Goal: Transaction & Acquisition: Book appointment/travel/reservation

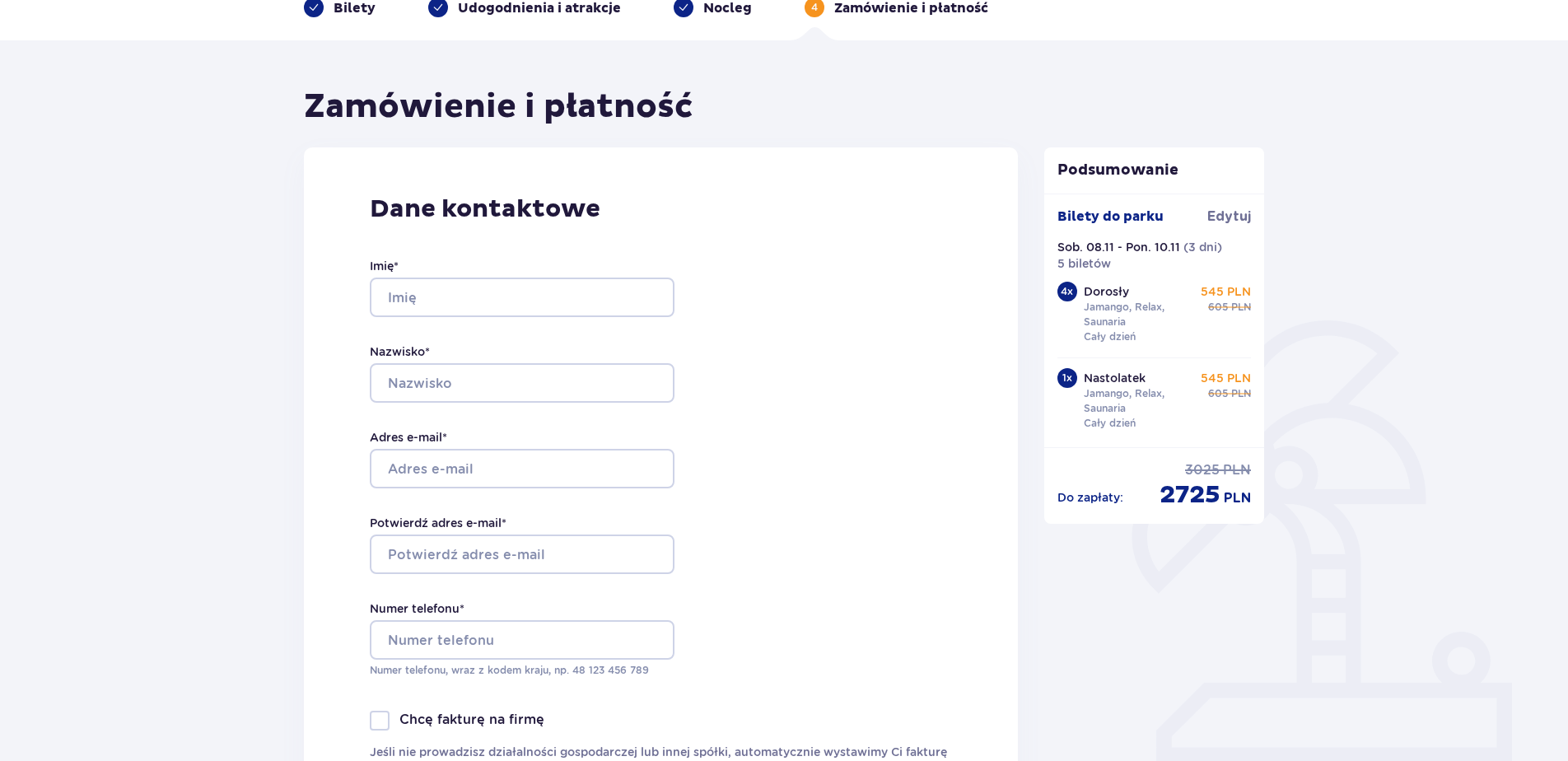
scroll to position [82, 0]
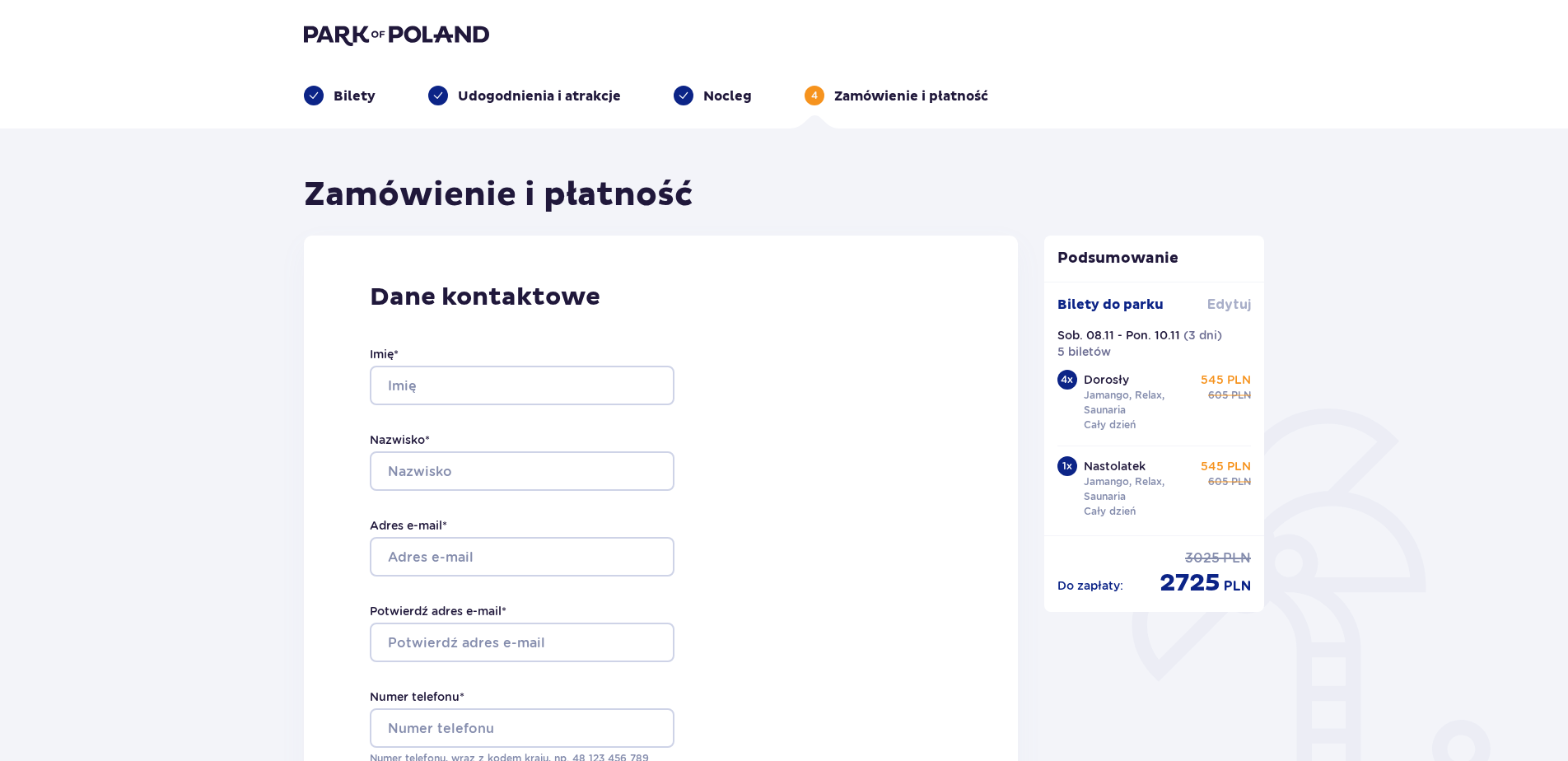
click at [1221, 300] on span "Edytuj" at bounding box center [1229, 305] width 44 height 18
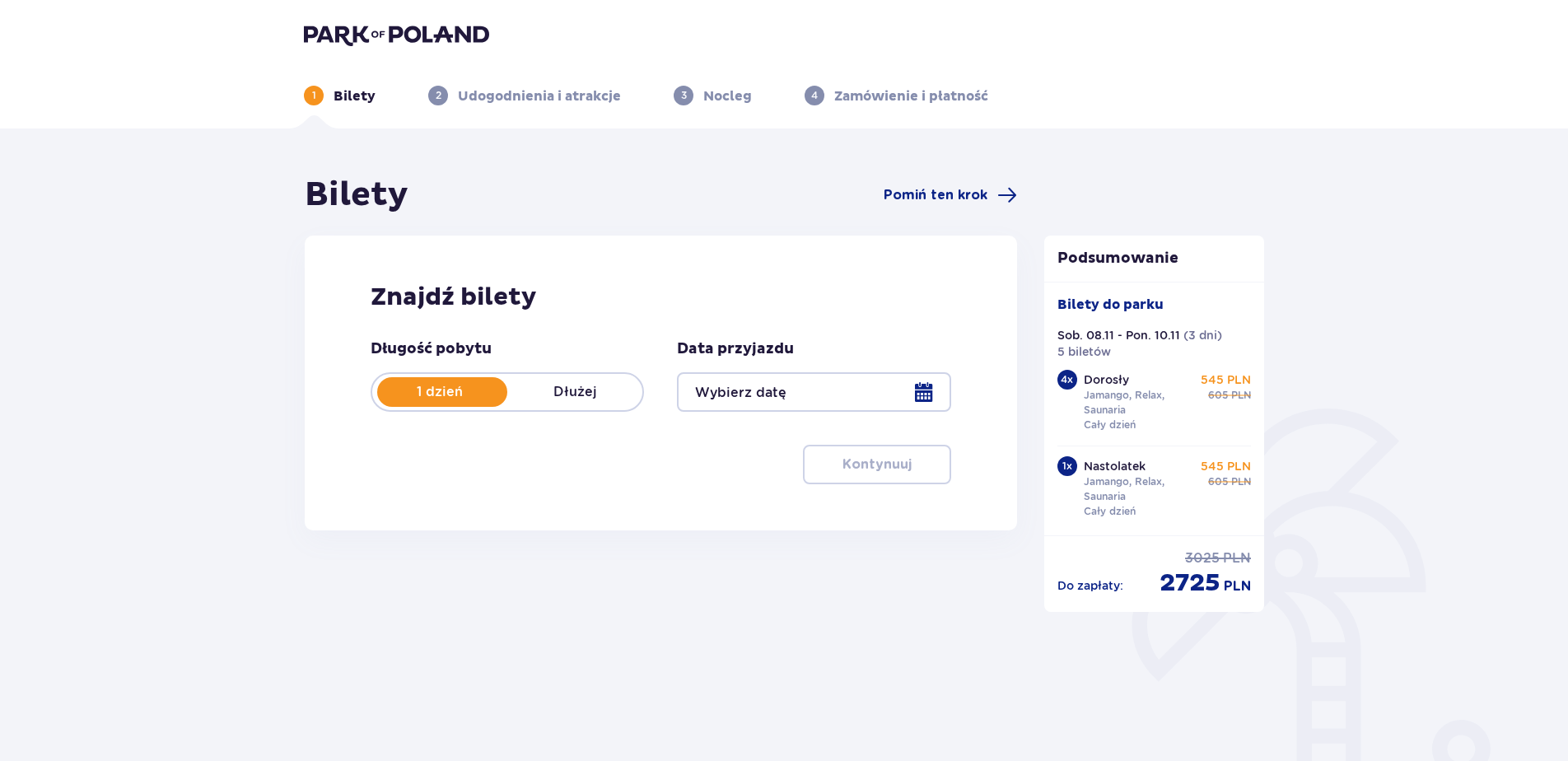
type input "08.11.25 - 10.11.25"
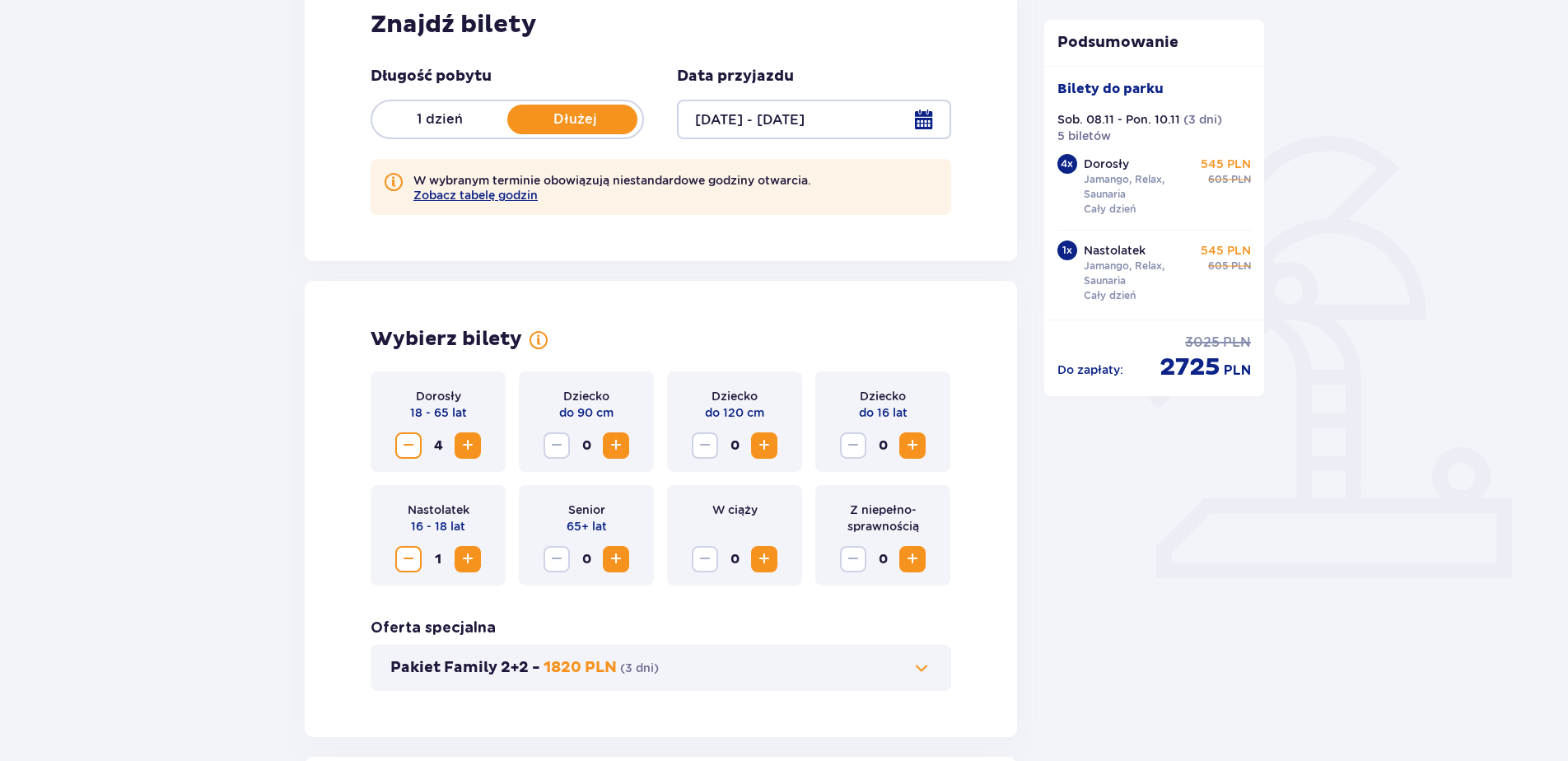
scroll to position [329, 0]
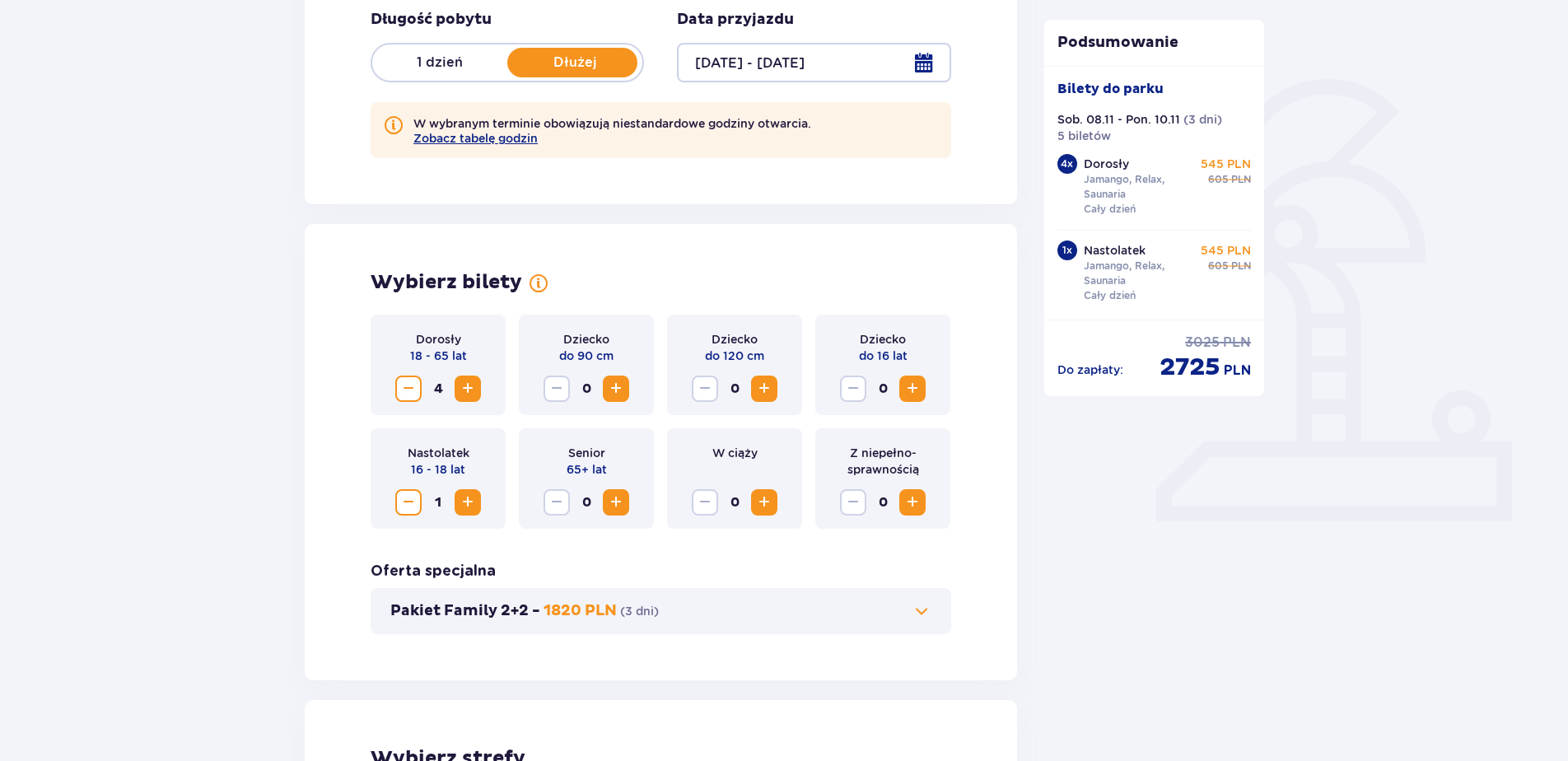
click at [413, 501] on span "Zmniejsz" at bounding box center [409, 502] width 20 height 20
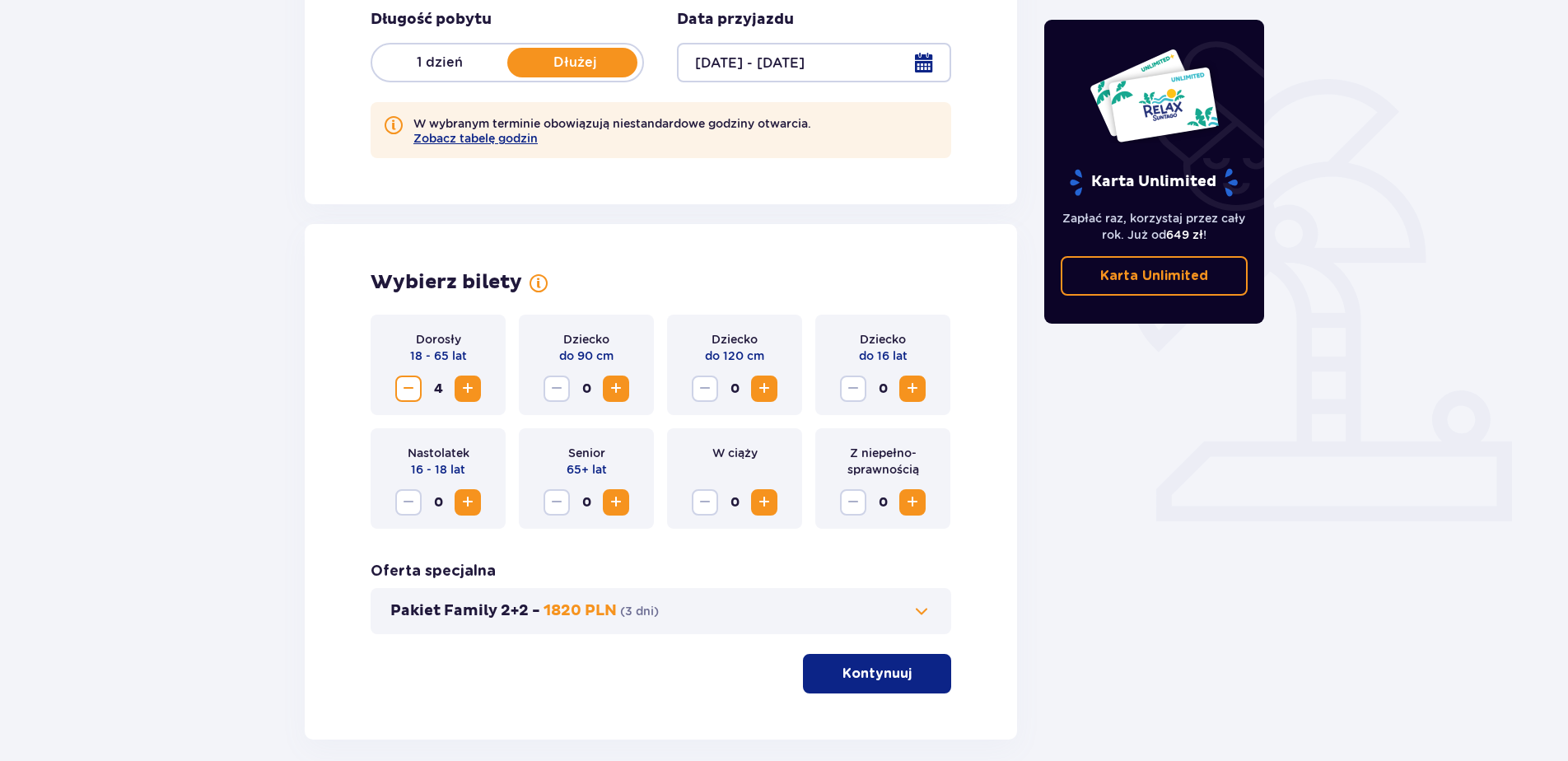
click at [411, 388] on span "Zmniejsz" at bounding box center [409, 389] width 20 height 20
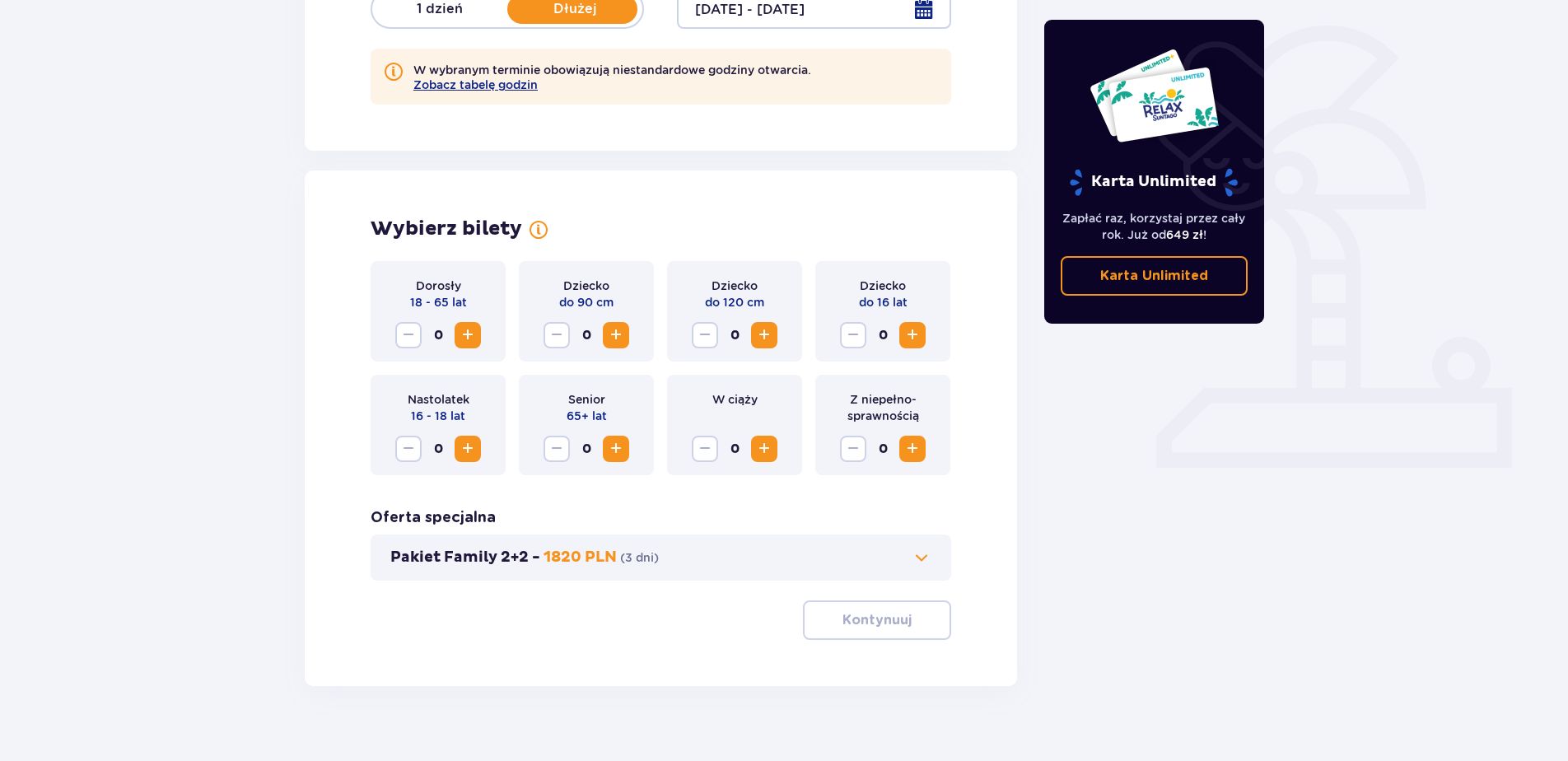
scroll to position [407, 0]
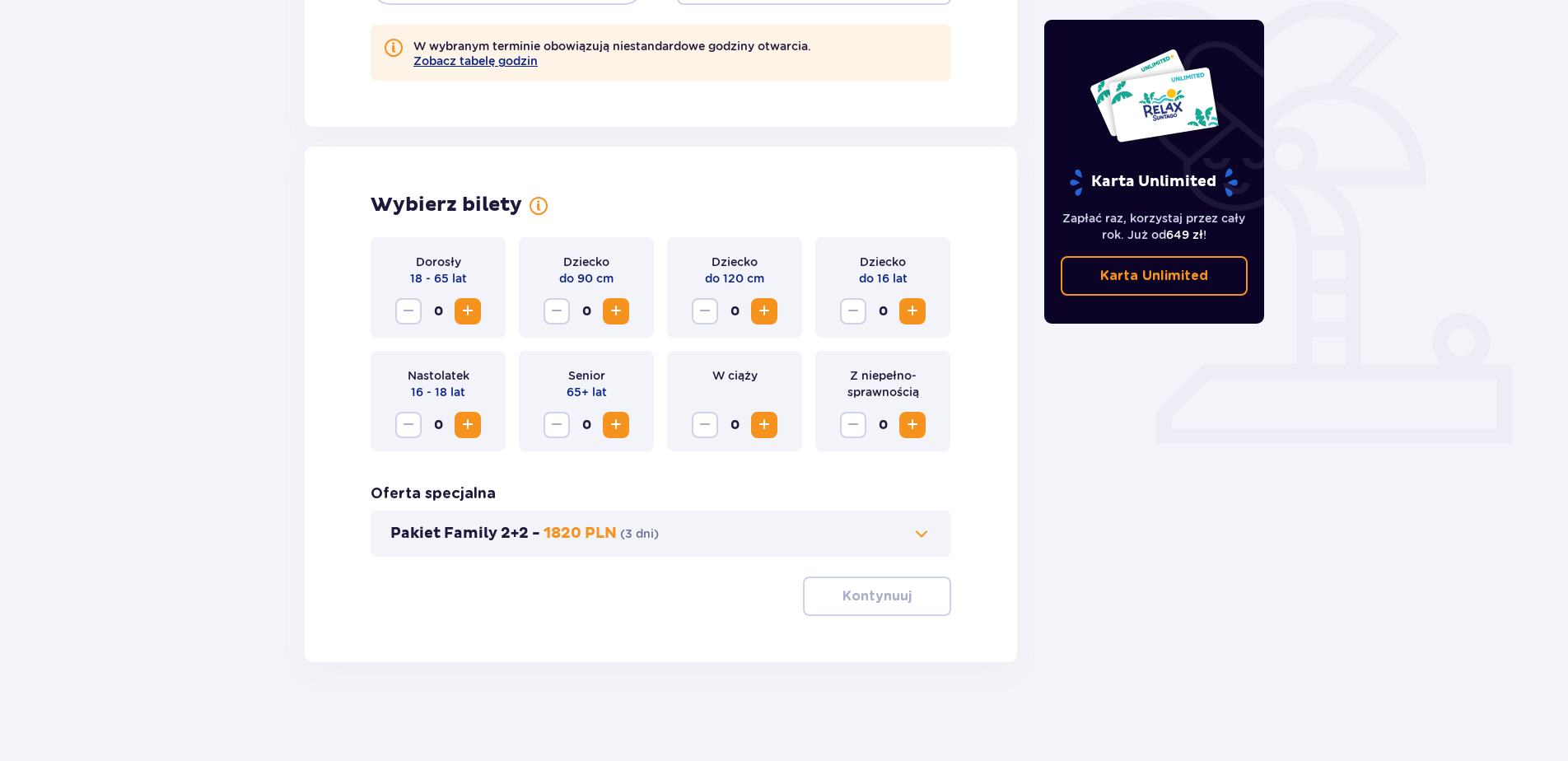
click at [928, 540] on span at bounding box center [921, 534] width 20 height 20
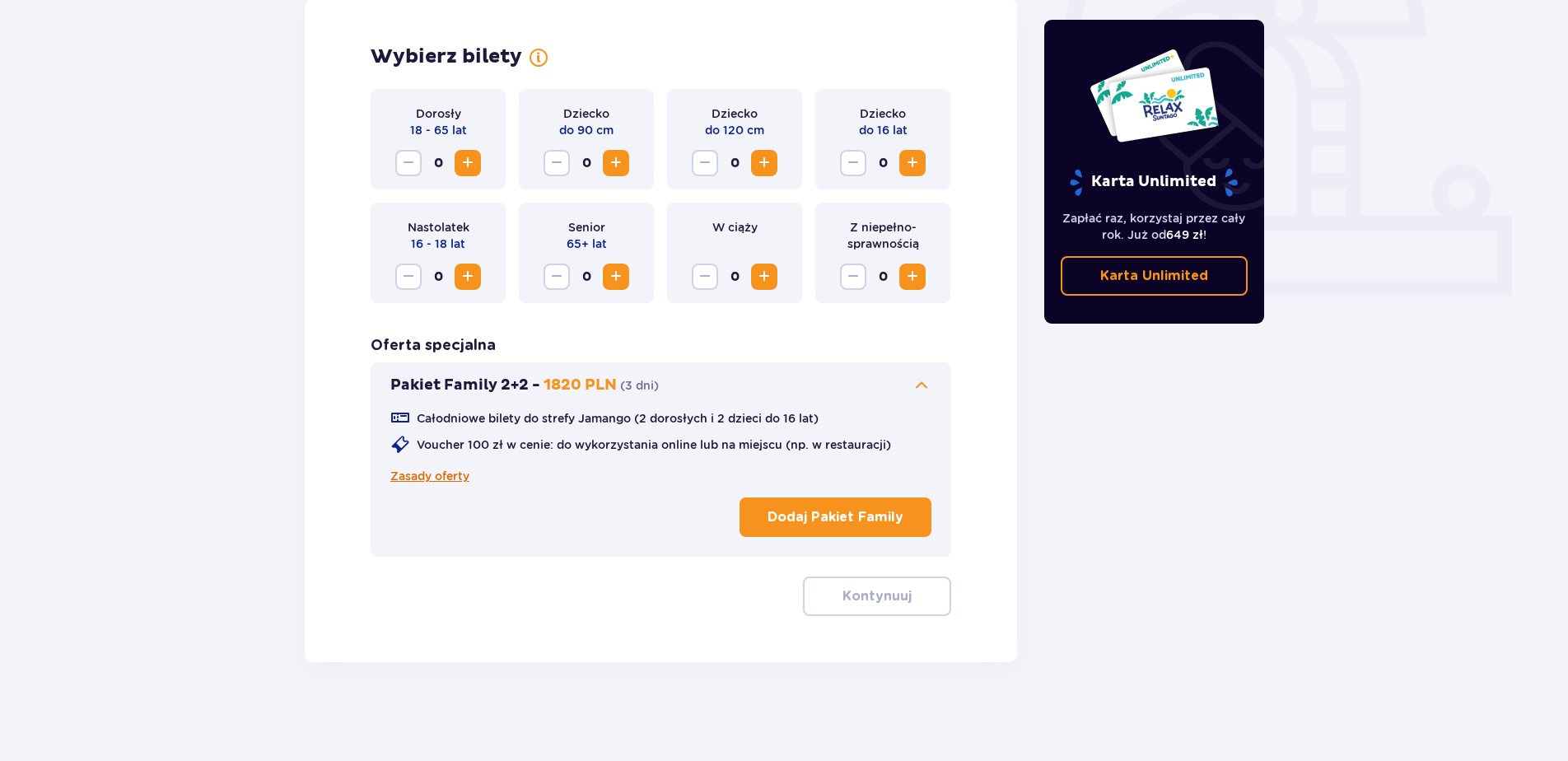
scroll to position [473, 0]
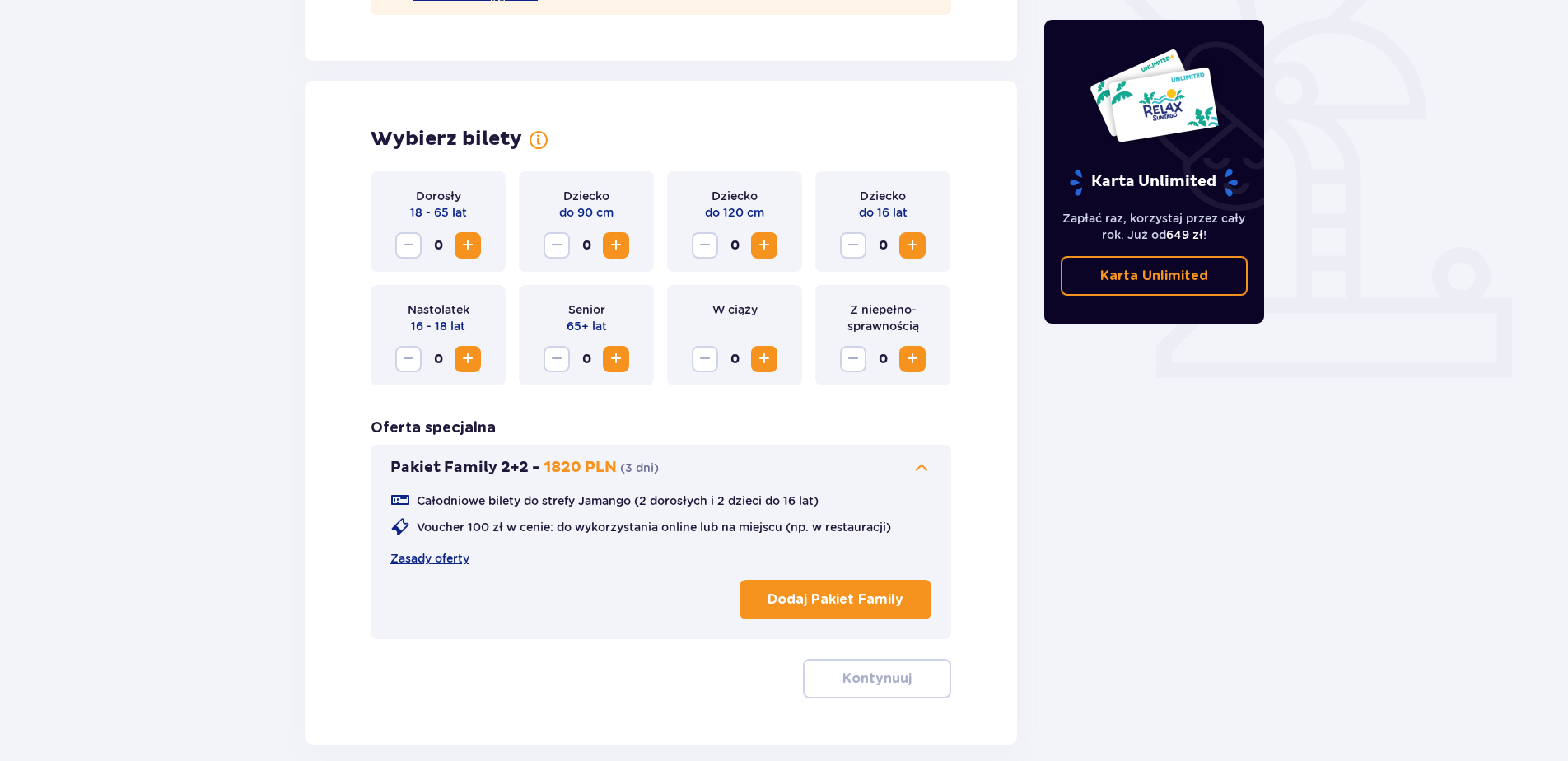
click at [468, 246] on span "Zwiększ" at bounding box center [467, 245] width 20 height 20
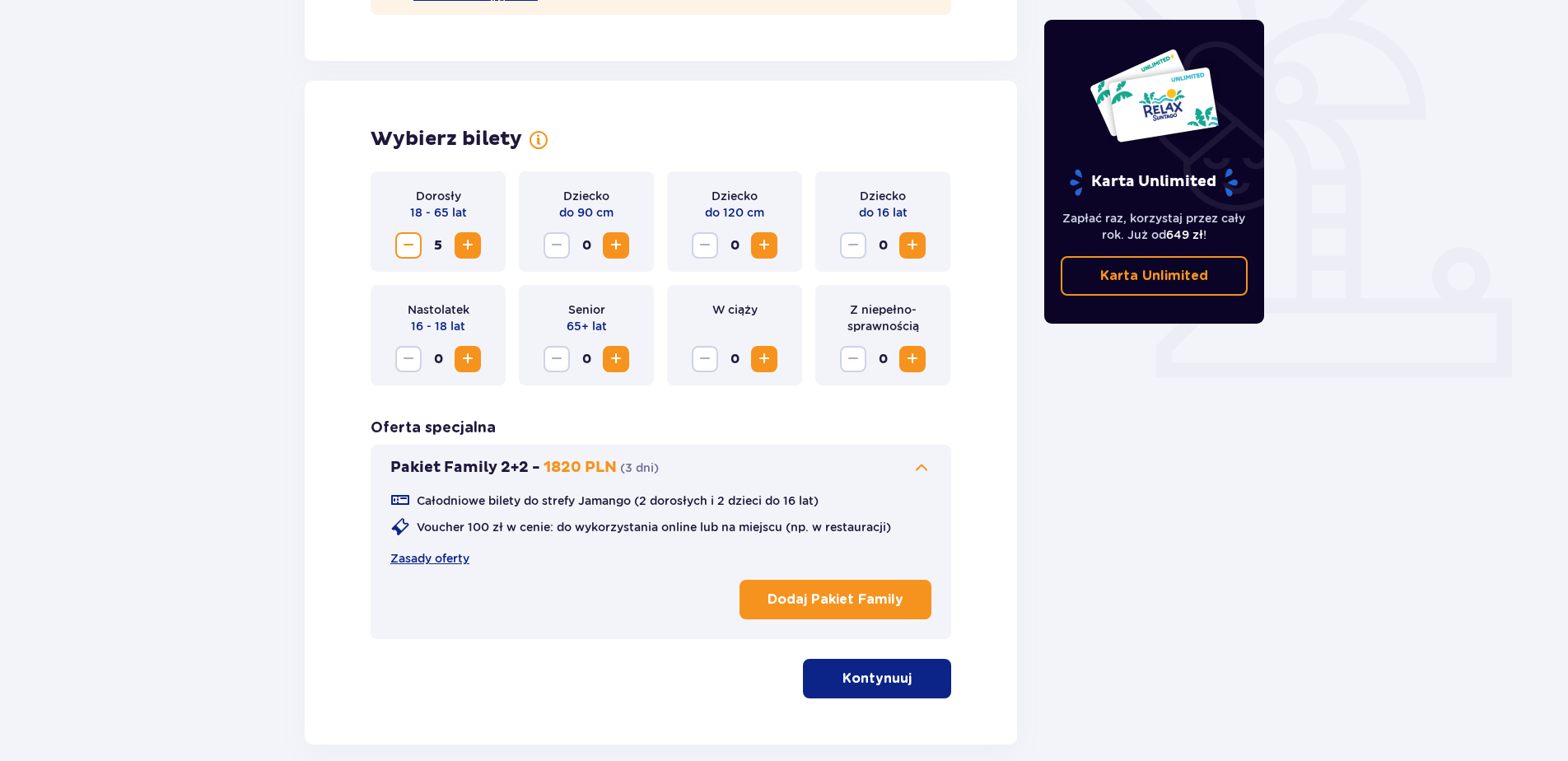
click at [467, 355] on span "Zwiększ" at bounding box center [467, 360] width 20 height 20
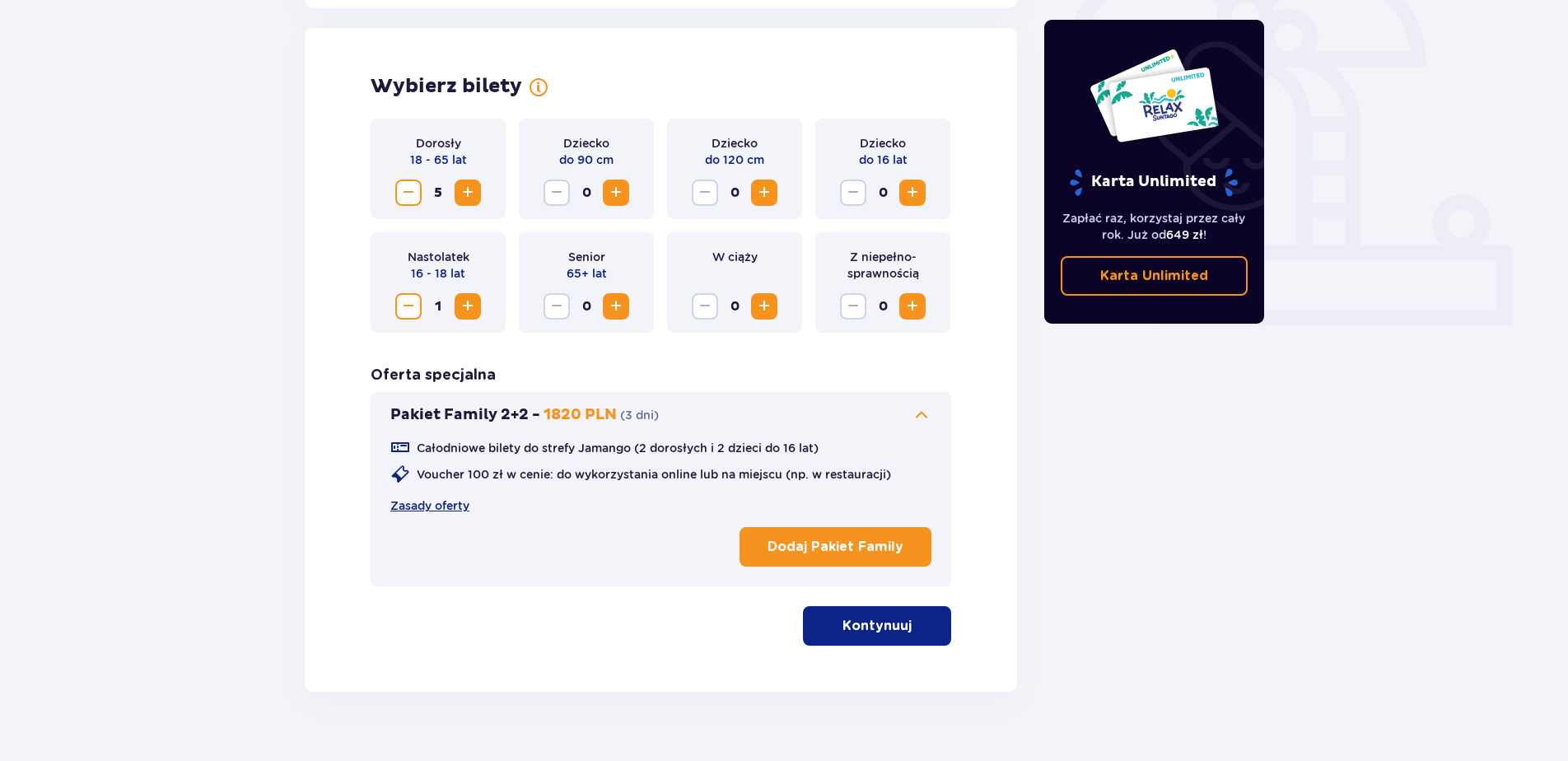
scroll to position [555, 0]
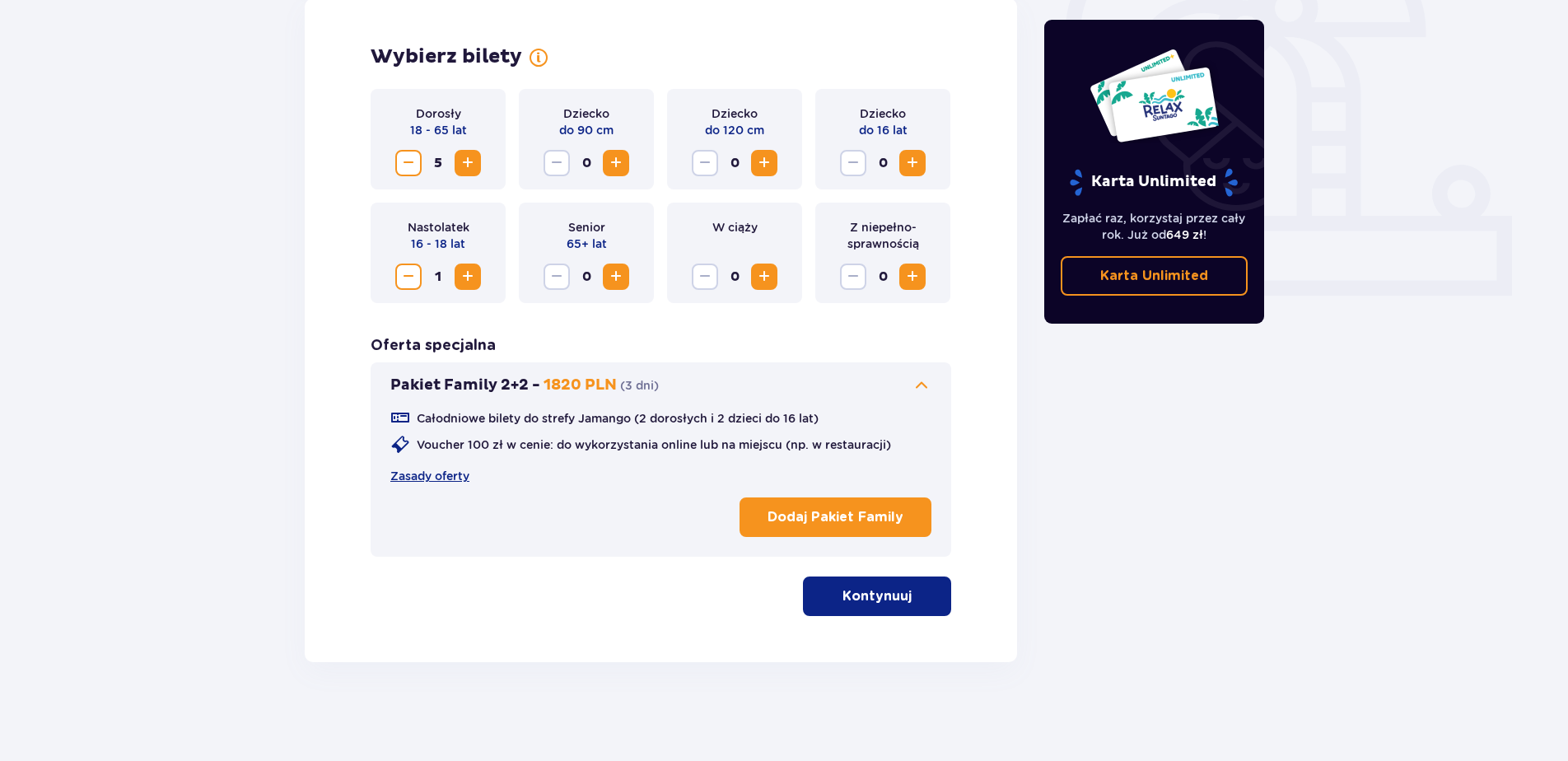
click at [888, 598] on p "Kontynuuj" at bounding box center [878, 596] width 70 height 18
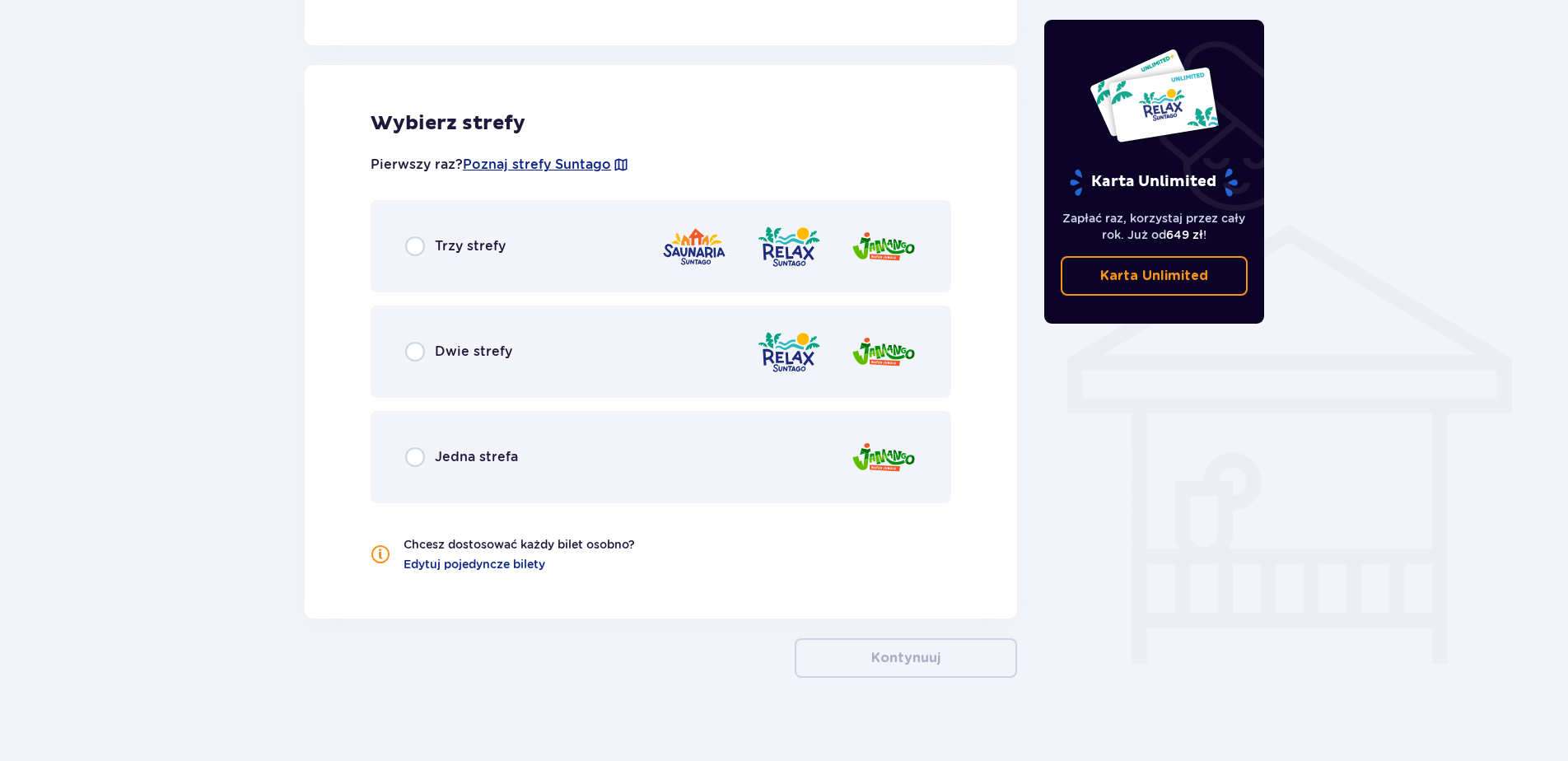
scroll to position [1129, 0]
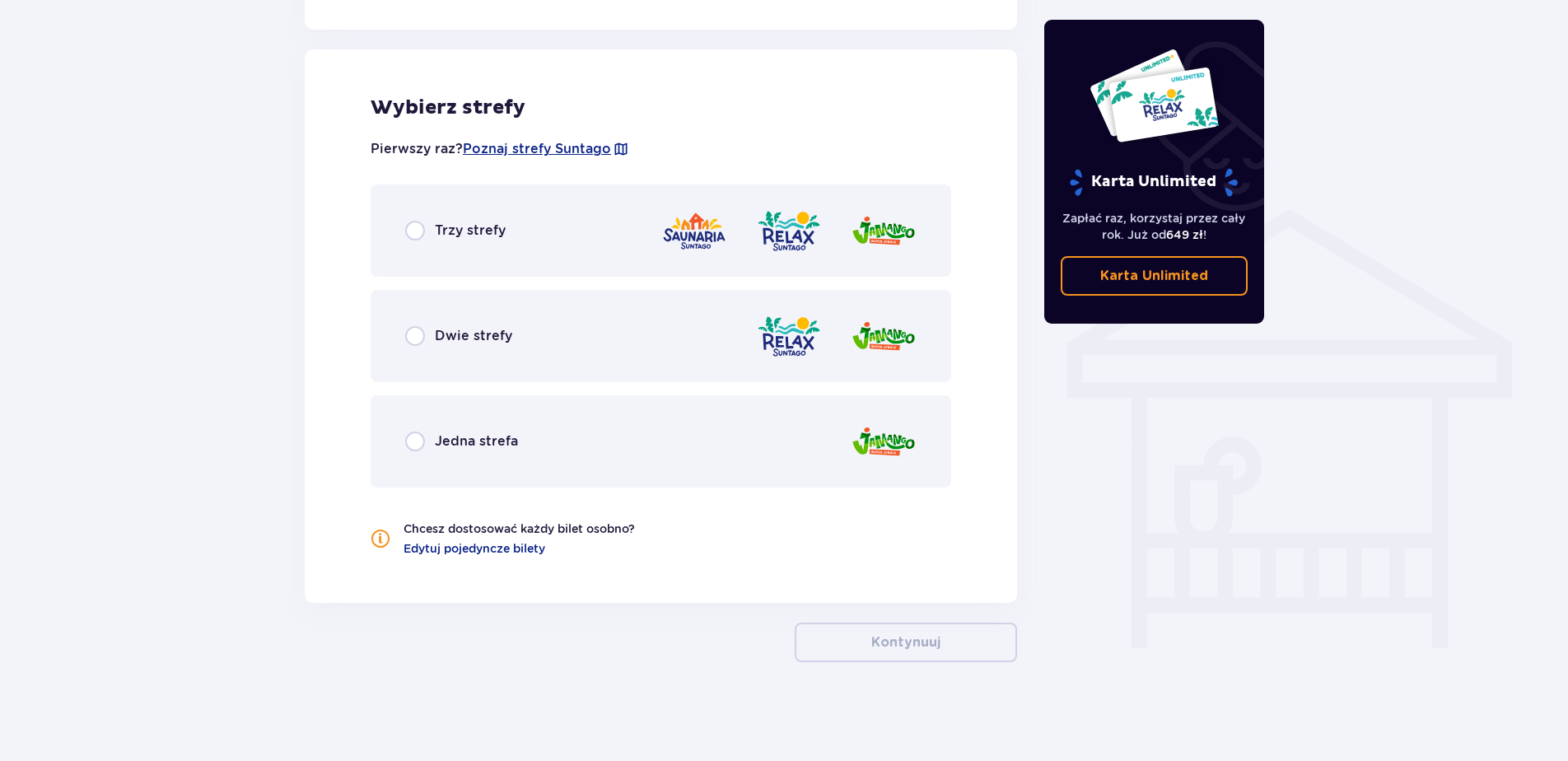
click at [414, 229] on input "radio" at bounding box center [415, 230] width 20 height 20
radio input "true"
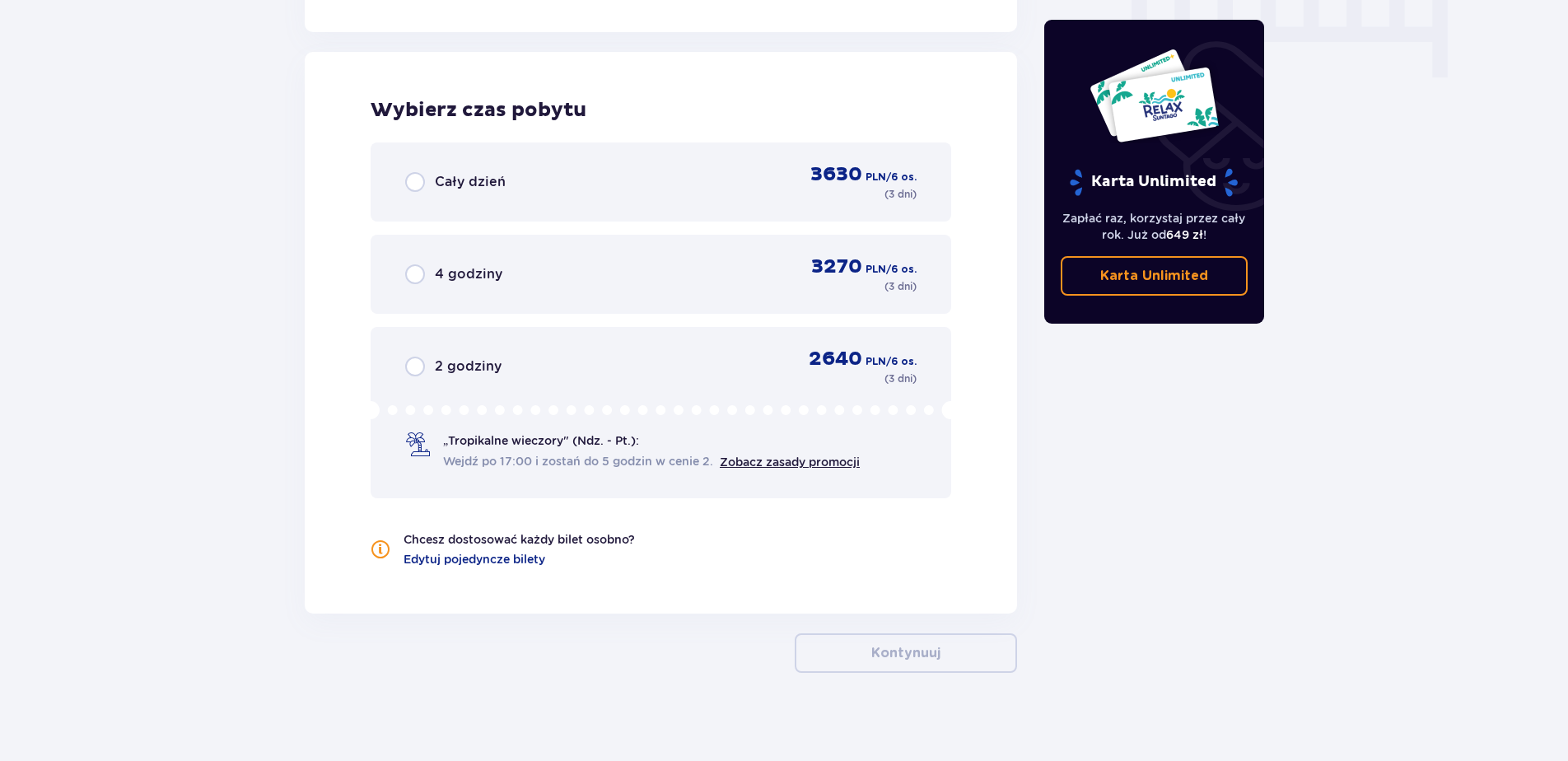
scroll to position [1710, 0]
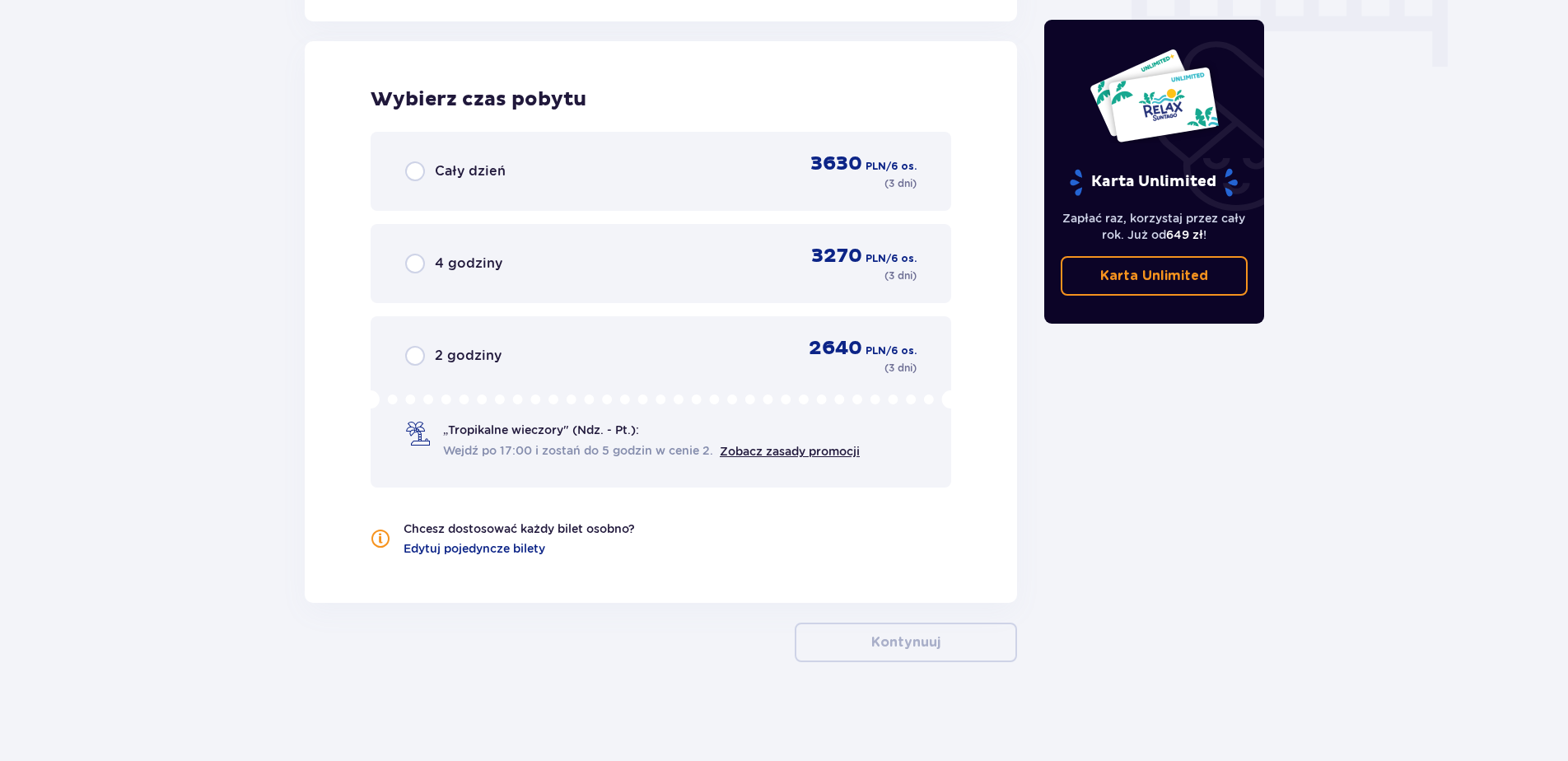
click at [417, 170] on input "radio" at bounding box center [415, 171] width 20 height 20
radio input "true"
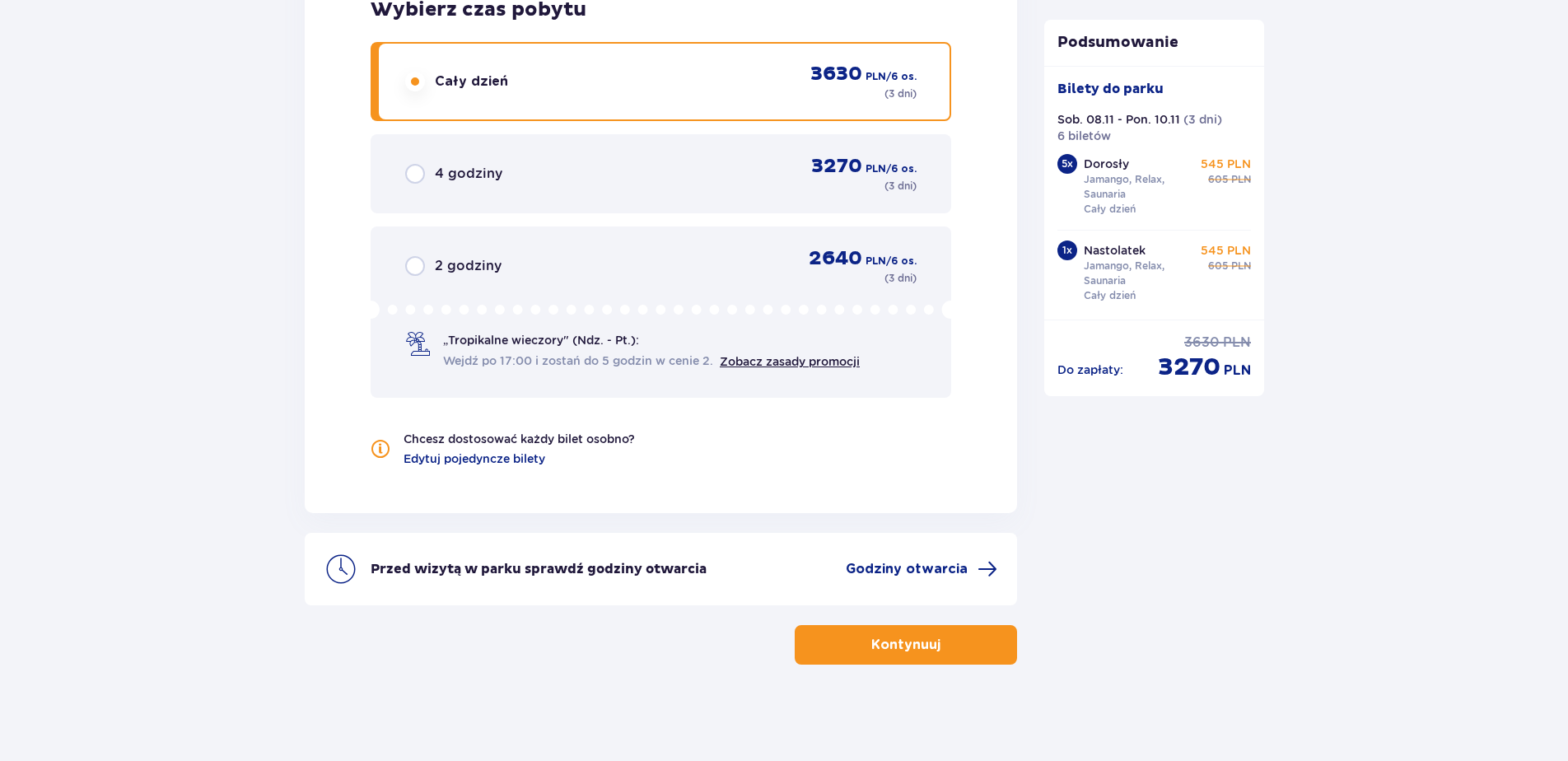
scroll to position [1803, 0]
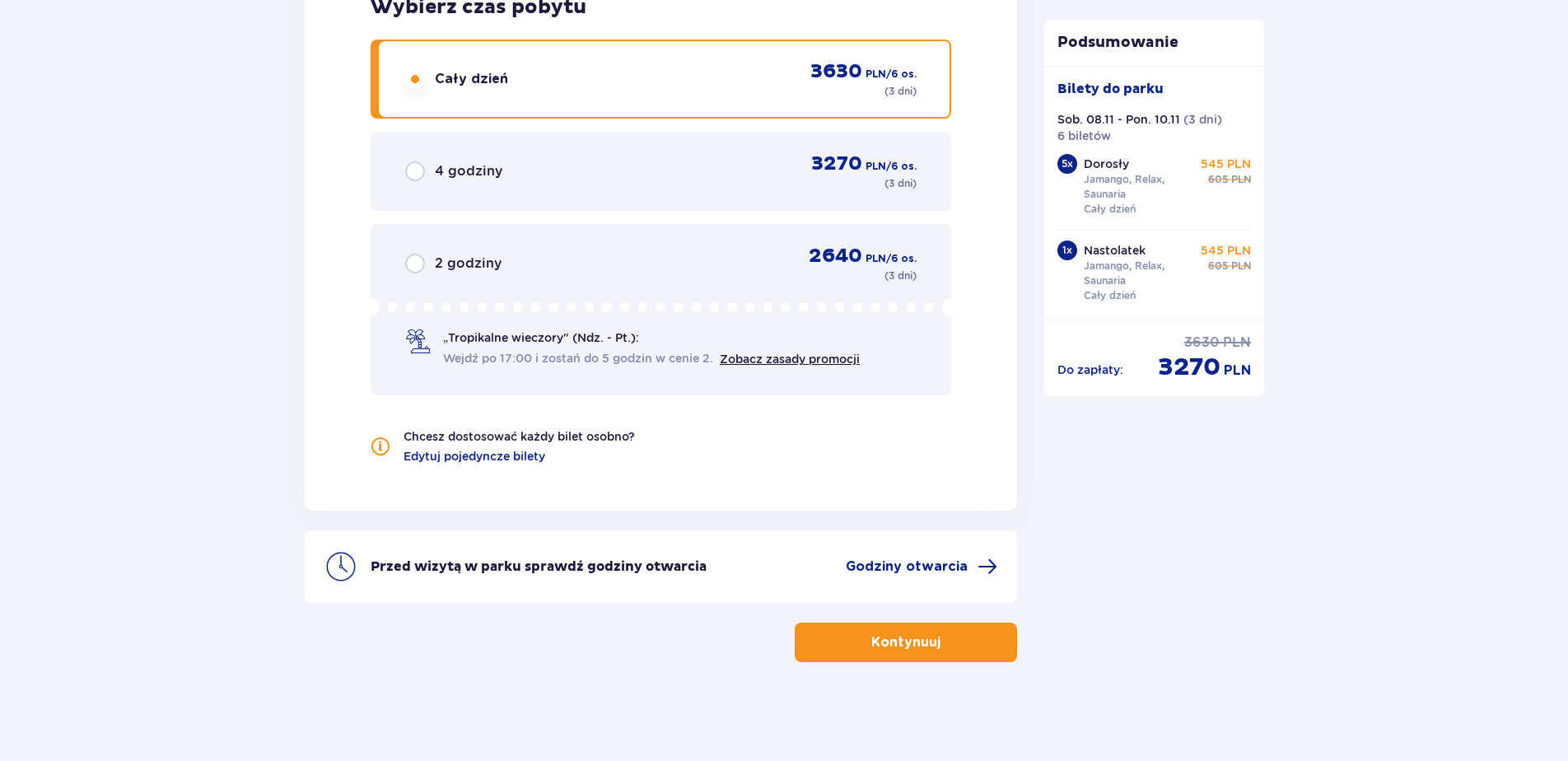
click at [830, 647] on button "Kontynuuj" at bounding box center [905, 642] width 222 height 39
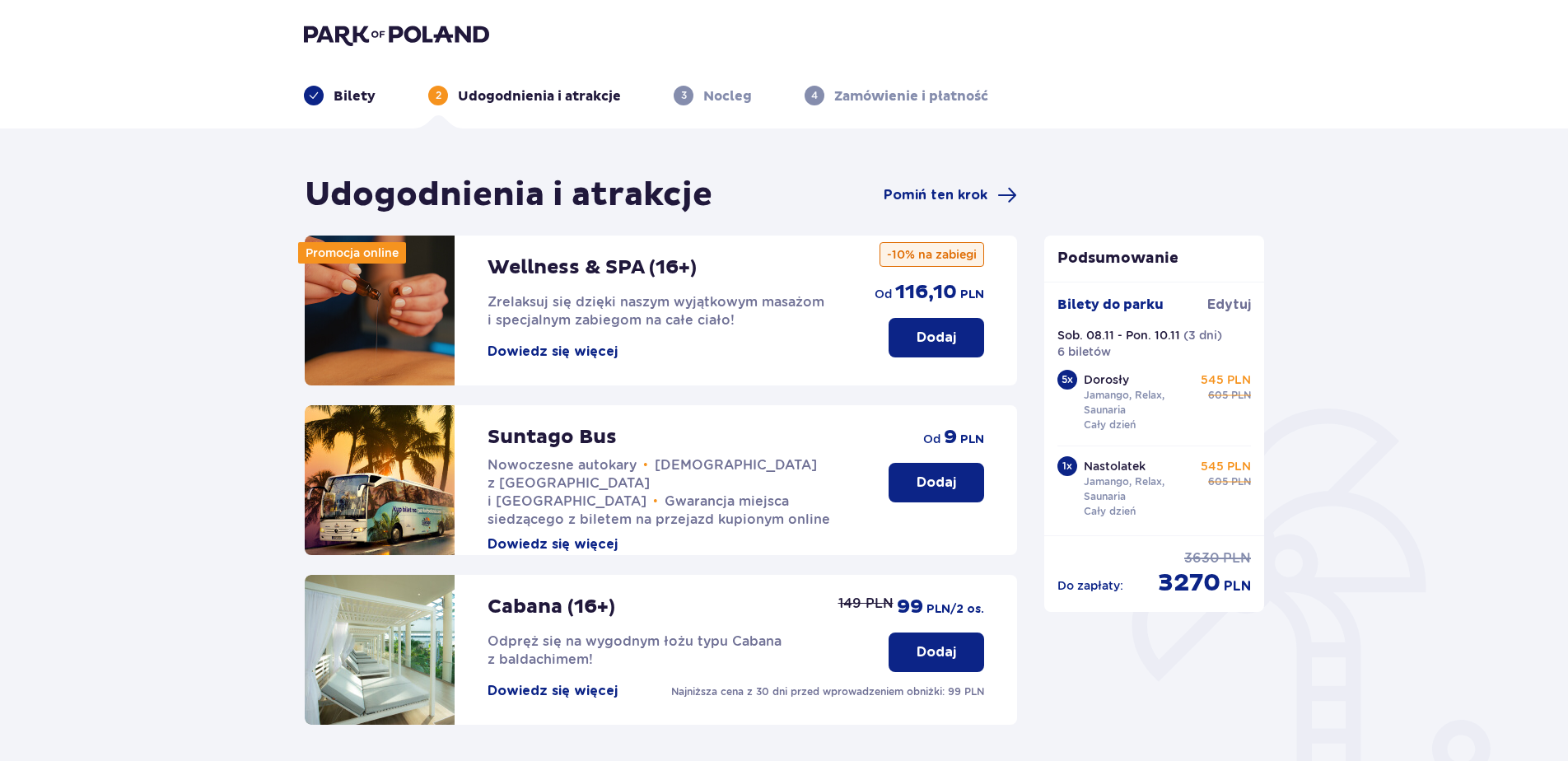
click at [933, 337] on p "Dodaj" at bounding box center [937, 337] width 39 height 18
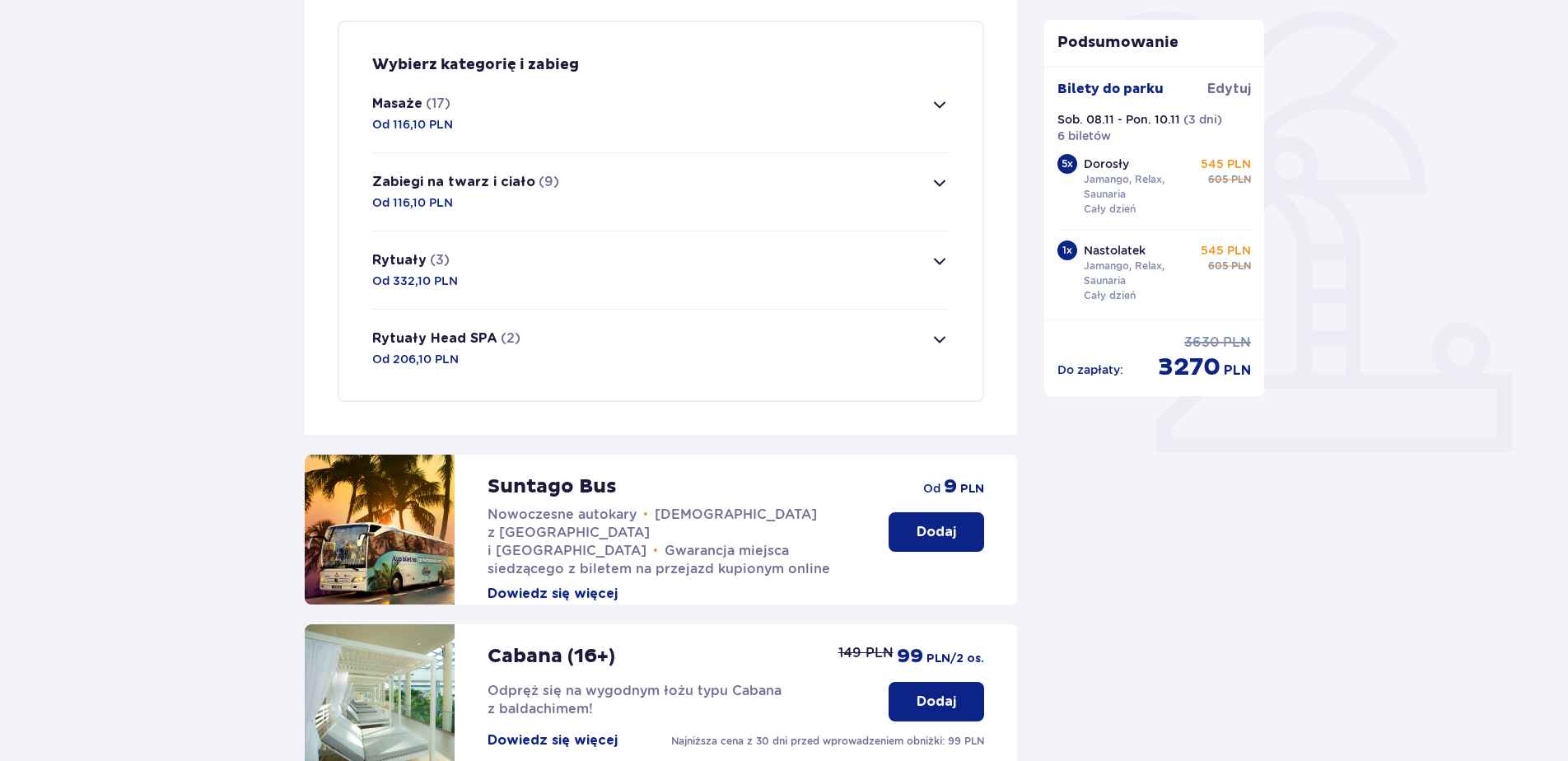
scroll to position [399, 0]
click at [937, 105] on span "button" at bounding box center [940, 103] width 20 height 20
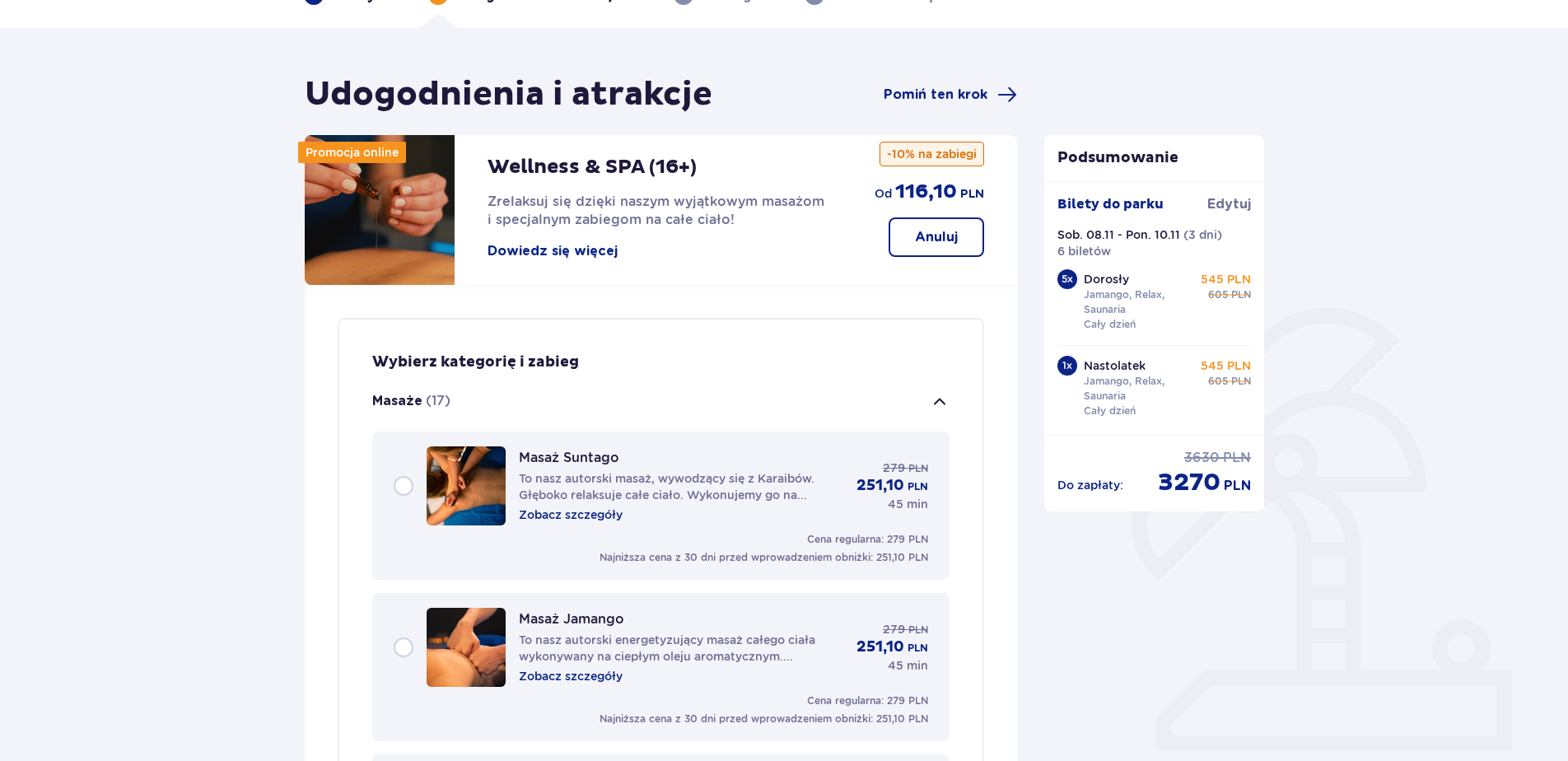
scroll to position [61, 0]
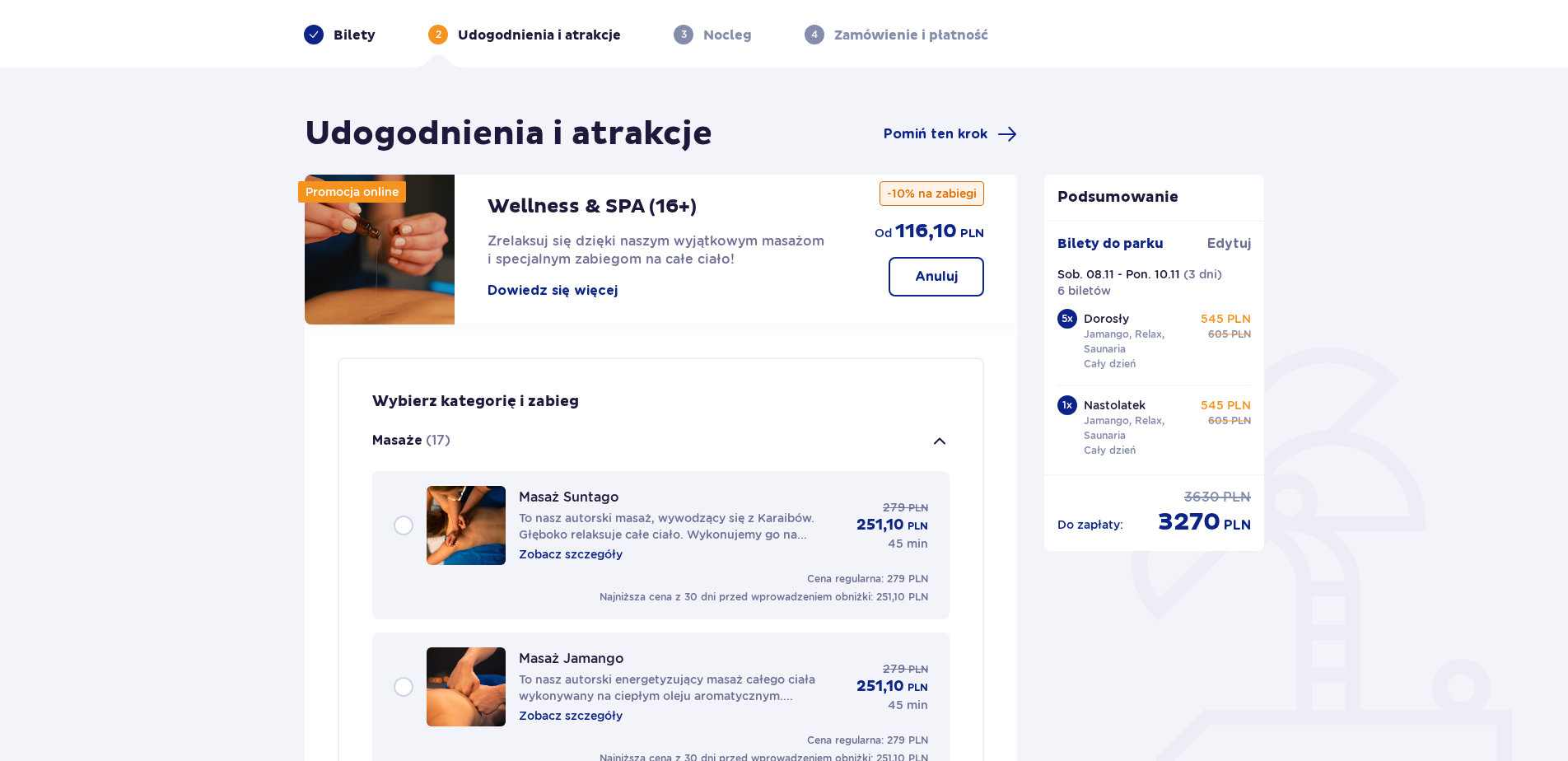
click at [933, 273] on p "Anuluj" at bounding box center [937, 277] width 43 height 18
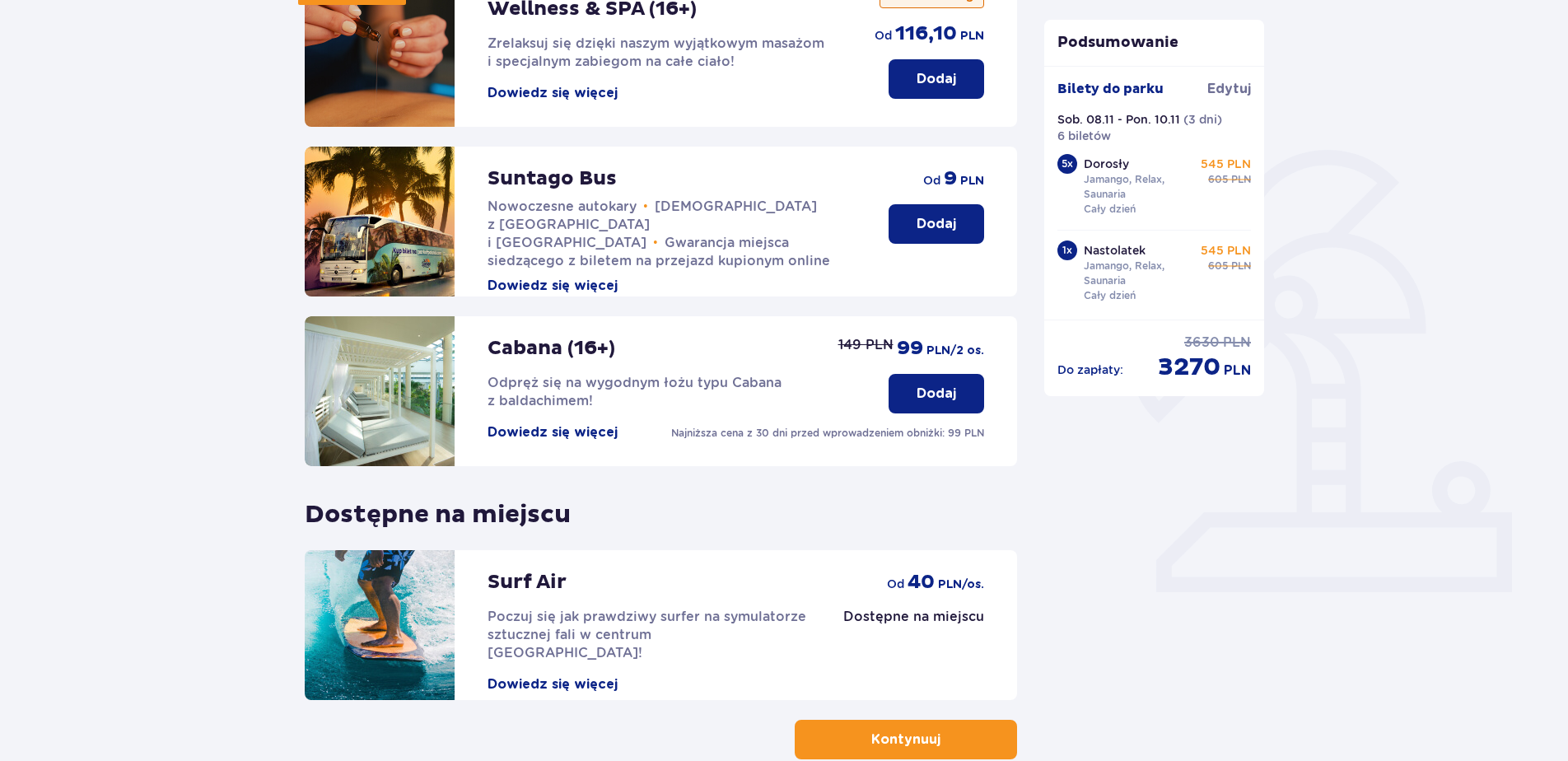
scroll to position [298, 0]
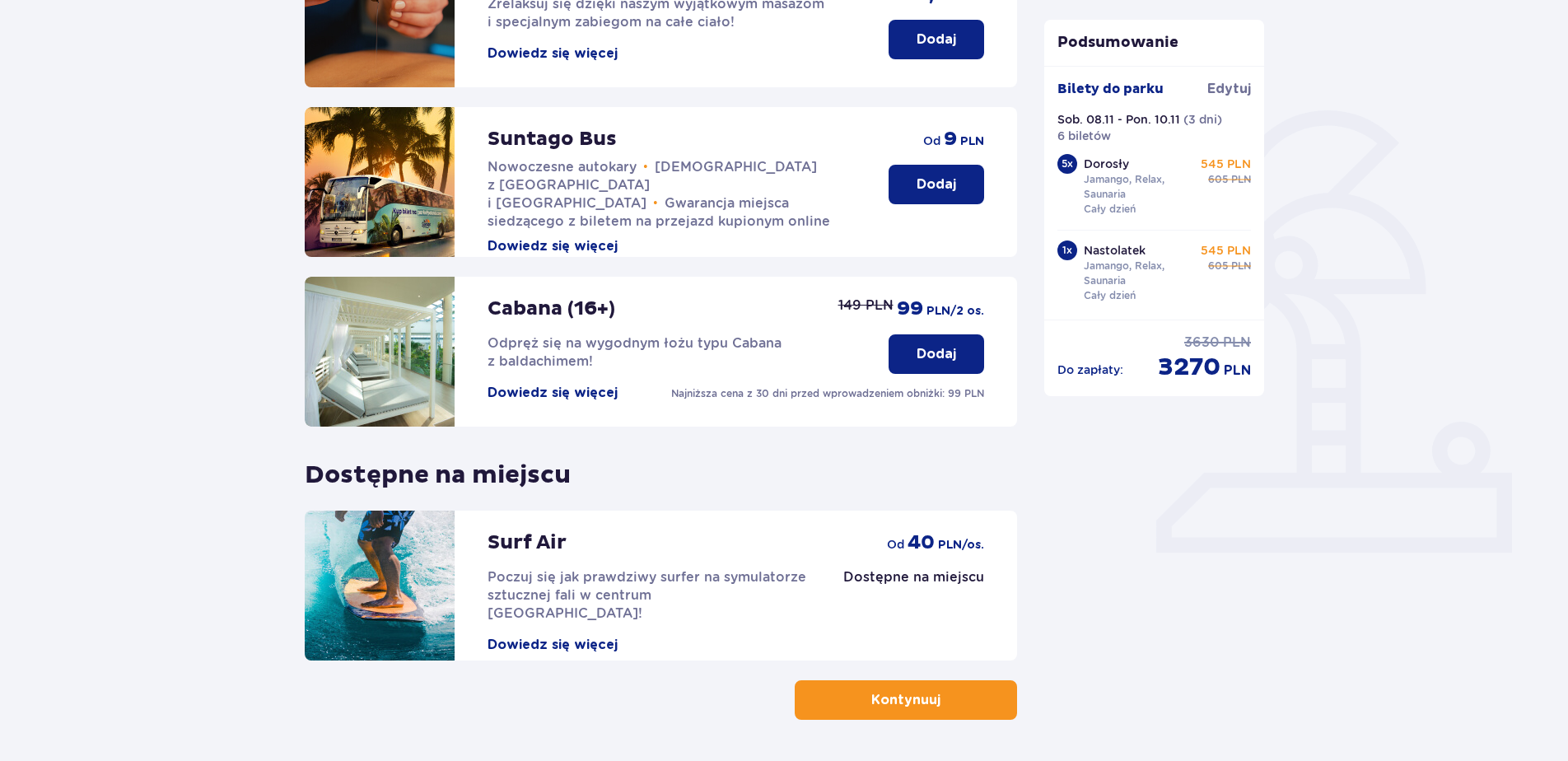
click at [924, 357] on p "Dodaj" at bounding box center [937, 354] width 39 height 18
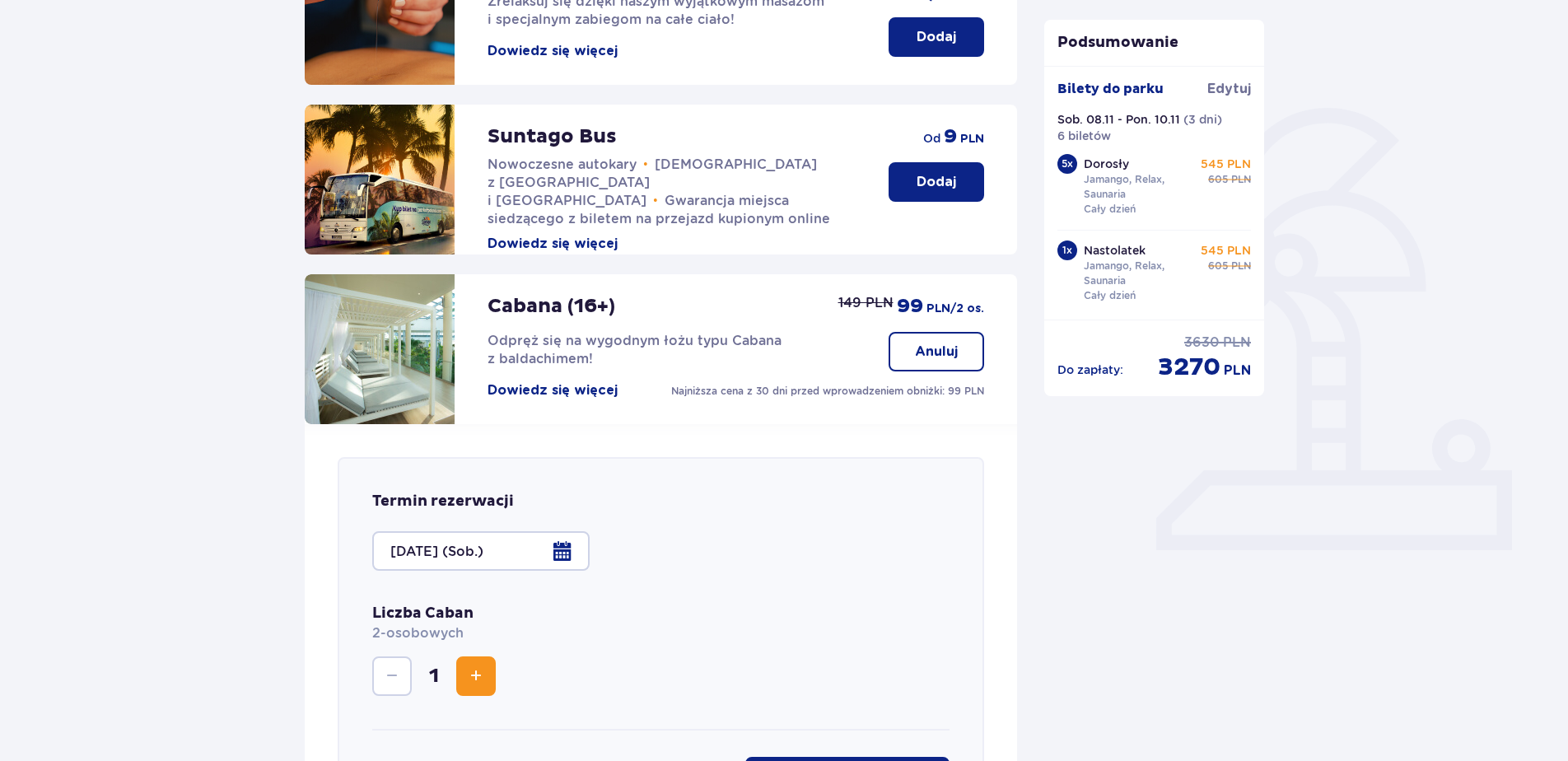
scroll to position [244, 0]
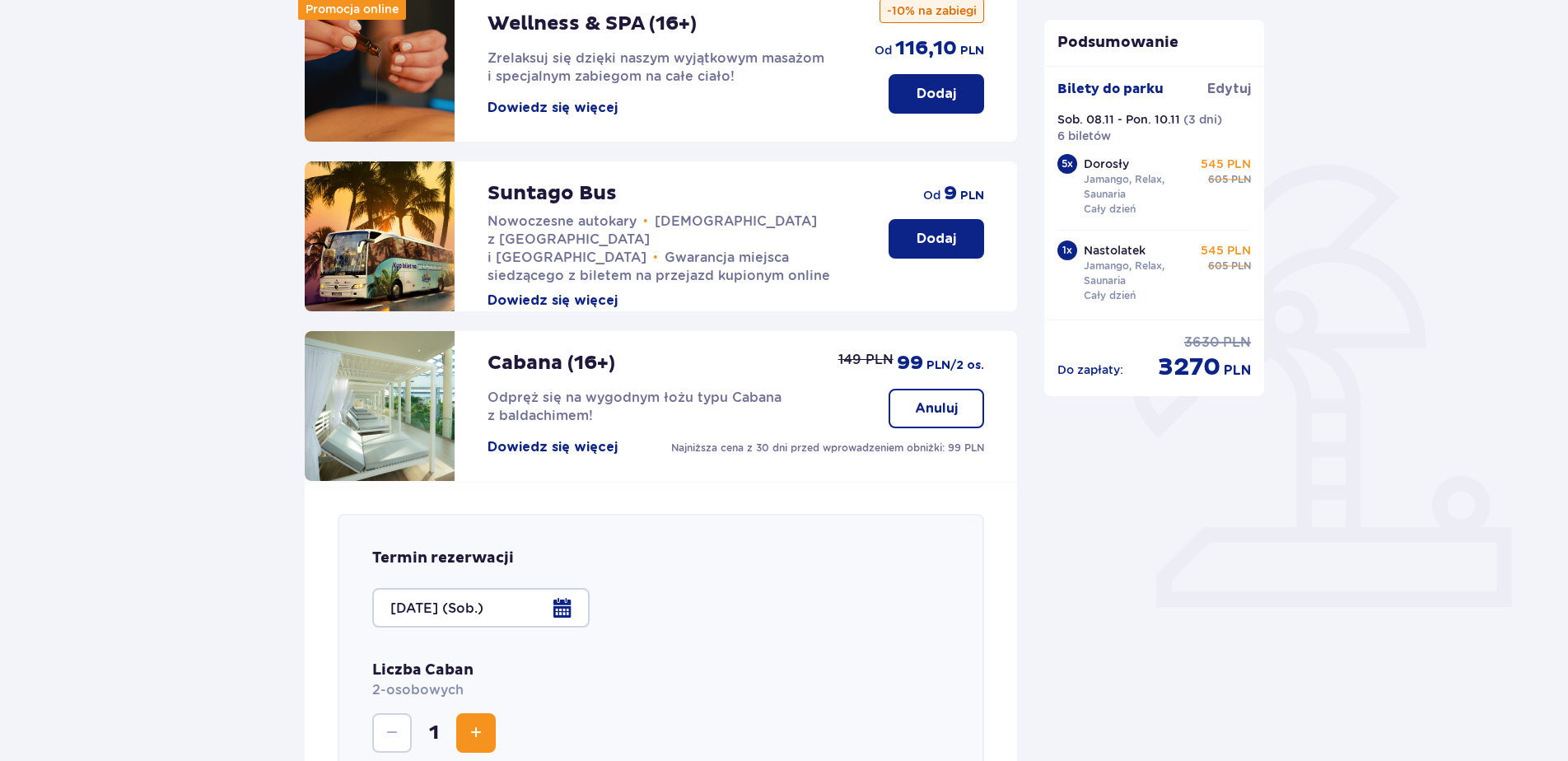
click at [918, 417] on p "Anuluj" at bounding box center [937, 409] width 43 height 18
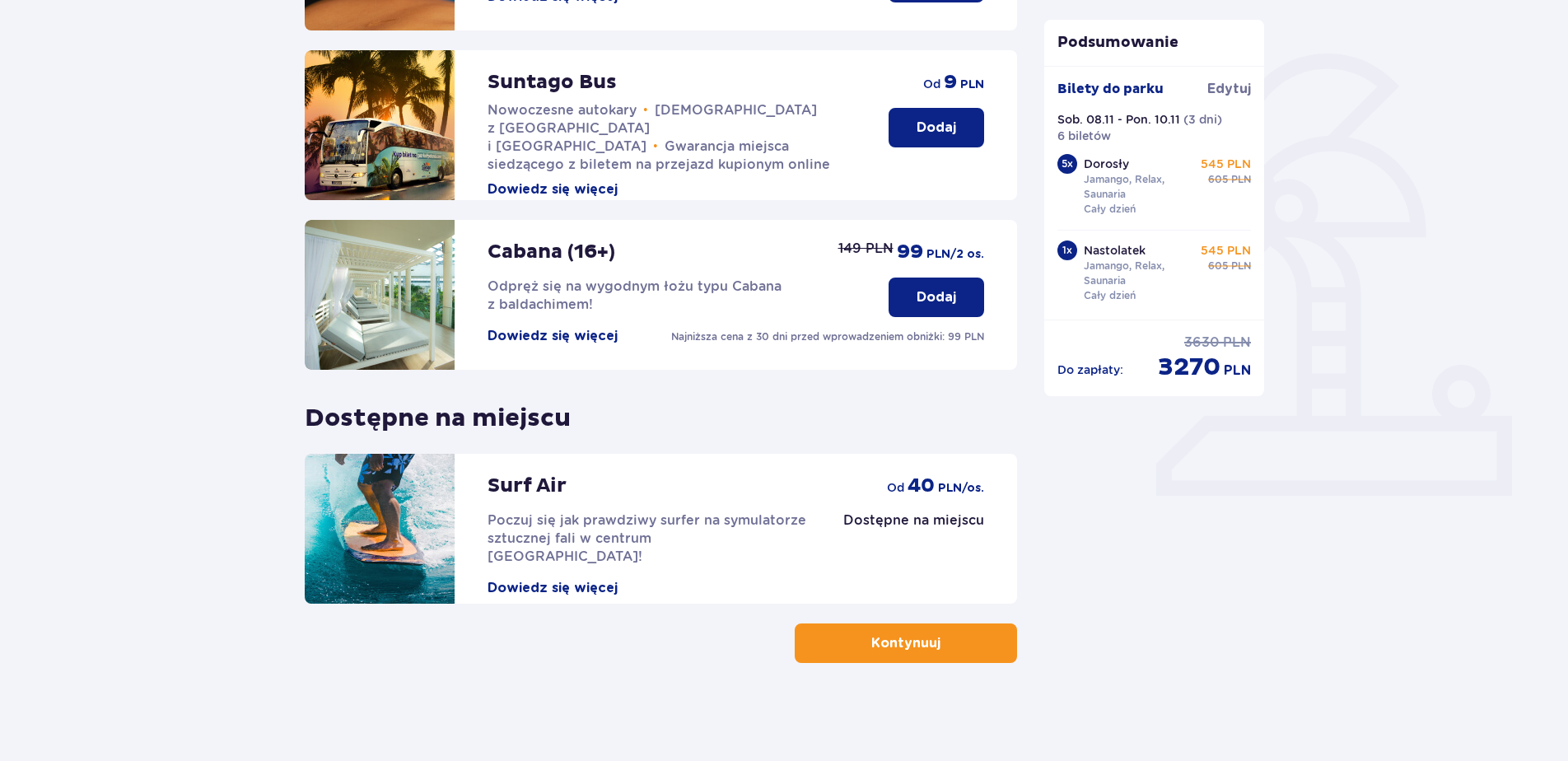
scroll to position [356, 0]
click at [916, 651] on p "Kontynuuj" at bounding box center [906, 642] width 70 height 18
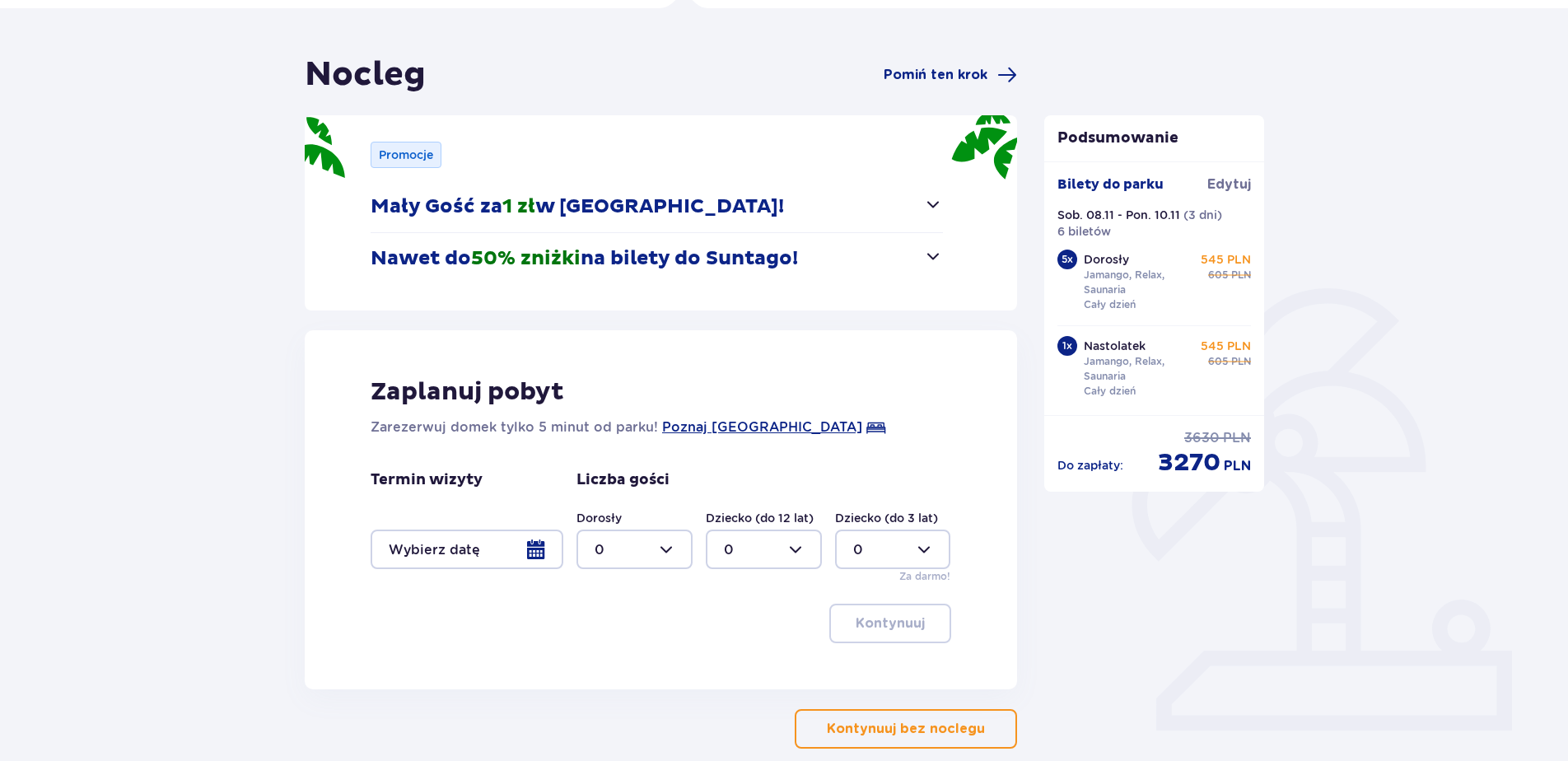
scroll to position [165, 0]
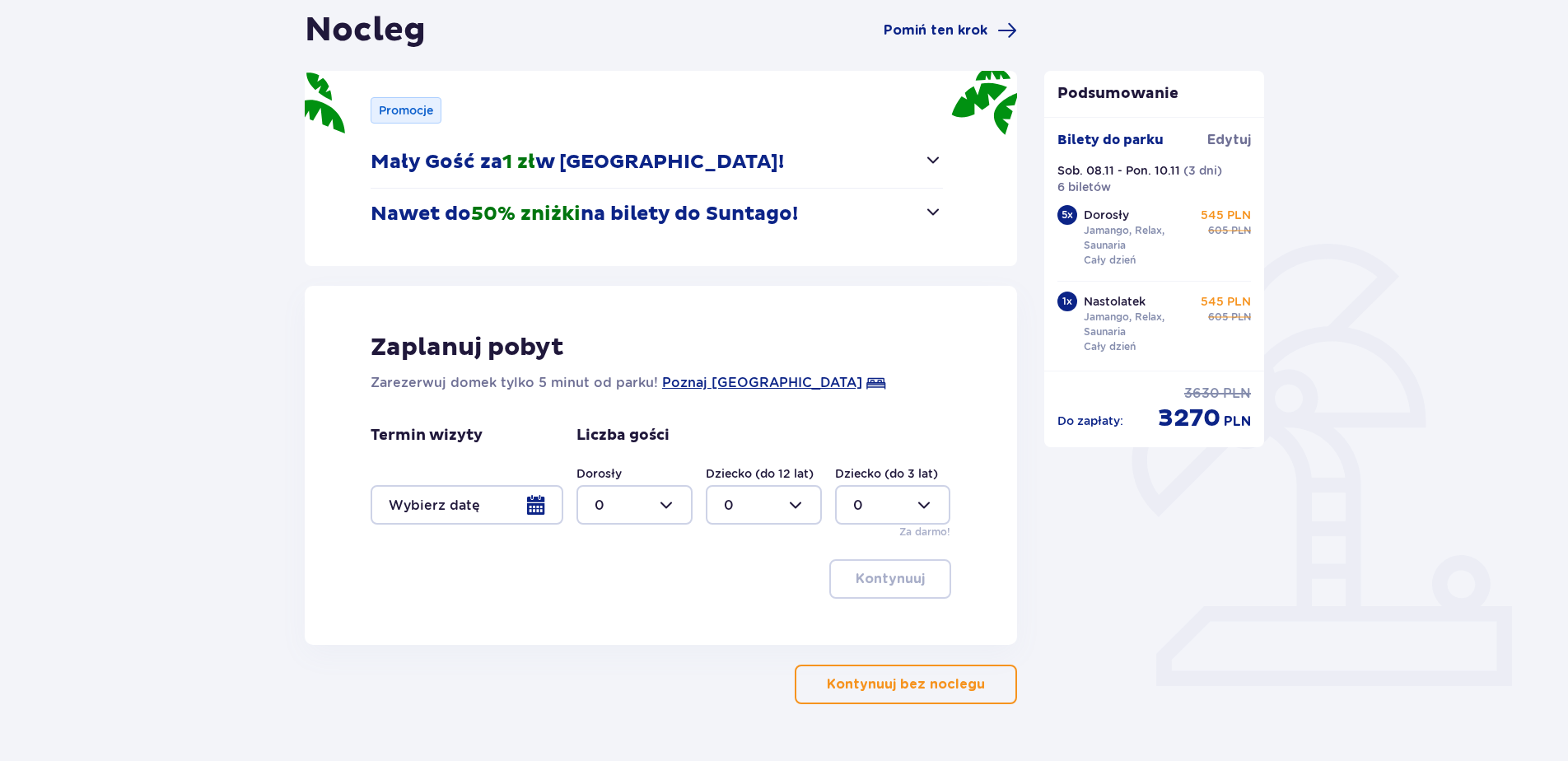
click at [530, 503] on div at bounding box center [467, 505] width 193 height 39
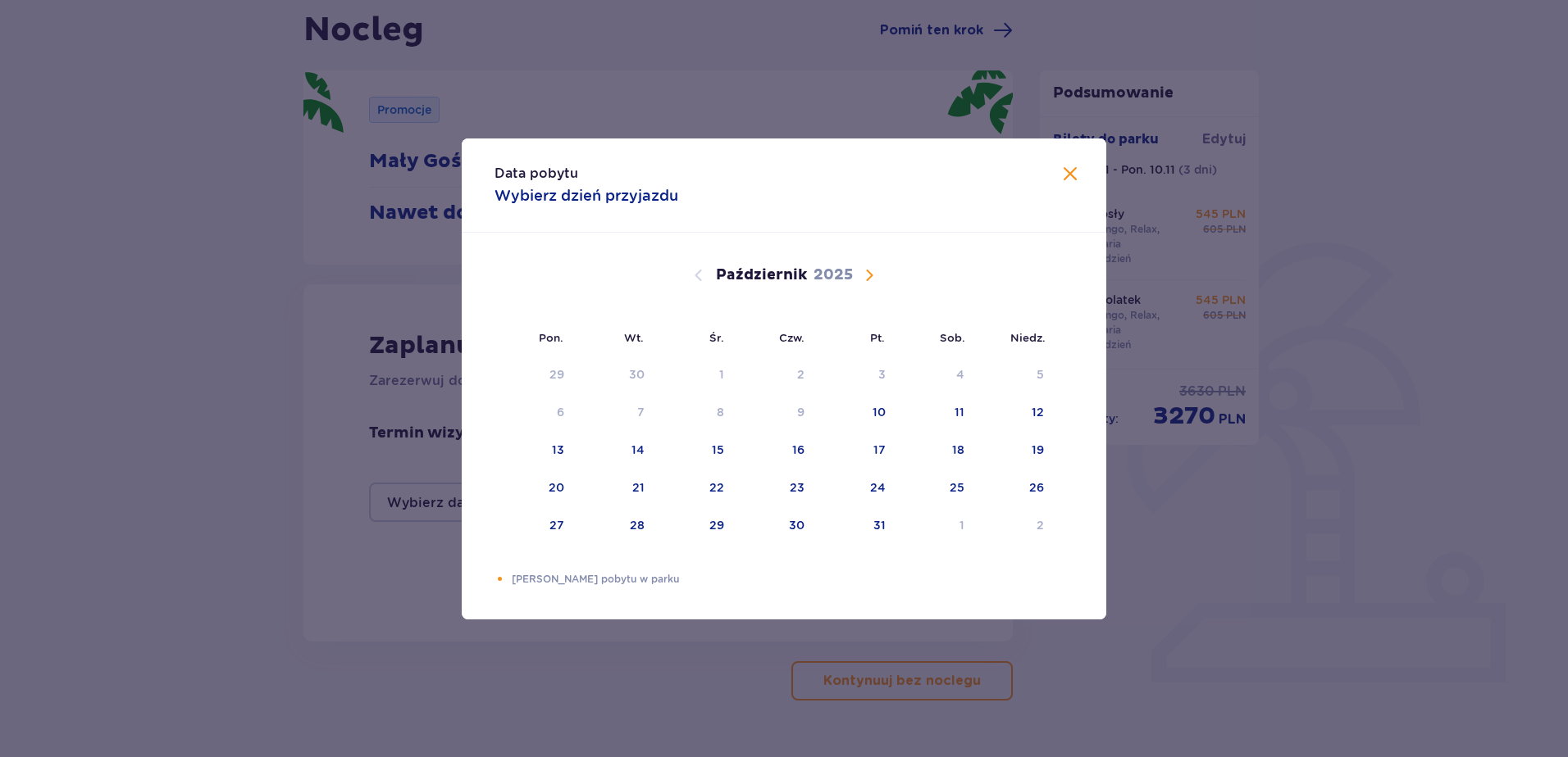
click at [864, 277] on span "Następny miesiąc" at bounding box center [869, 275] width 20 height 20
click at [955, 524] on div "29" at bounding box center [955, 525] width 15 height 16
click at [869, 525] on div "28" at bounding box center [875, 525] width 15 height 16
click at [1030, 529] on div "30" at bounding box center [1036, 525] width 16 height 16
type input "28.11.25 - 30.11.25"
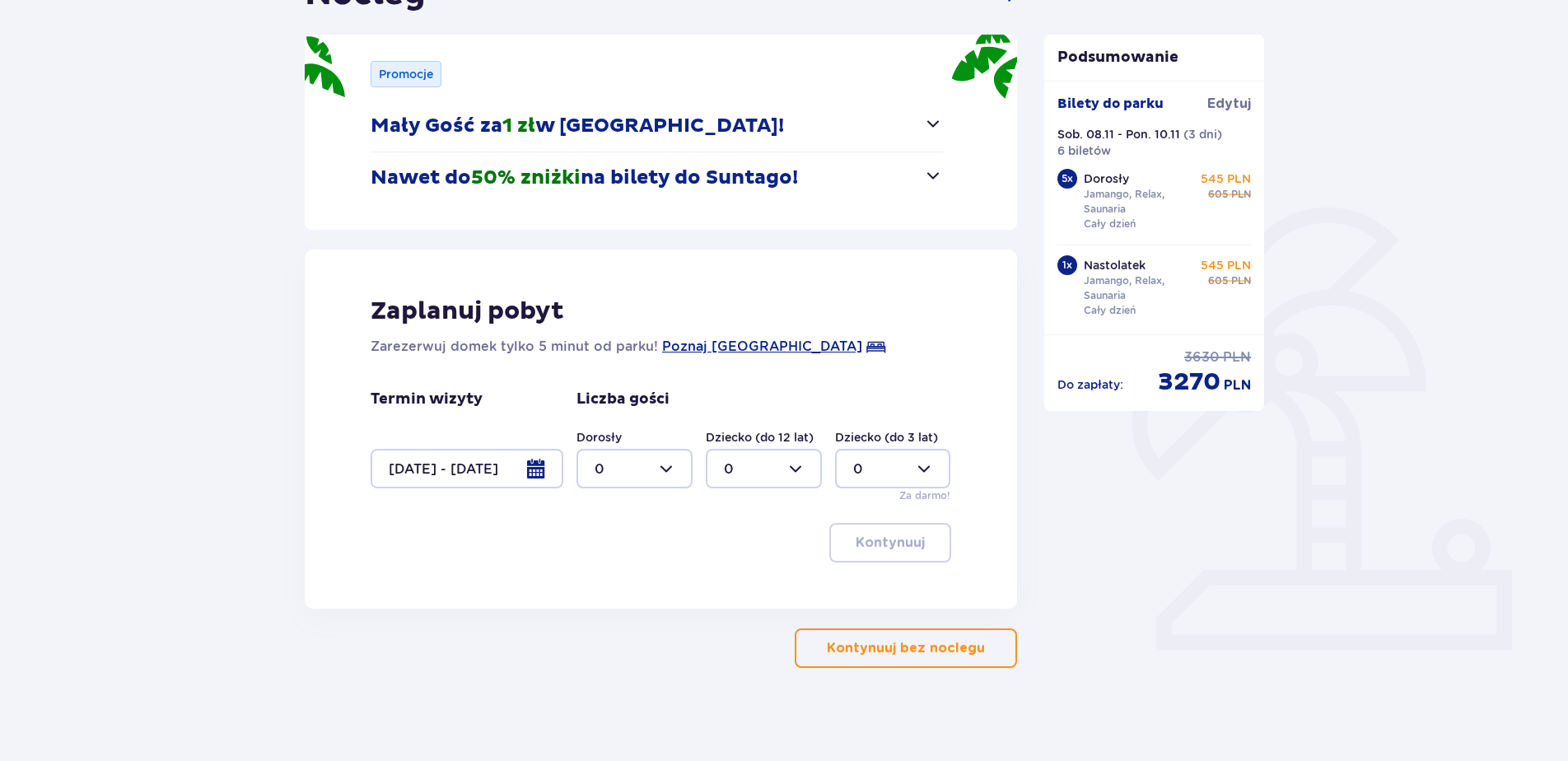
scroll to position [207, 0]
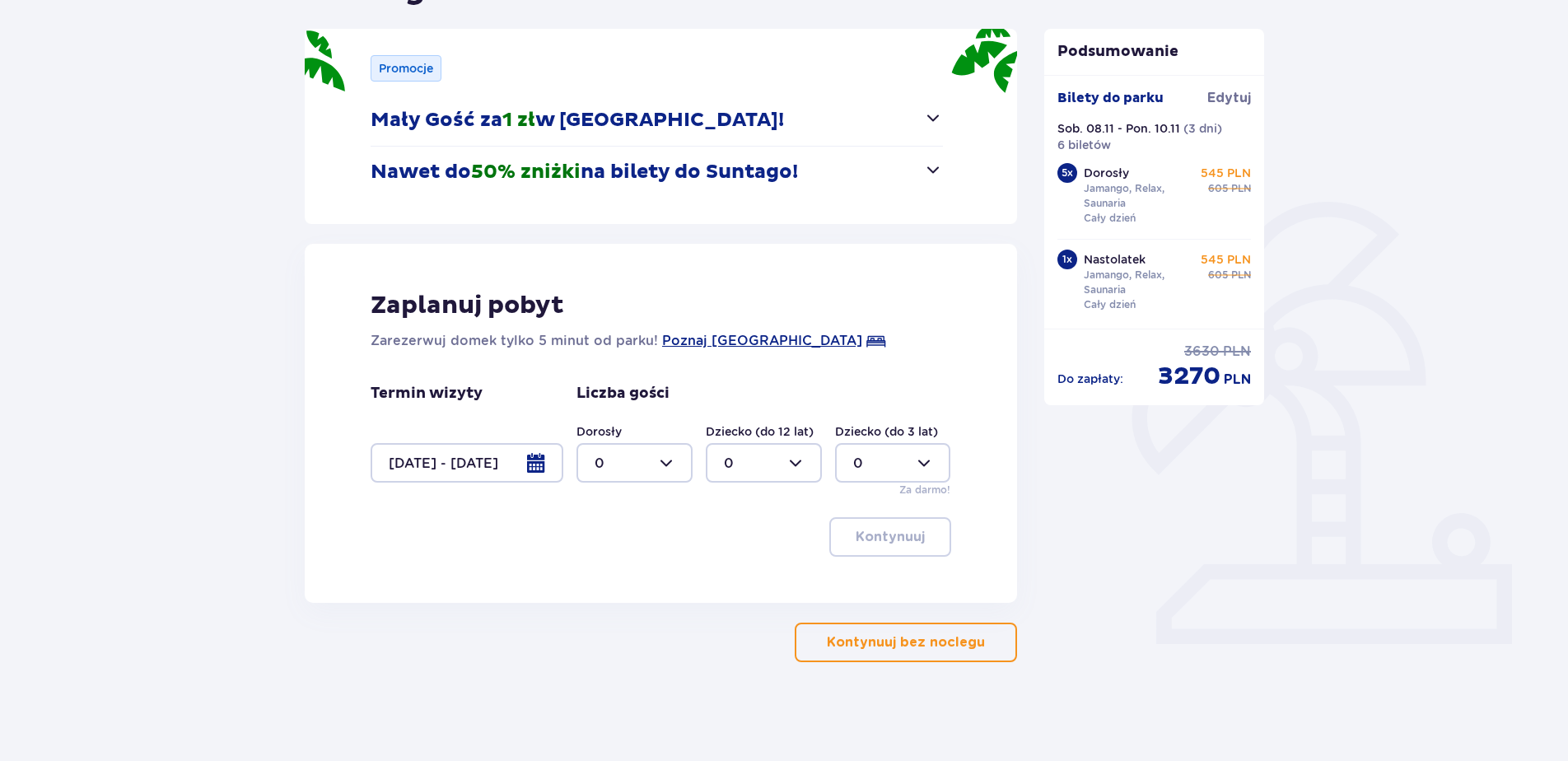
click at [1230, 83] on div "Bilety do parku Edytuj Sob. 08.11 - Pon. 10.11 ( 3 dni ) 6 biletów 5 x Dorosły …" at bounding box center [1154, 202] width 220 height 253
click at [1230, 92] on span "Edytuj" at bounding box center [1229, 98] width 44 height 18
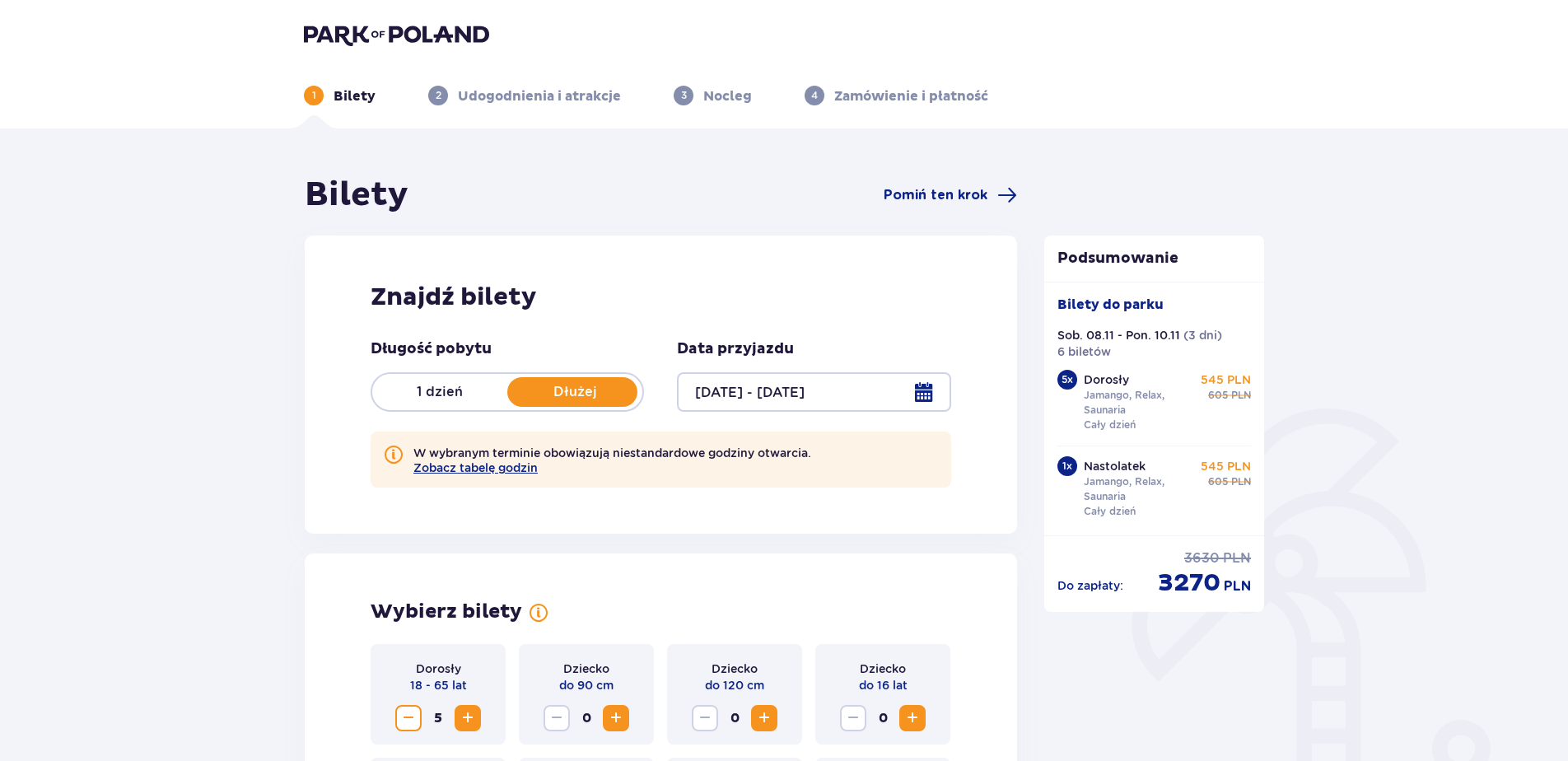
click at [919, 396] on div at bounding box center [813, 392] width 274 height 39
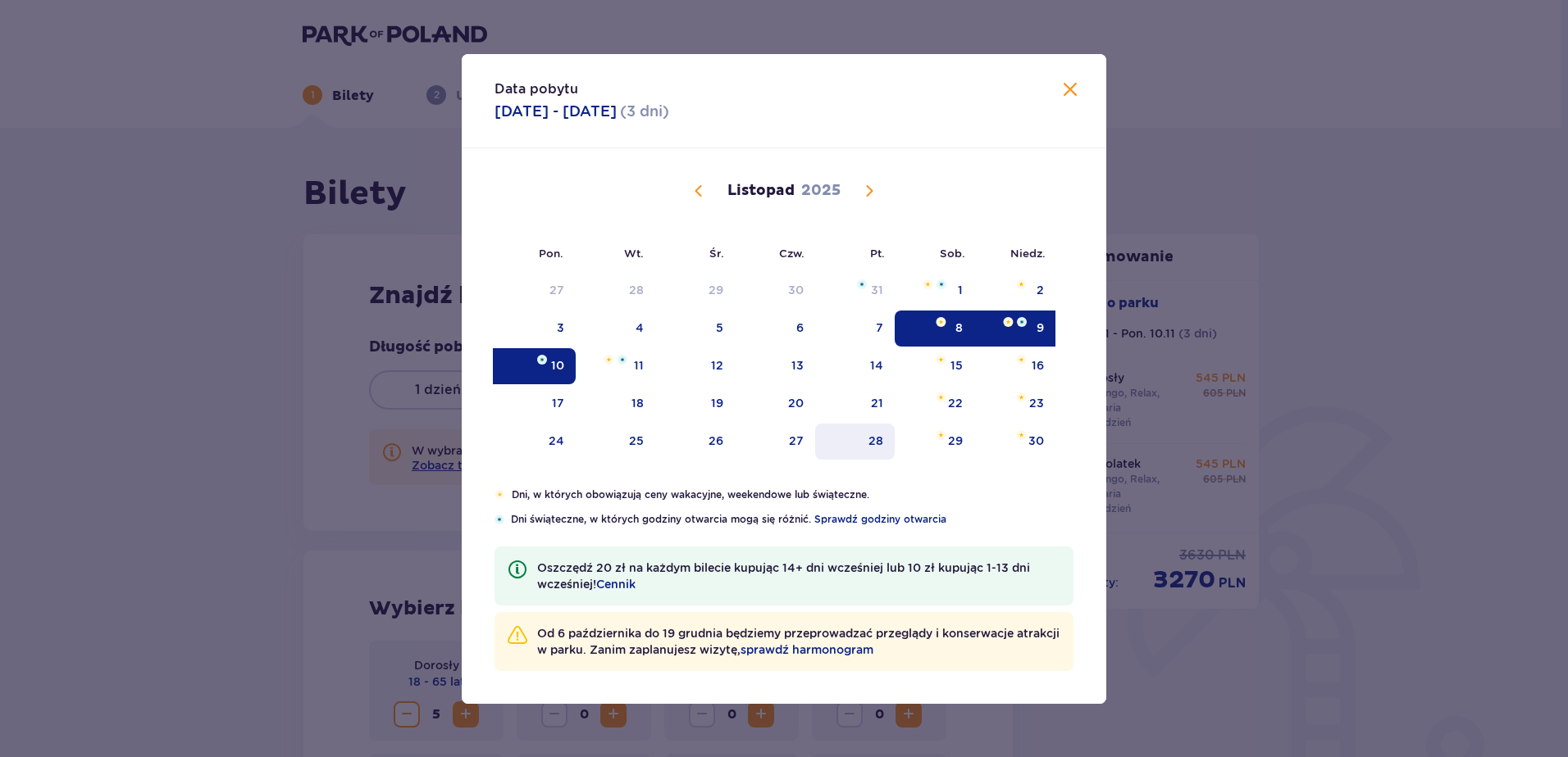
click at [875, 442] on div "28" at bounding box center [875, 441] width 15 height 16
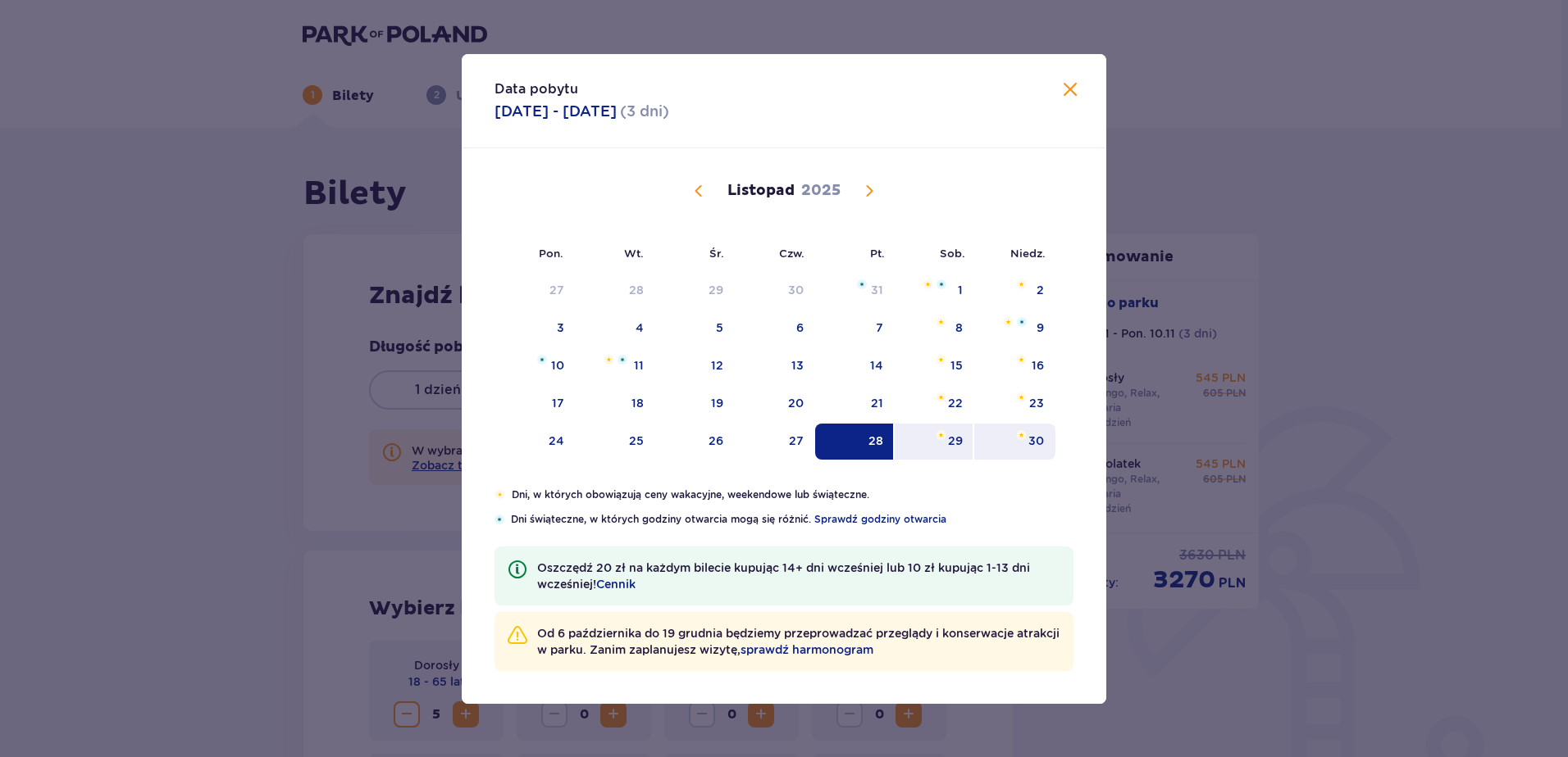
click at [1022, 443] on div "30" at bounding box center [1014, 441] width 81 height 36
type input "28.11.25 - 30.11.25"
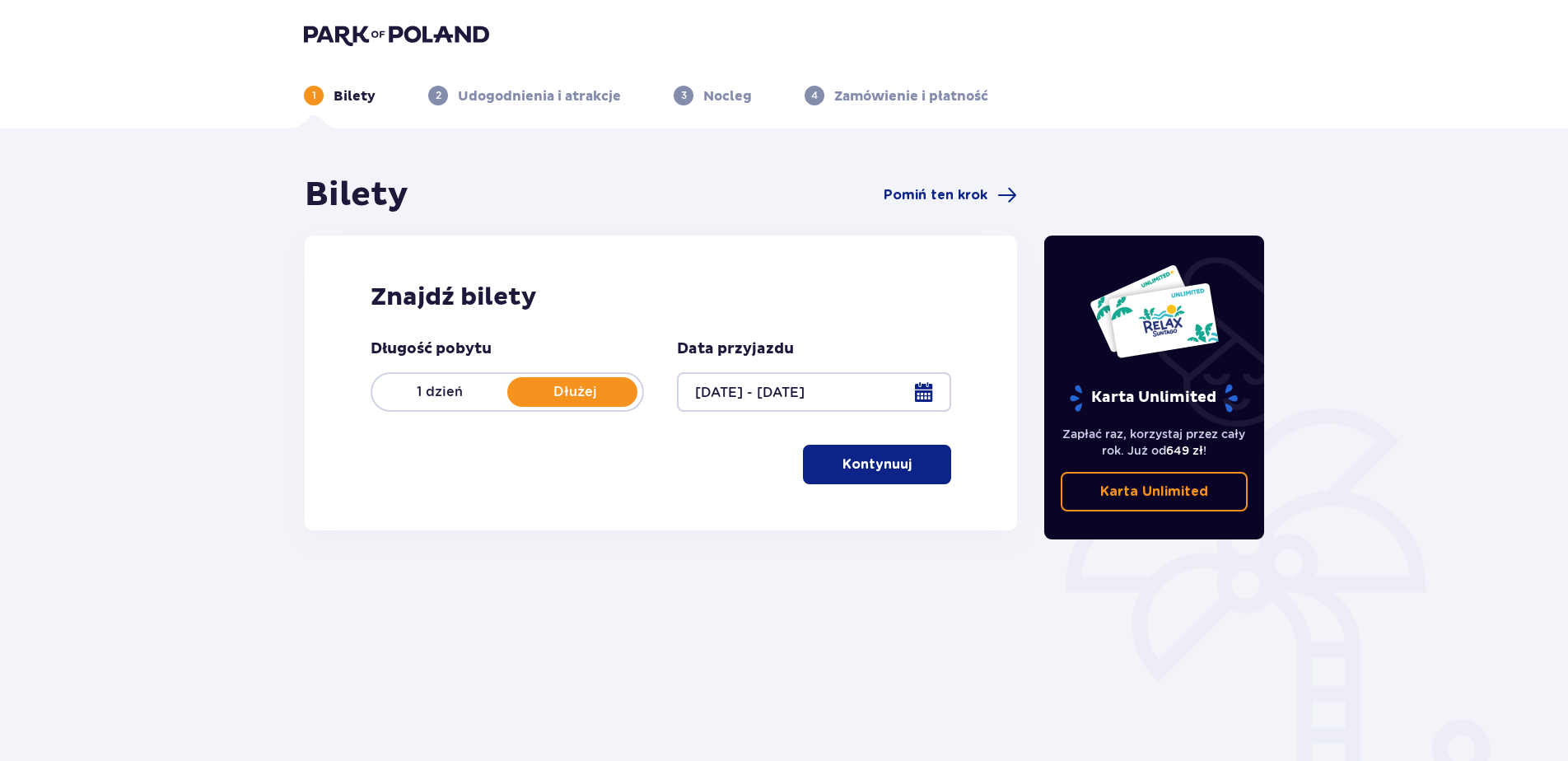
click at [864, 462] on p "Kontynuuj" at bounding box center [878, 465] width 70 height 18
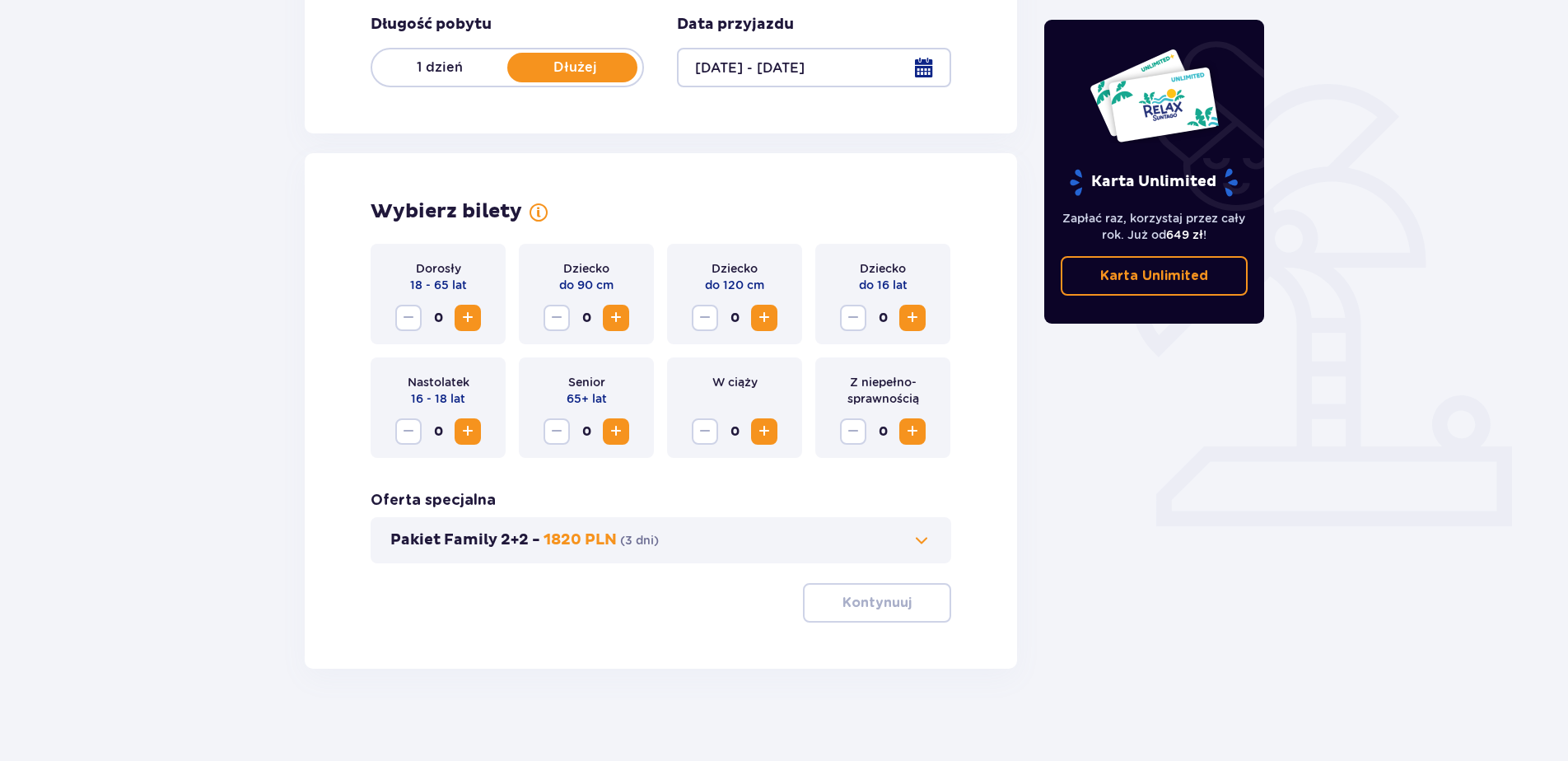
scroll to position [331, 0]
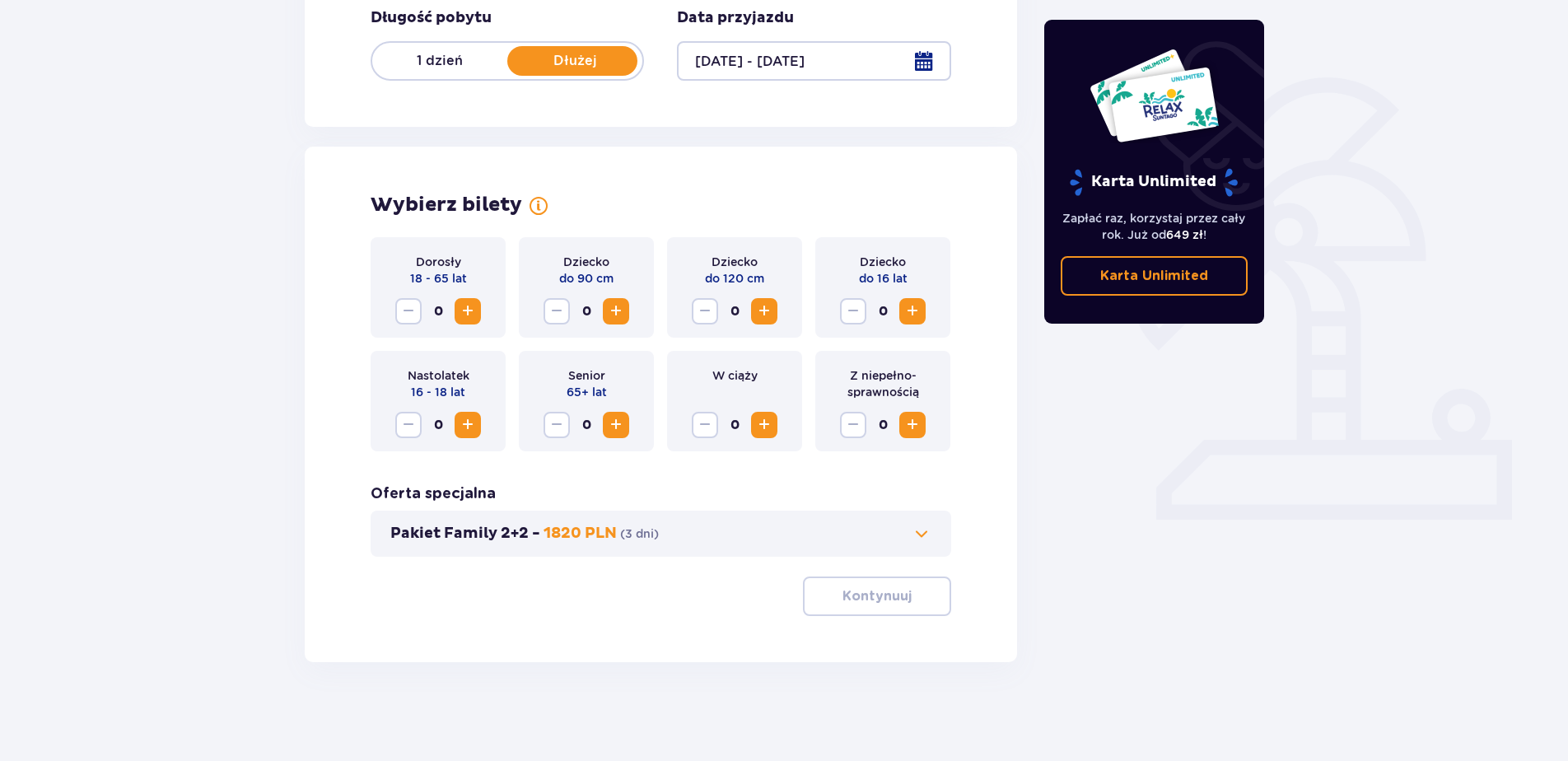
click at [474, 309] on span "Zwiększ" at bounding box center [467, 311] width 20 height 20
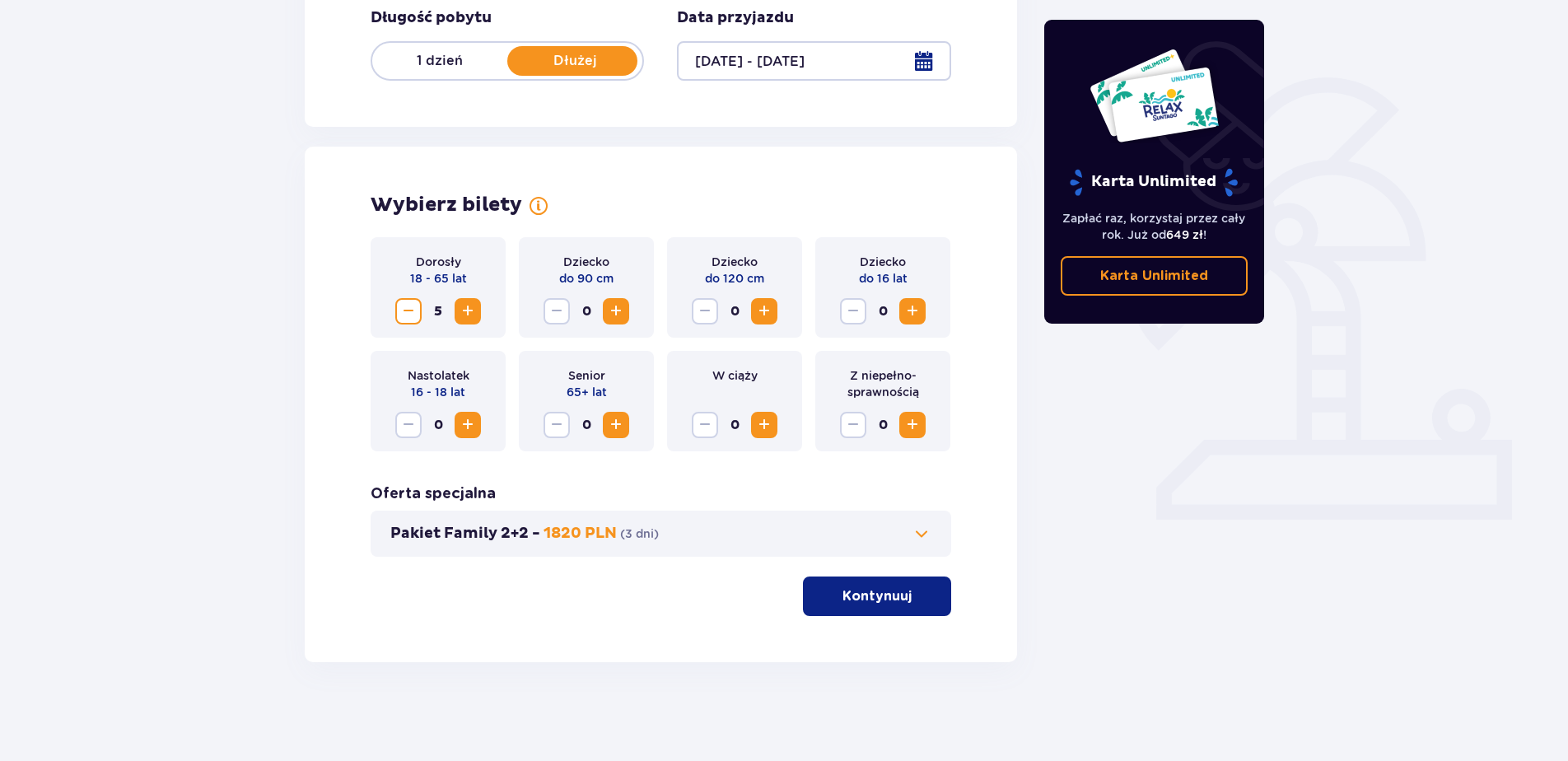
click at [465, 426] on span "Zwiększ" at bounding box center [467, 425] width 20 height 20
click at [887, 594] on p "Kontynuuj" at bounding box center [878, 596] width 70 height 18
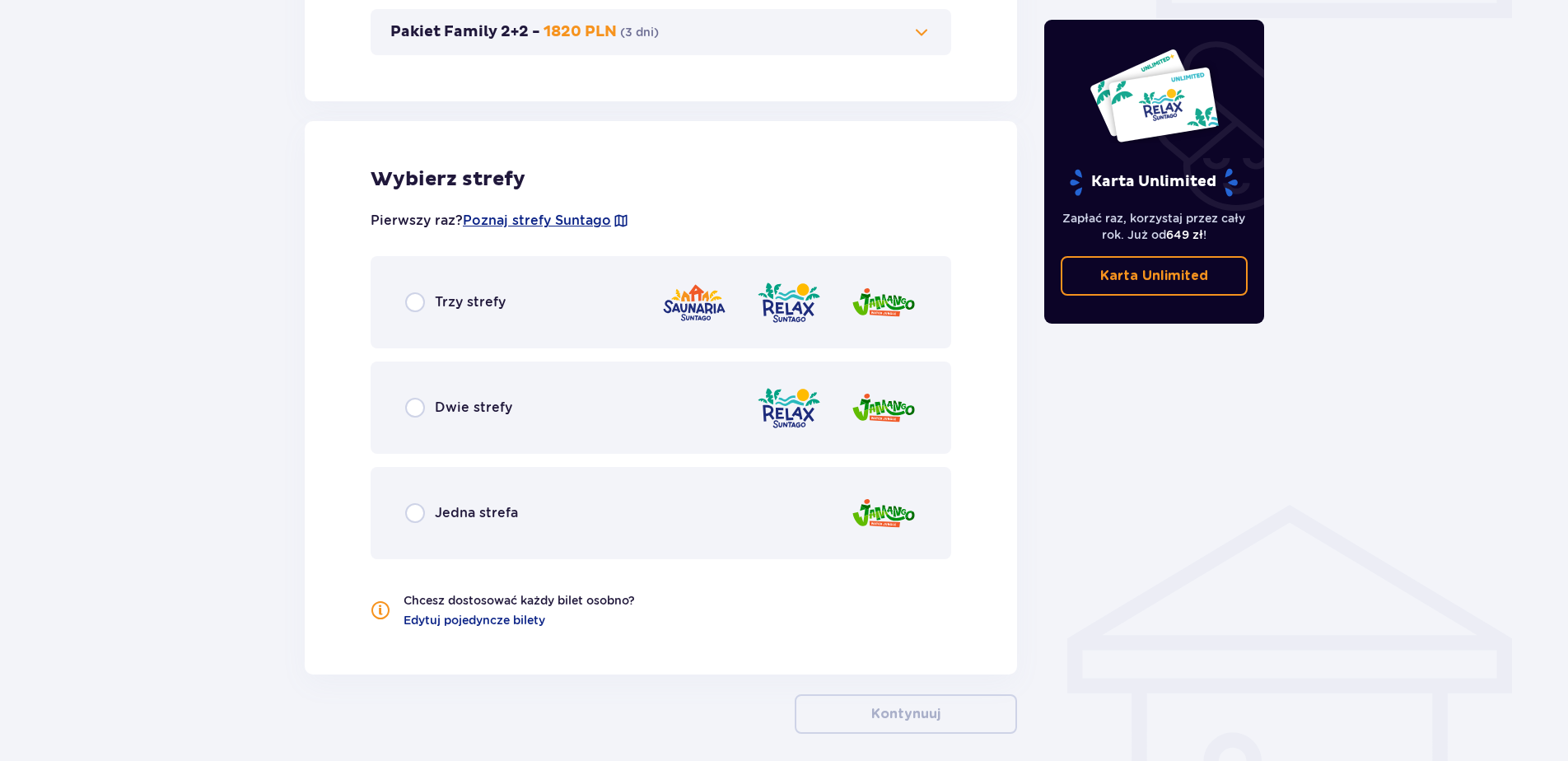
scroll to position [905, 0]
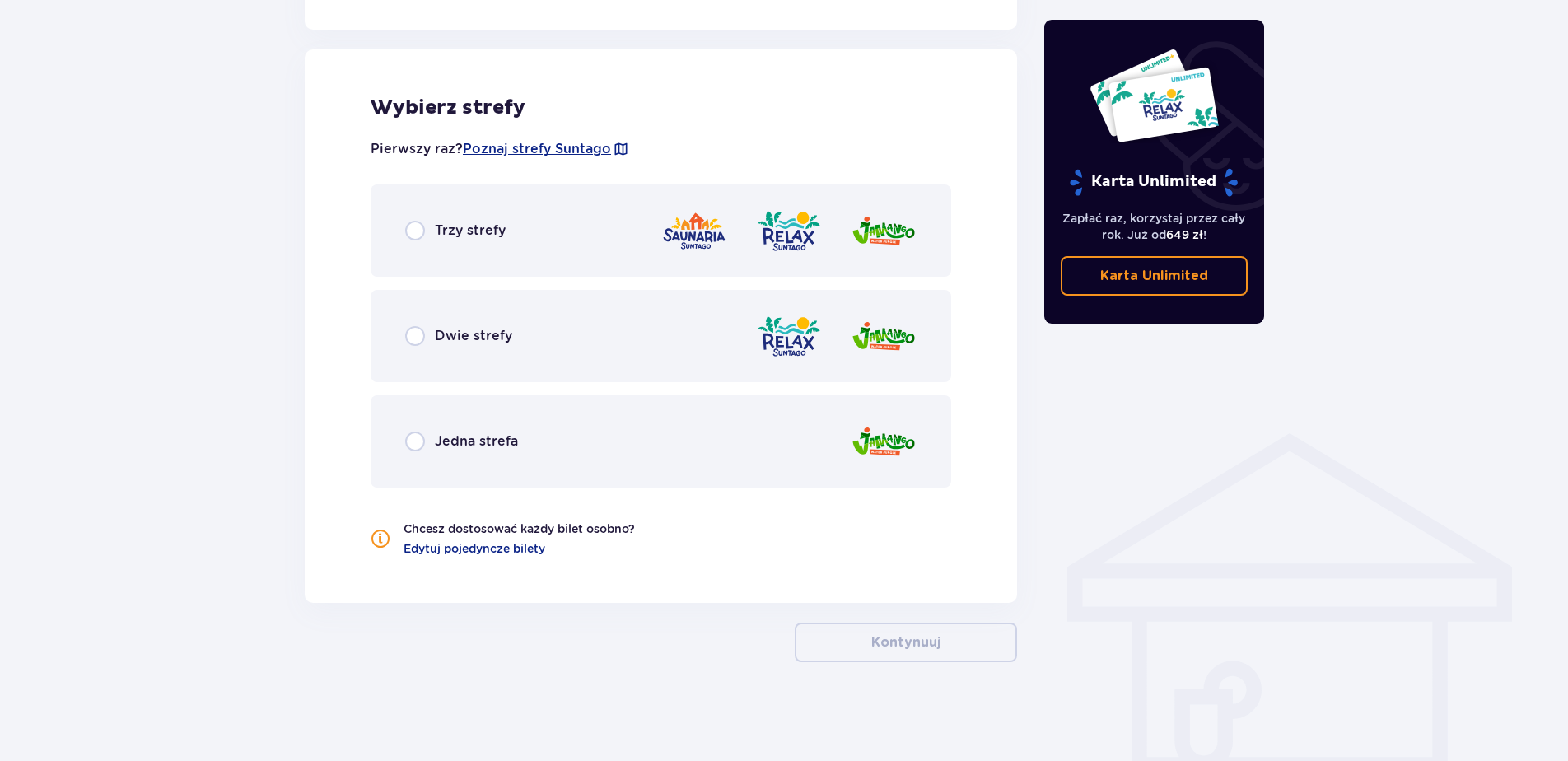
click at [412, 236] on input "radio" at bounding box center [415, 230] width 20 height 20
radio input "true"
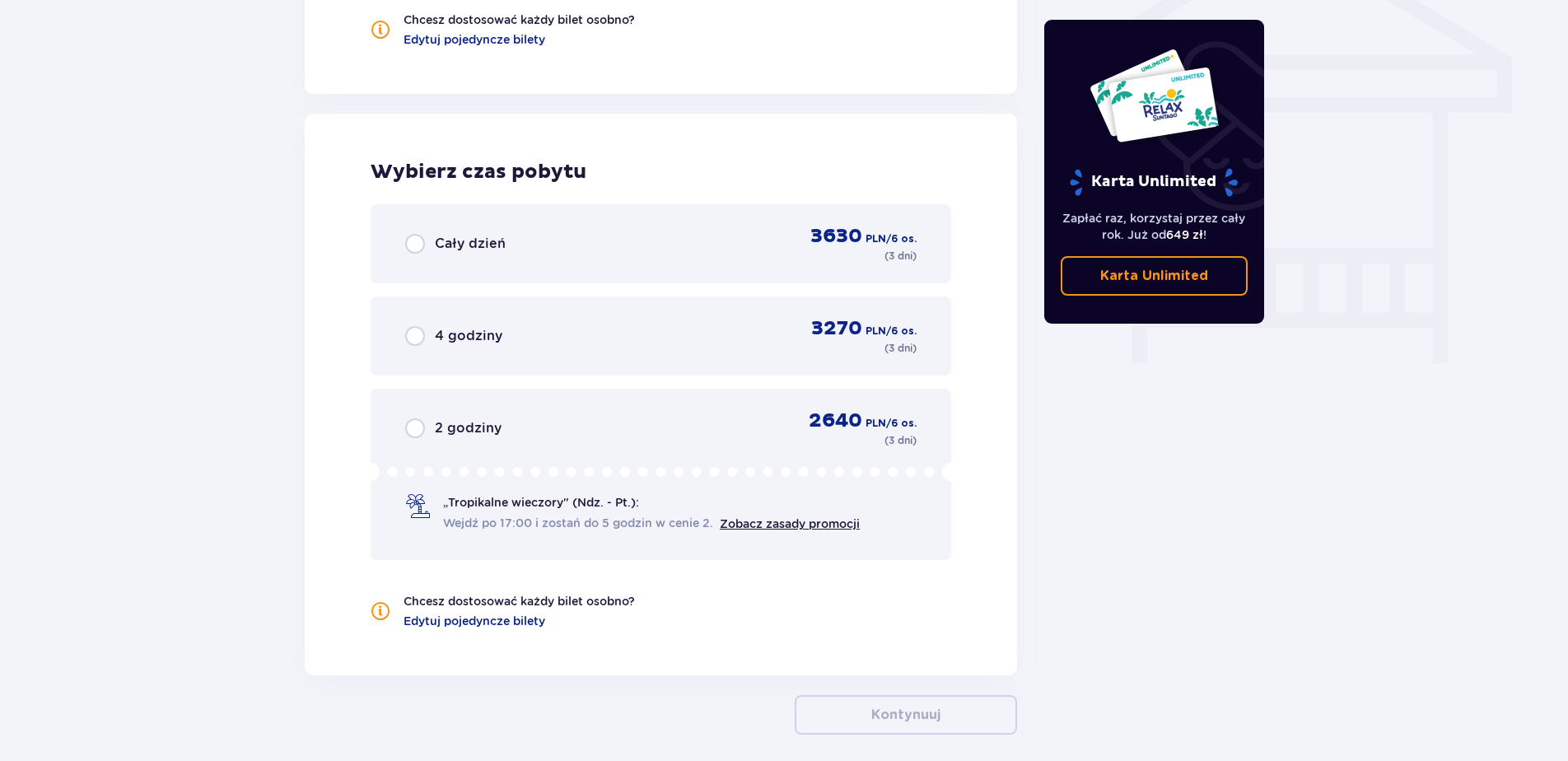
scroll to position [1486, 0]
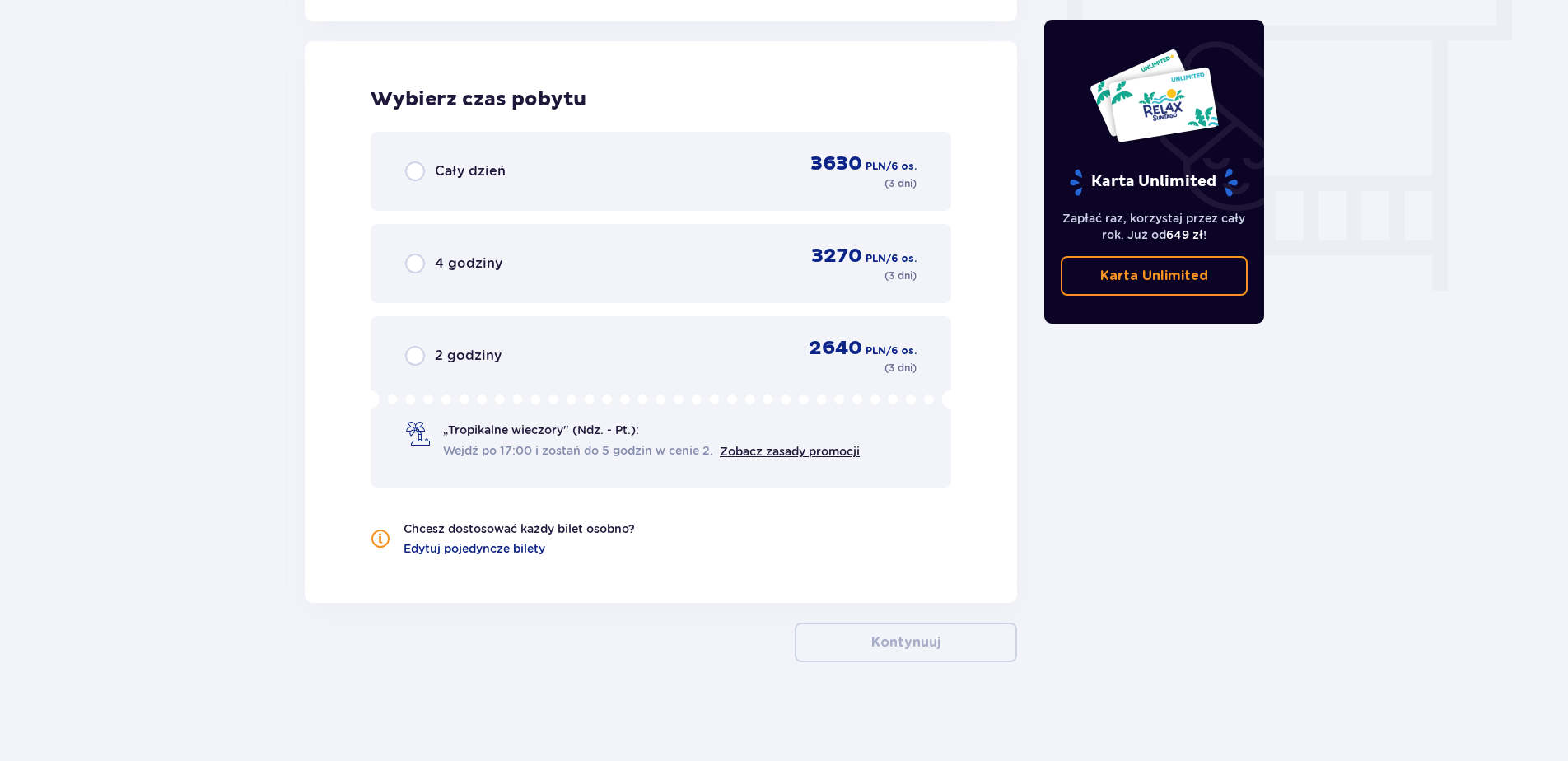
click at [417, 168] on input "radio" at bounding box center [415, 171] width 20 height 20
radio input "true"
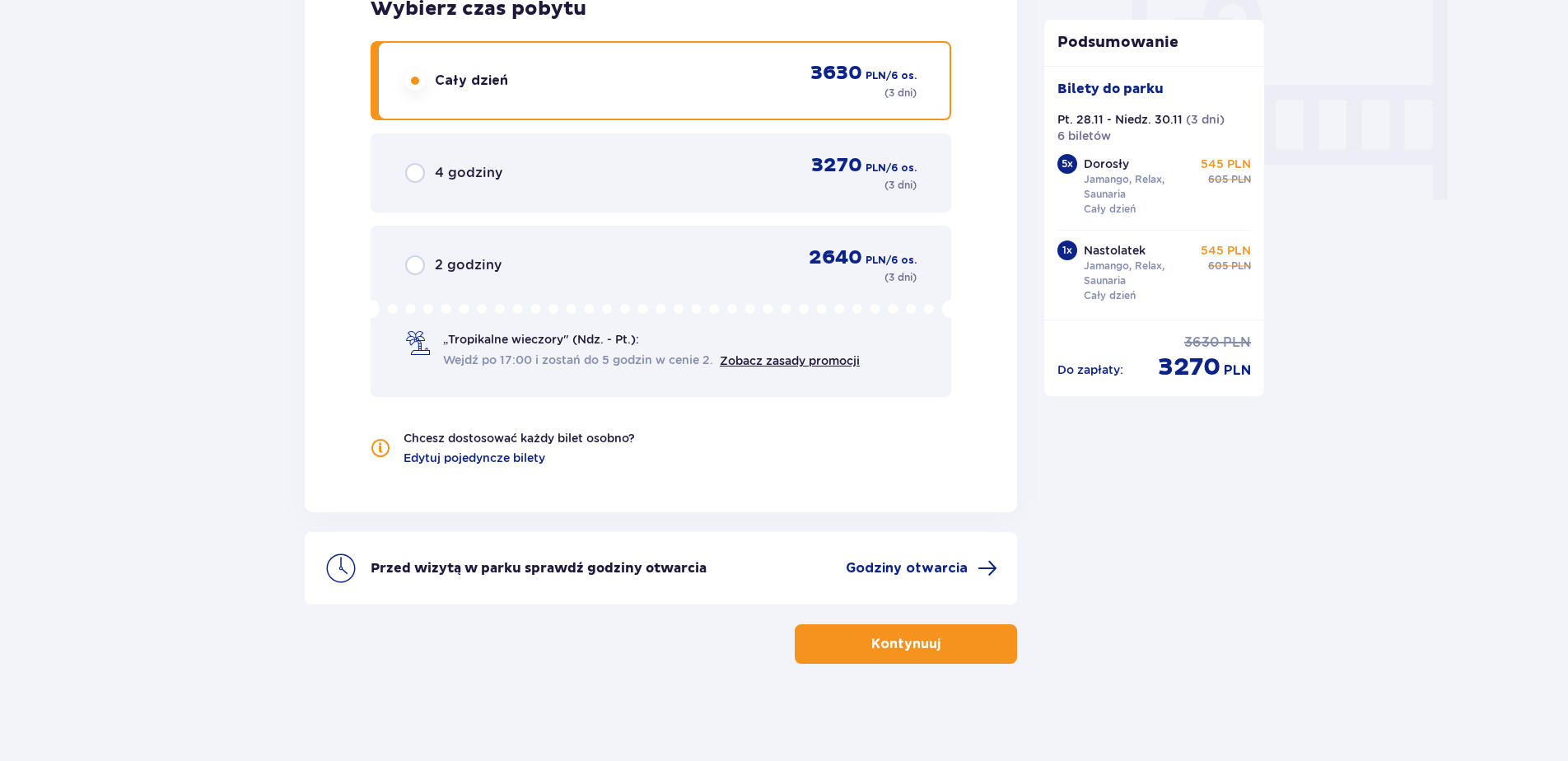
scroll to position [1578, 0]
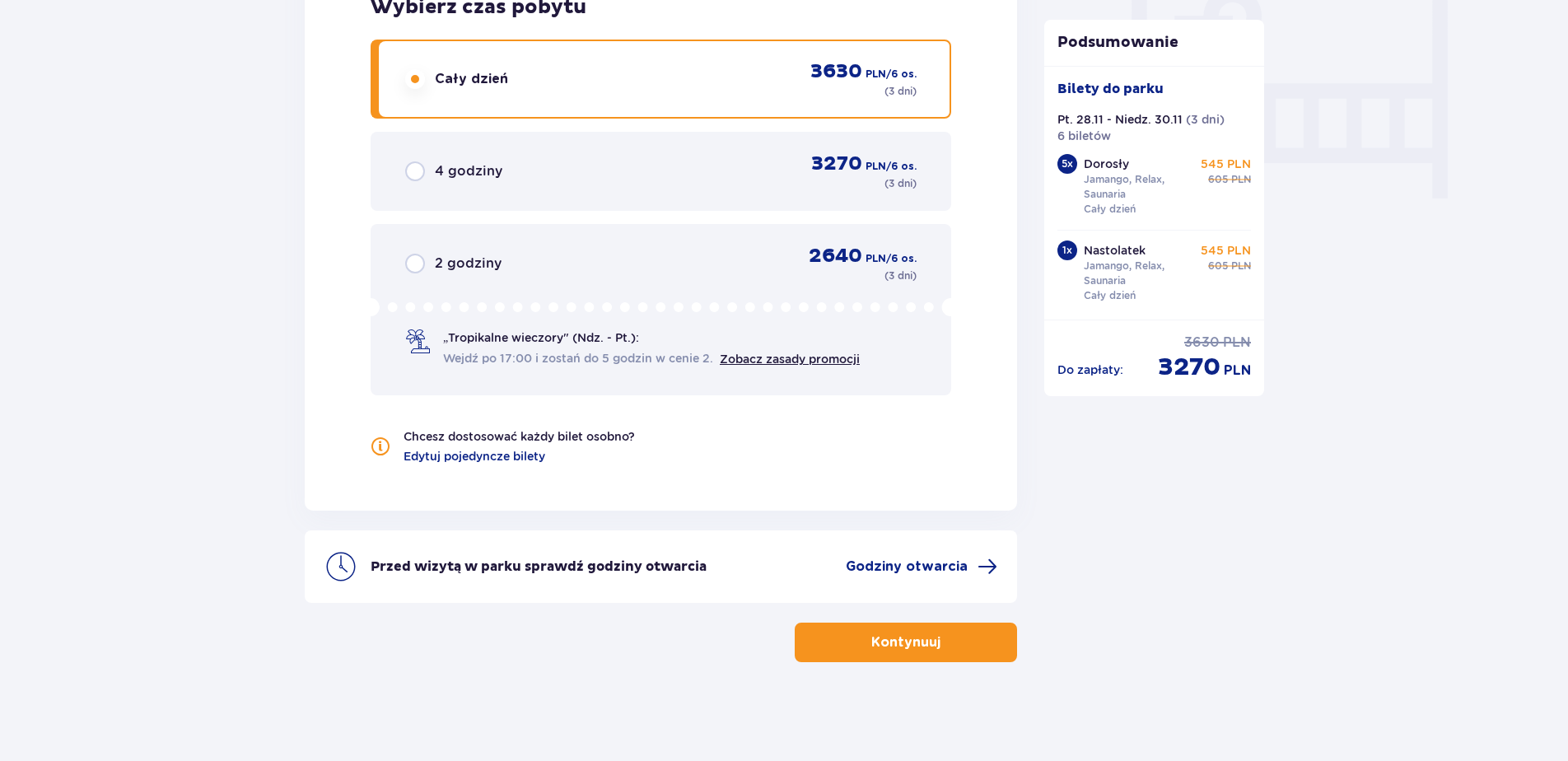
click at [925, 644] on p "Kontynuuj" at bounding box center [906, 642] width 70 height 18
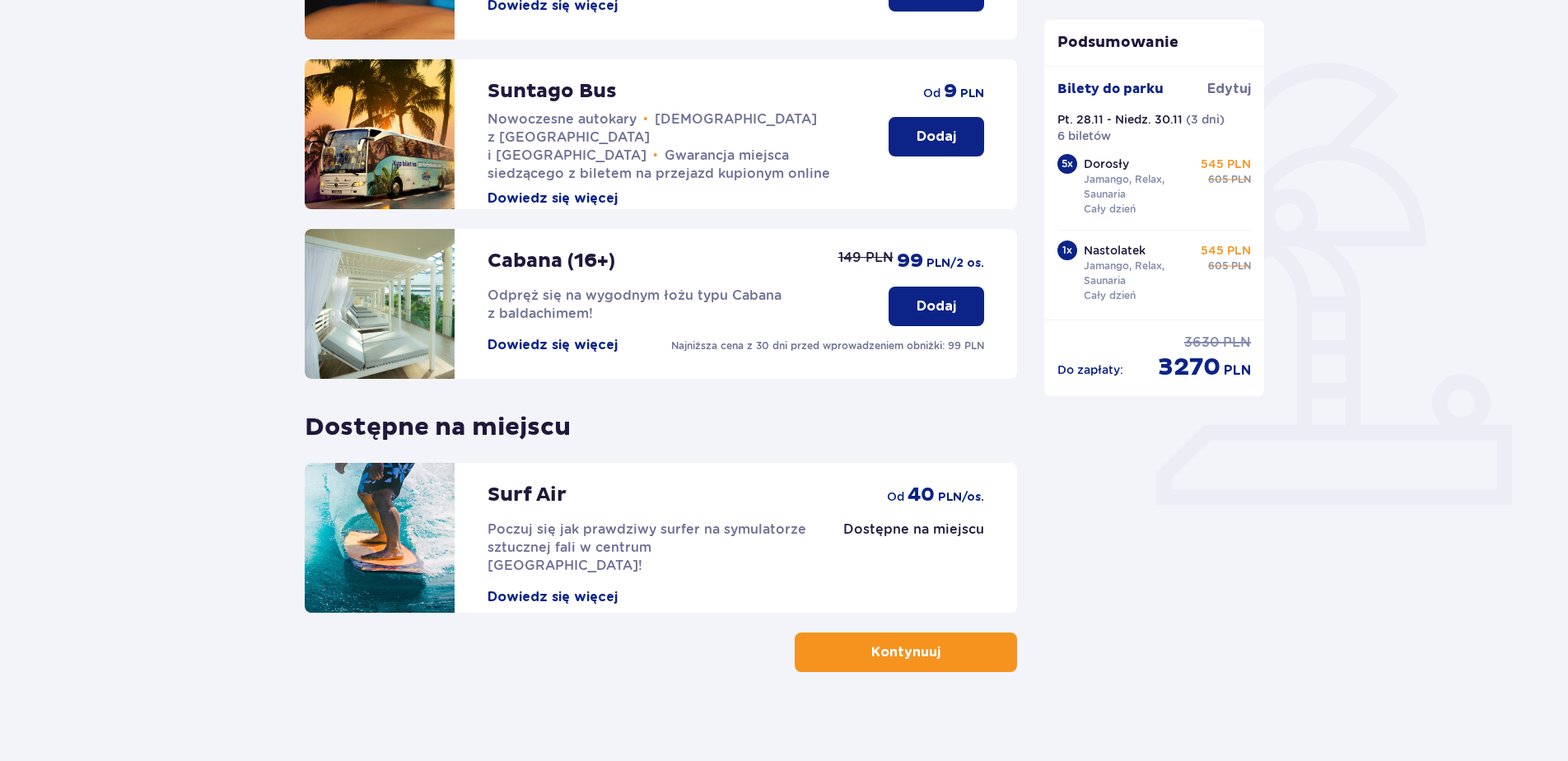
scroll to position [356, 0]
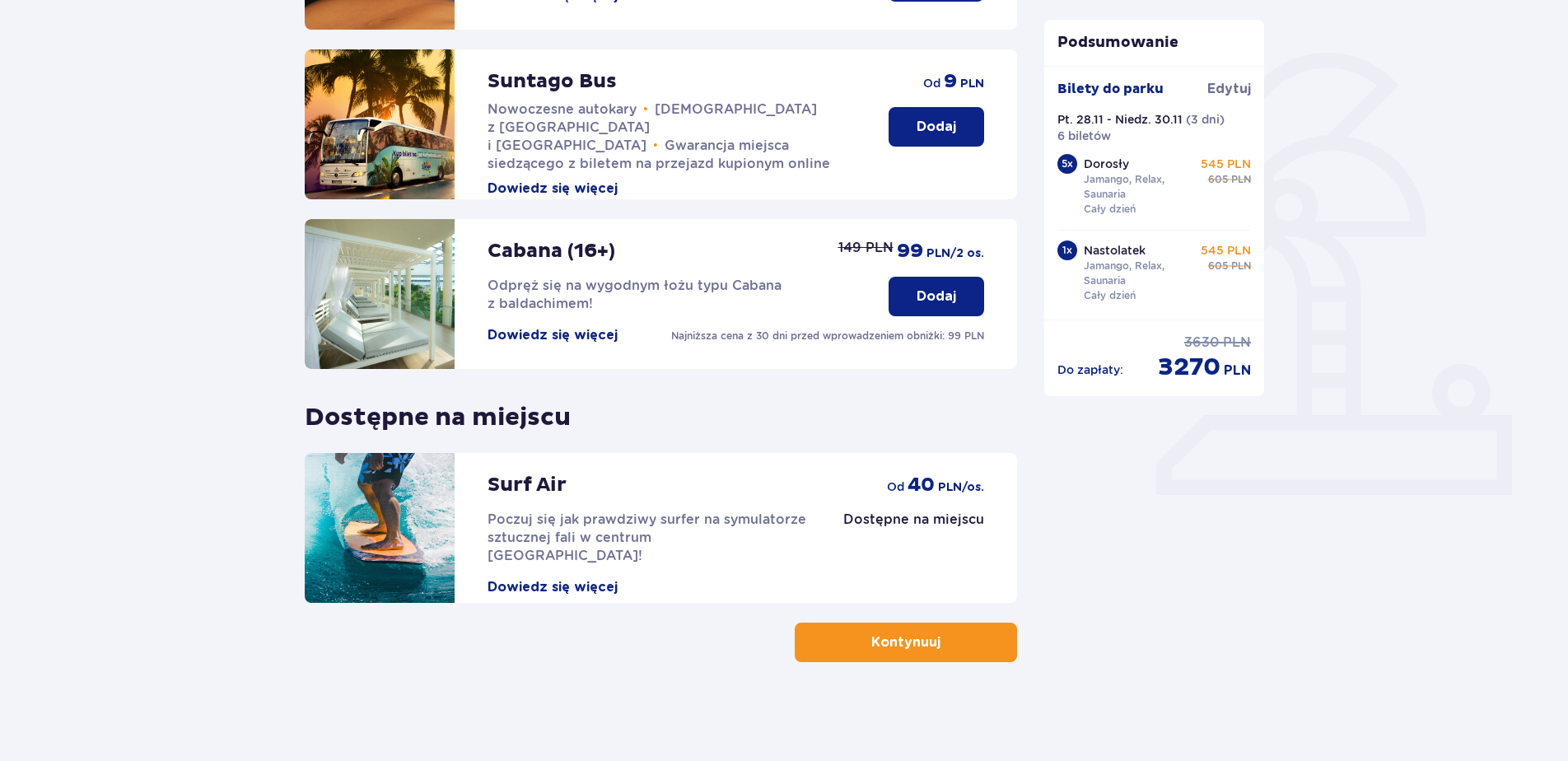
click at [919, 638] on p "Kontynuuj" at bounding box center [906, 642] width 70 height 18
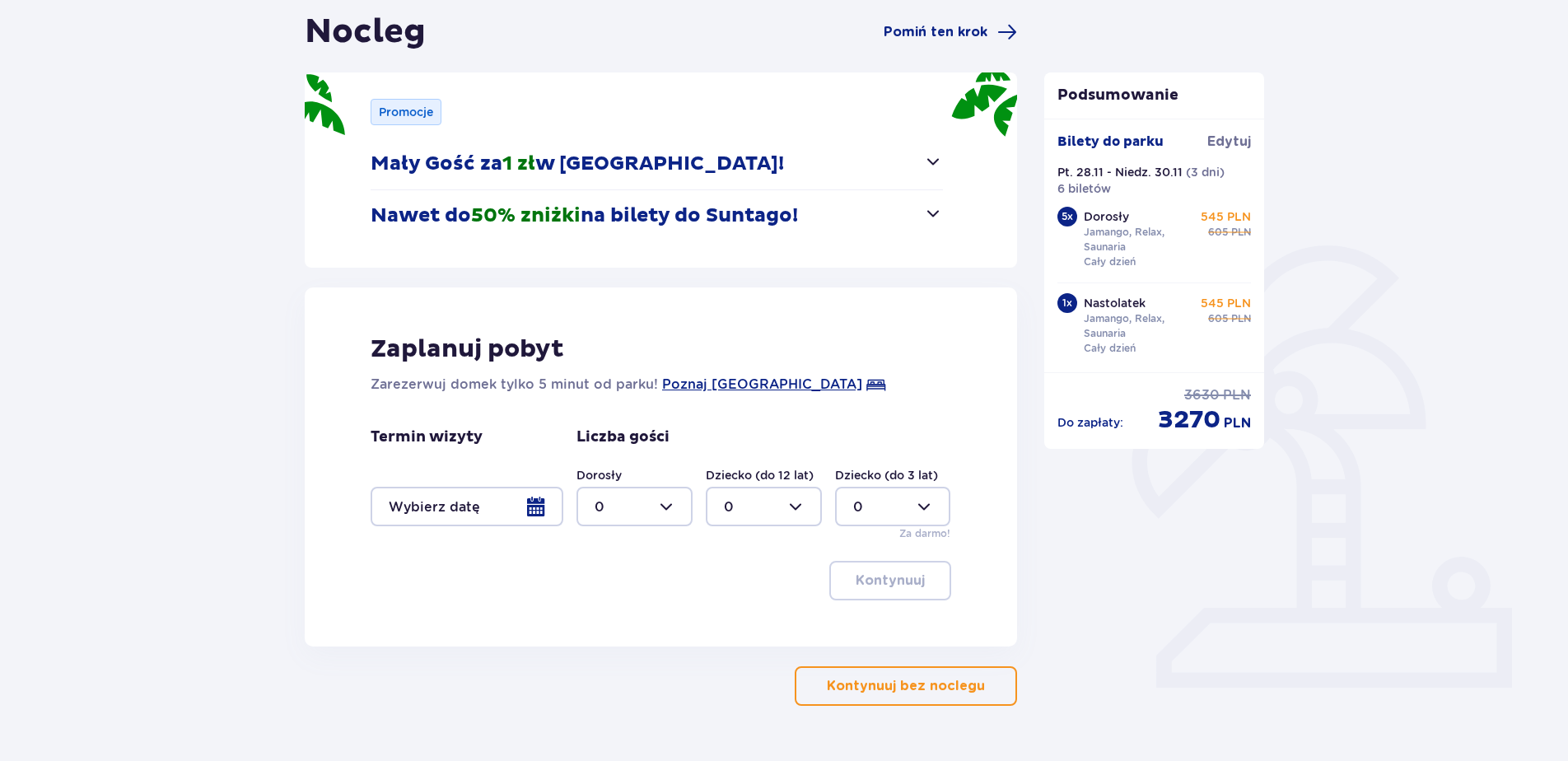
scroll to position [165, 0]
click at [490, 500] on div at bounding box center [467, 505] width 193 height 39
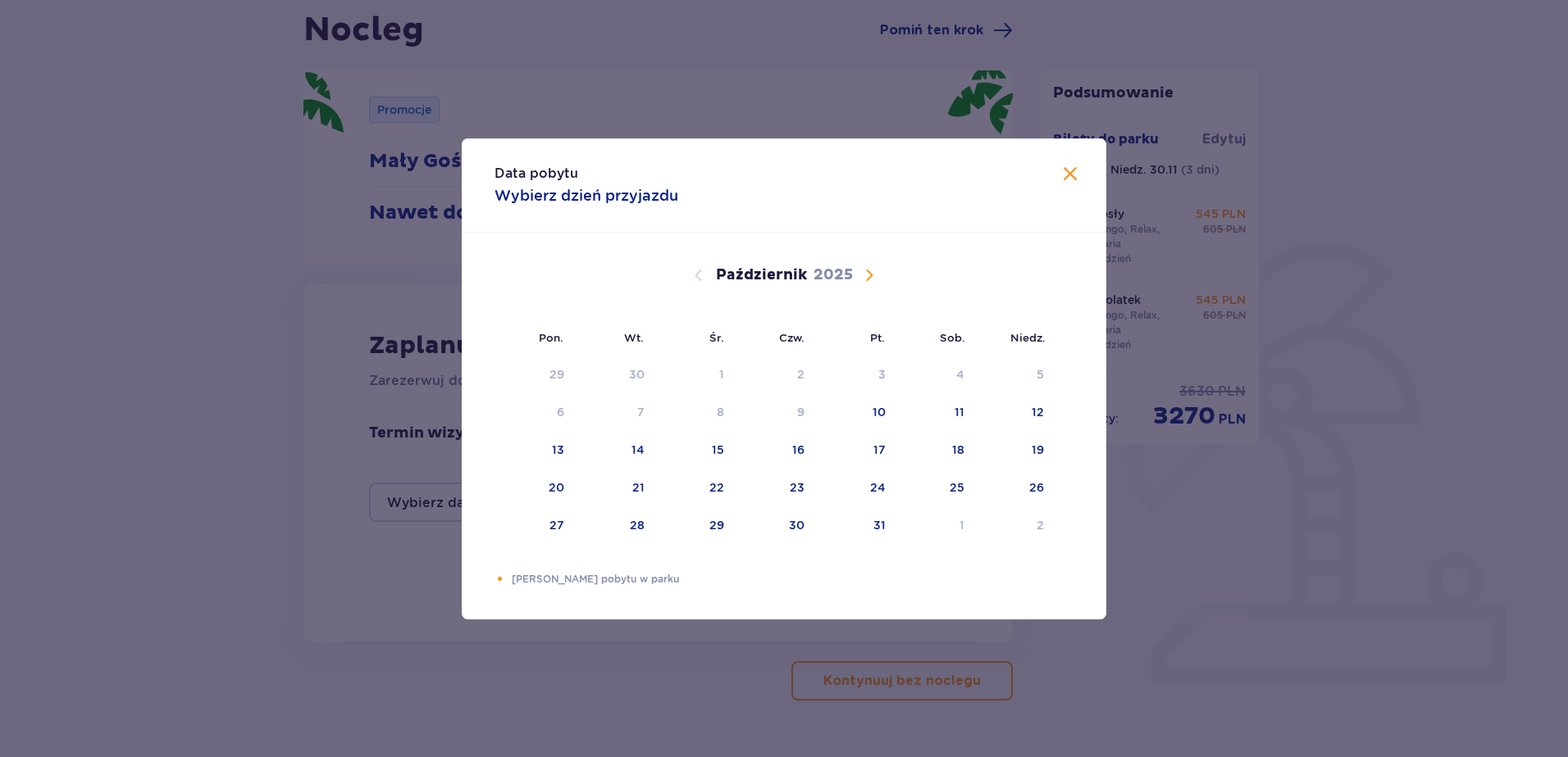
click at [866, 273] on span "Następny miesiąc" at bounding box center [869, 275] width 20 height 20
click at [873, 524] on div "28" at bounding box center [875, 525] width 15 height 16
click at [1015, 528] on div "30" at bounding box center [1014, 526] width 81 height 36
type input "28.11.25 - 30.11.25"
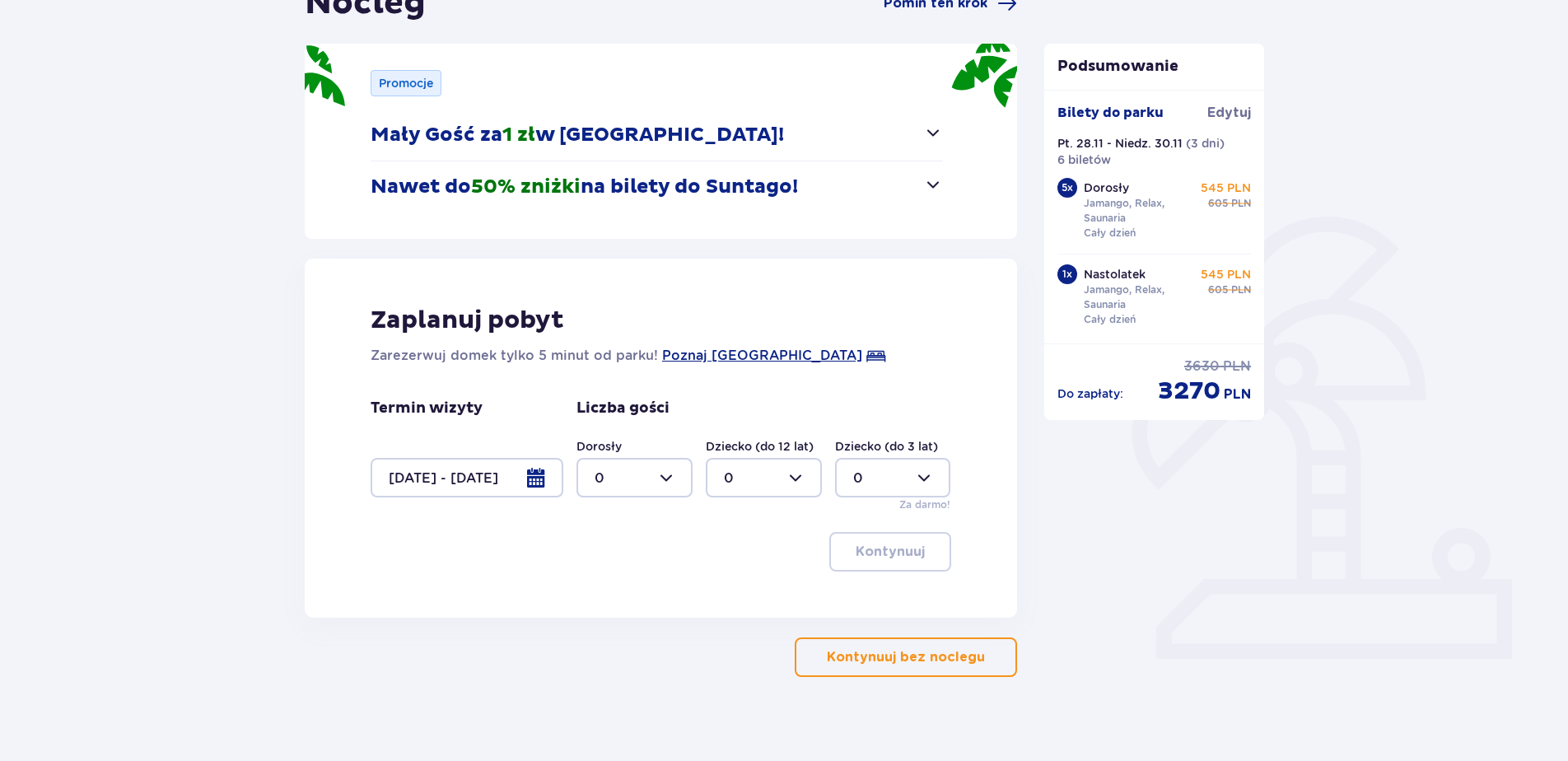
scroll to position [207, 0]
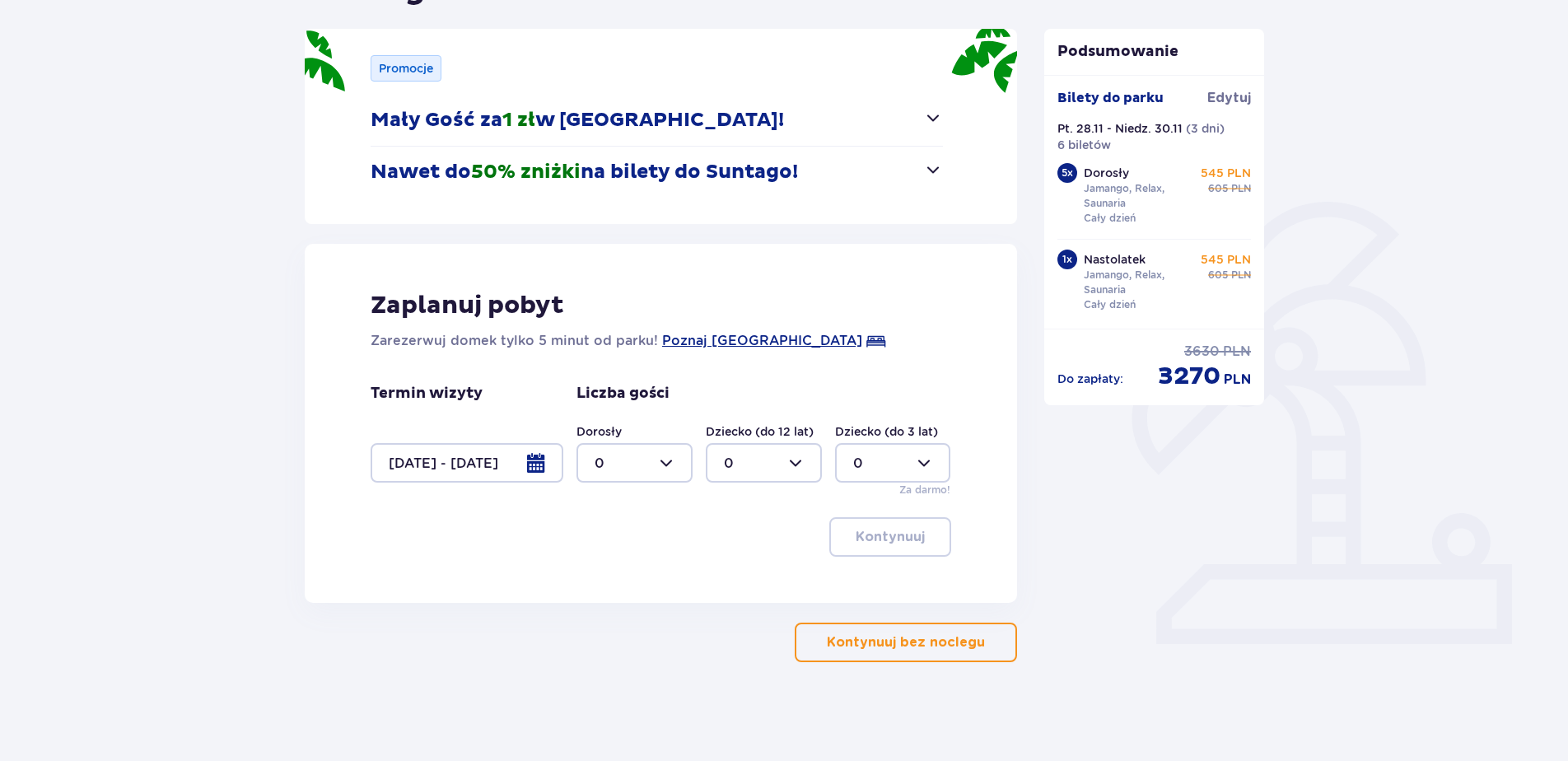
click at [668, 464] on div at bounding box center [634, 463] width 116 height 39
click at [607, 586] on div "6" at bounding box center [635, 587] width 80 height 18
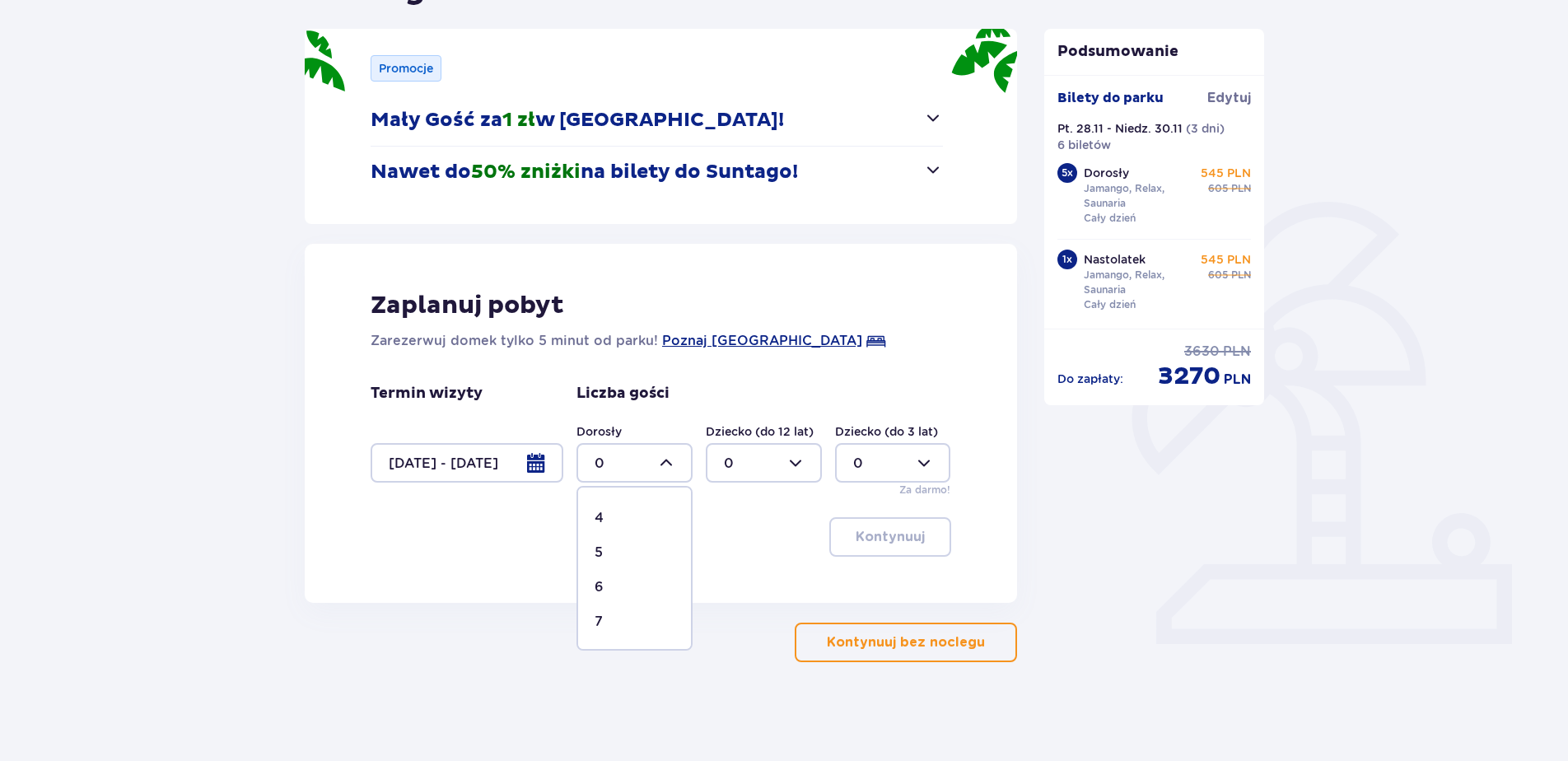
type input "6"
click at [863, 535] on p "Kontynuuj" at bounding box center [890, 537] width 70 height 18
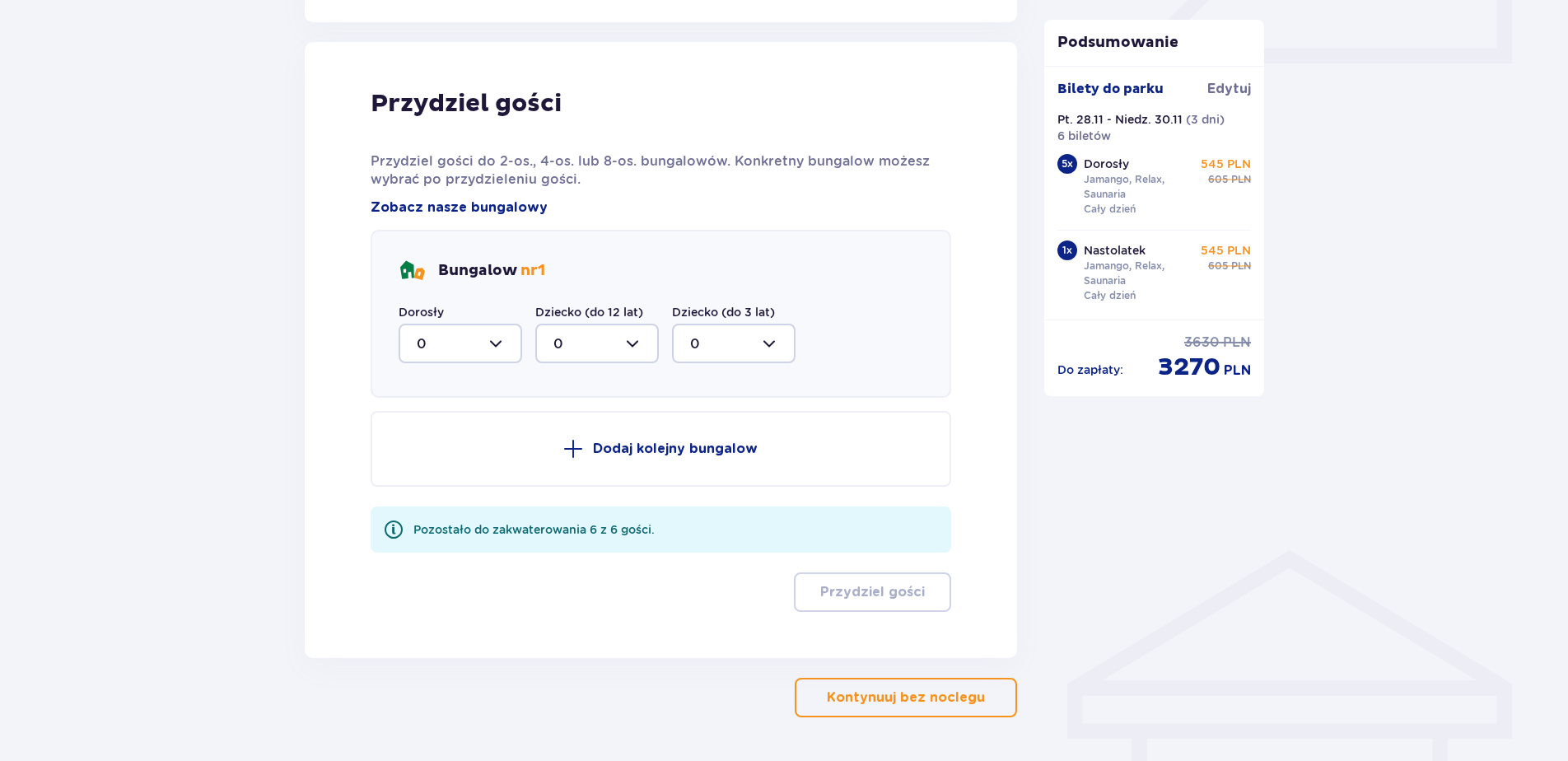
scroll to position [810, 0]
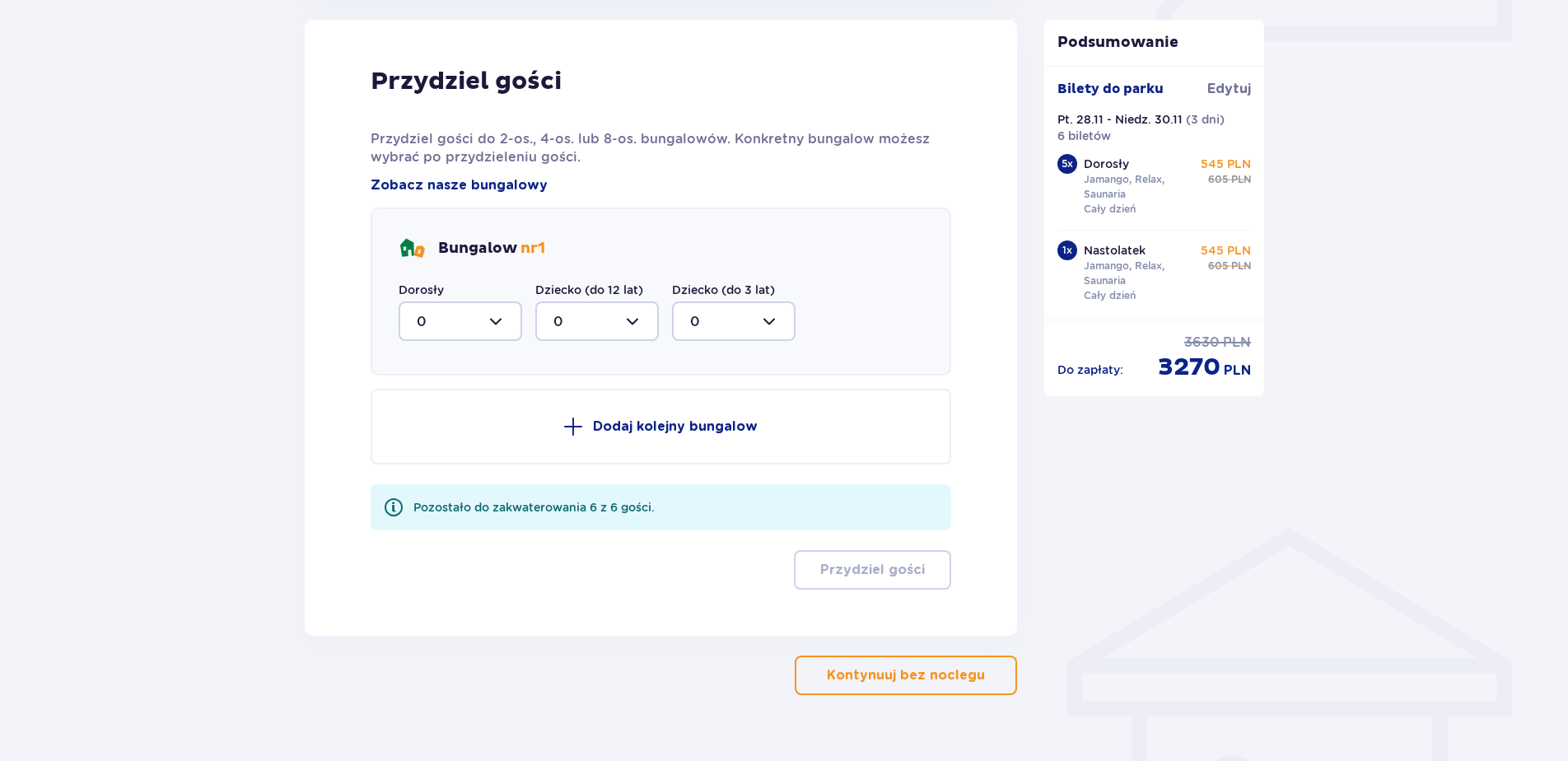
click at [495, 320] on div at bounding box center [460, 321] width 124 height 39
drag, startPoint x: 522, startPoint y: 365, endPoint x: 522, endPoint y: 422, distance: 57.0
click at [522, 422] on div "Przydziel gości Przydziel gości do 2-os., 4-os. lub 8-os. bungalowów. Konkretny…" at bounding box center [661, 327] width 581 height 524
drag, startPoint x: 522, startPoint y: 422, endPoint x: 466, endPoint y: 453, distance: 64.0
click at [466, 453] on span "2" at bounding box center [460, 441] width 120 height 35
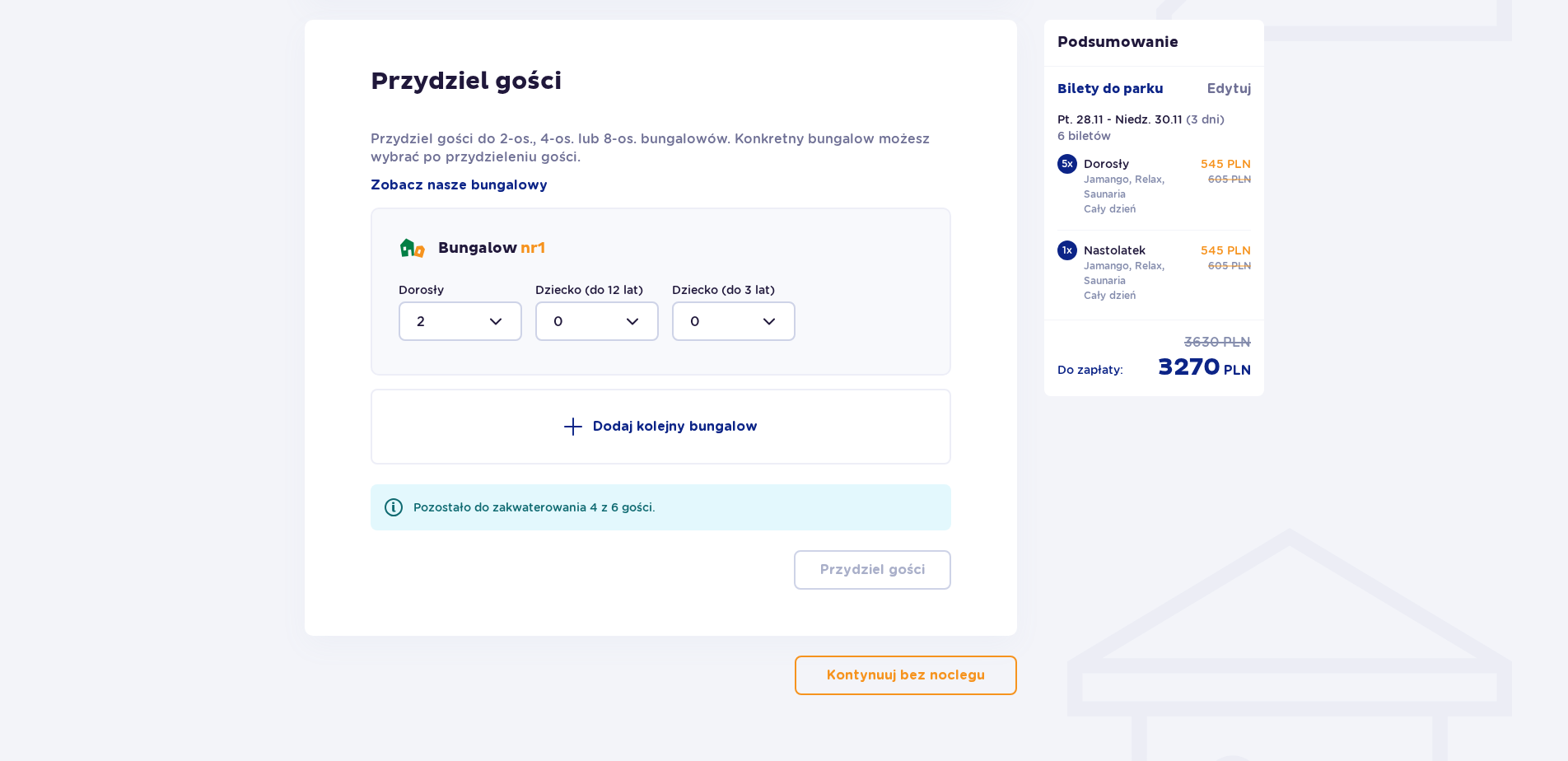
click at [493, 324] on div at bounding box center [460, 321] width 124 height 39
click at [431, 492] on div "6" at bounding box center [460, 490] width 87 height 18
type input "6"
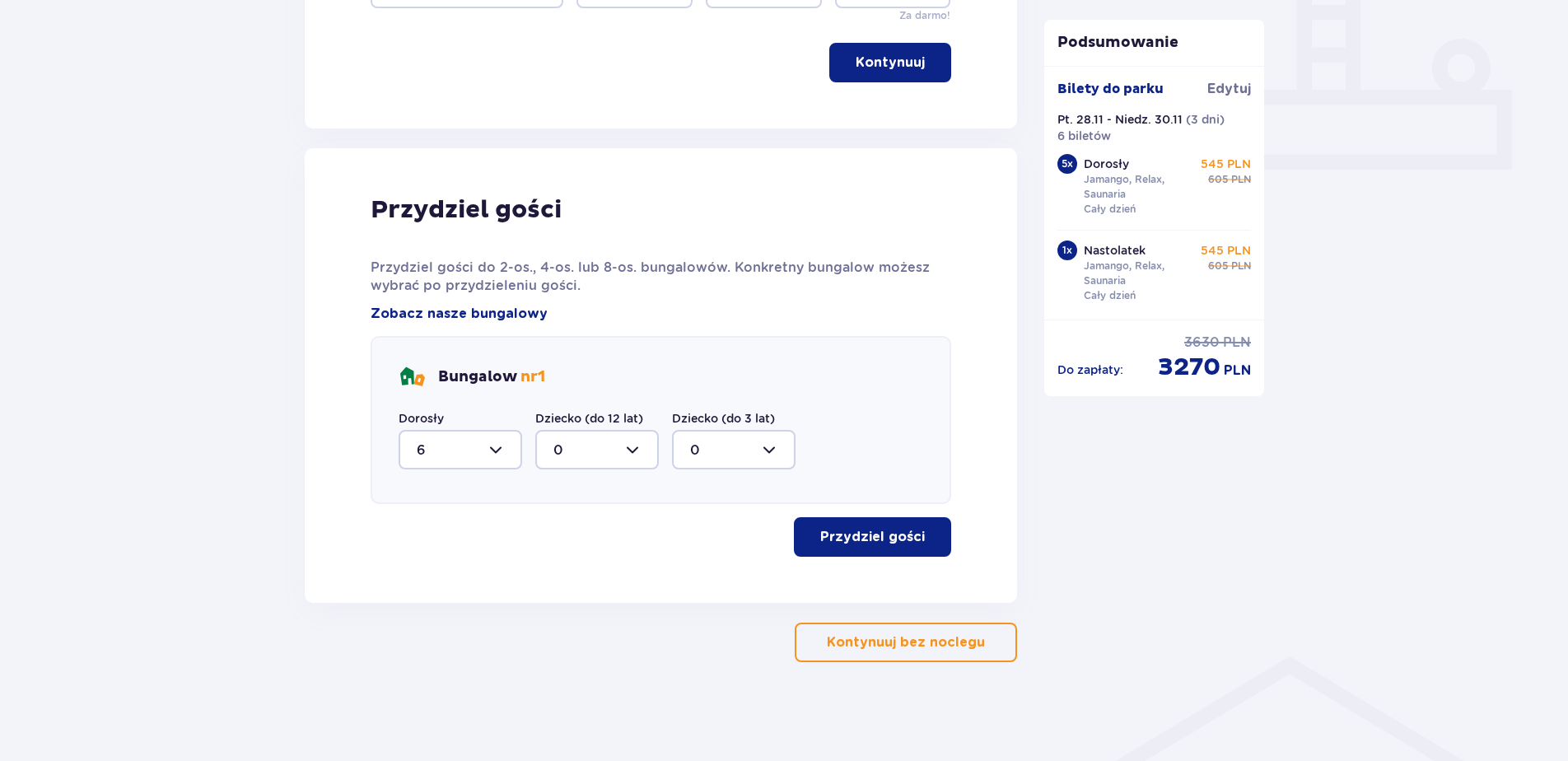
click at [836, 543] on p "Przydziel gości" at bounding box center [872, 537] width 104 height 18
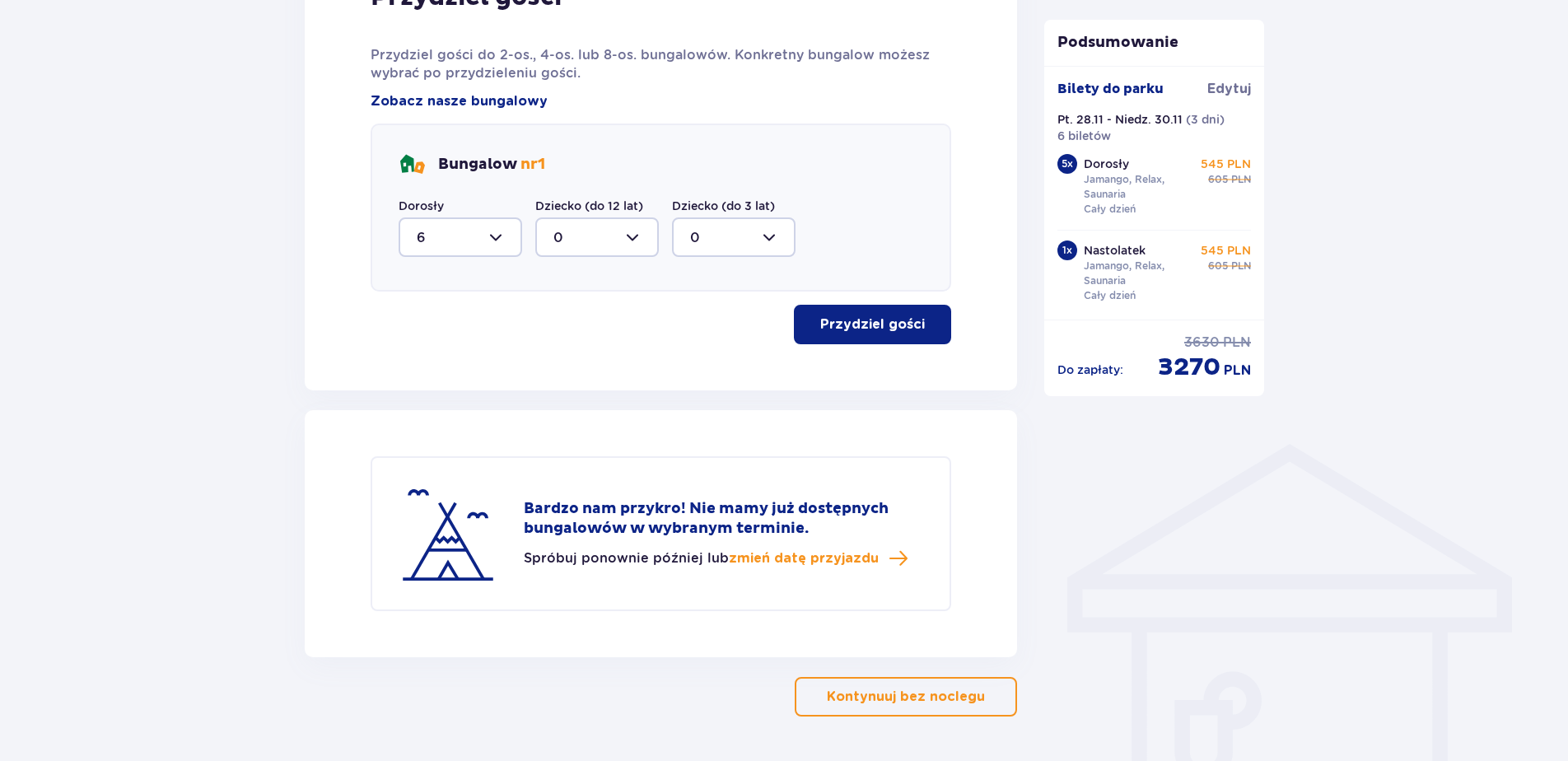
scroll to position [866, 0]
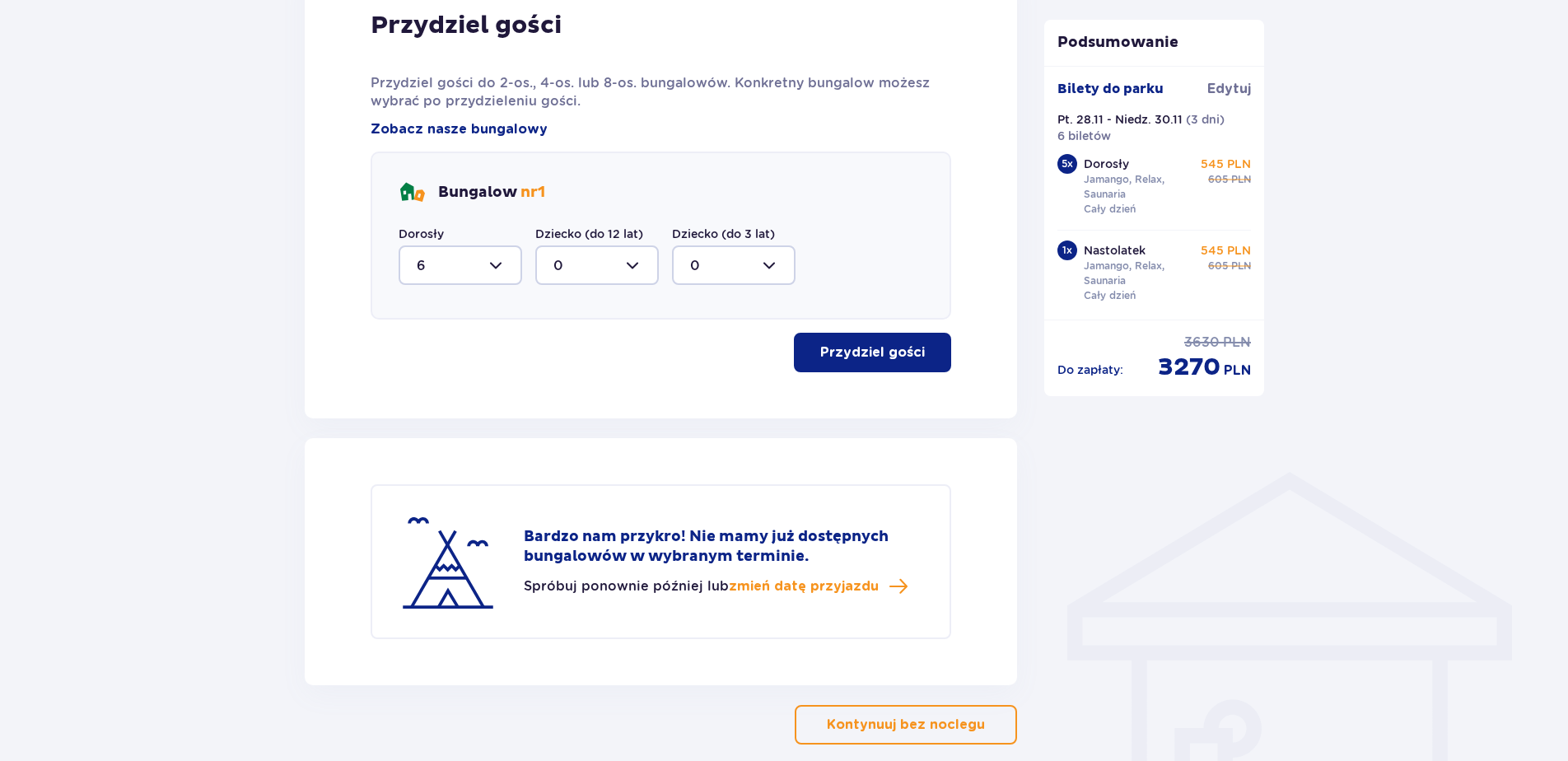
drag, startPoint x: 908, startPoint y: 725, endPoint x: 1128, endPoint y: 588, distance: 259.2
click at [1129, 588] on div "Nocleg Pomiń ten krok Promocje Mały Gość za 1 zł w Suntago Village! Noc za złot…" at bounding box center [784, 27] width 986 height 1436
click at [1235, 89] on span "Edytuj" at bounding box center [1229, 89] width 44 height 18
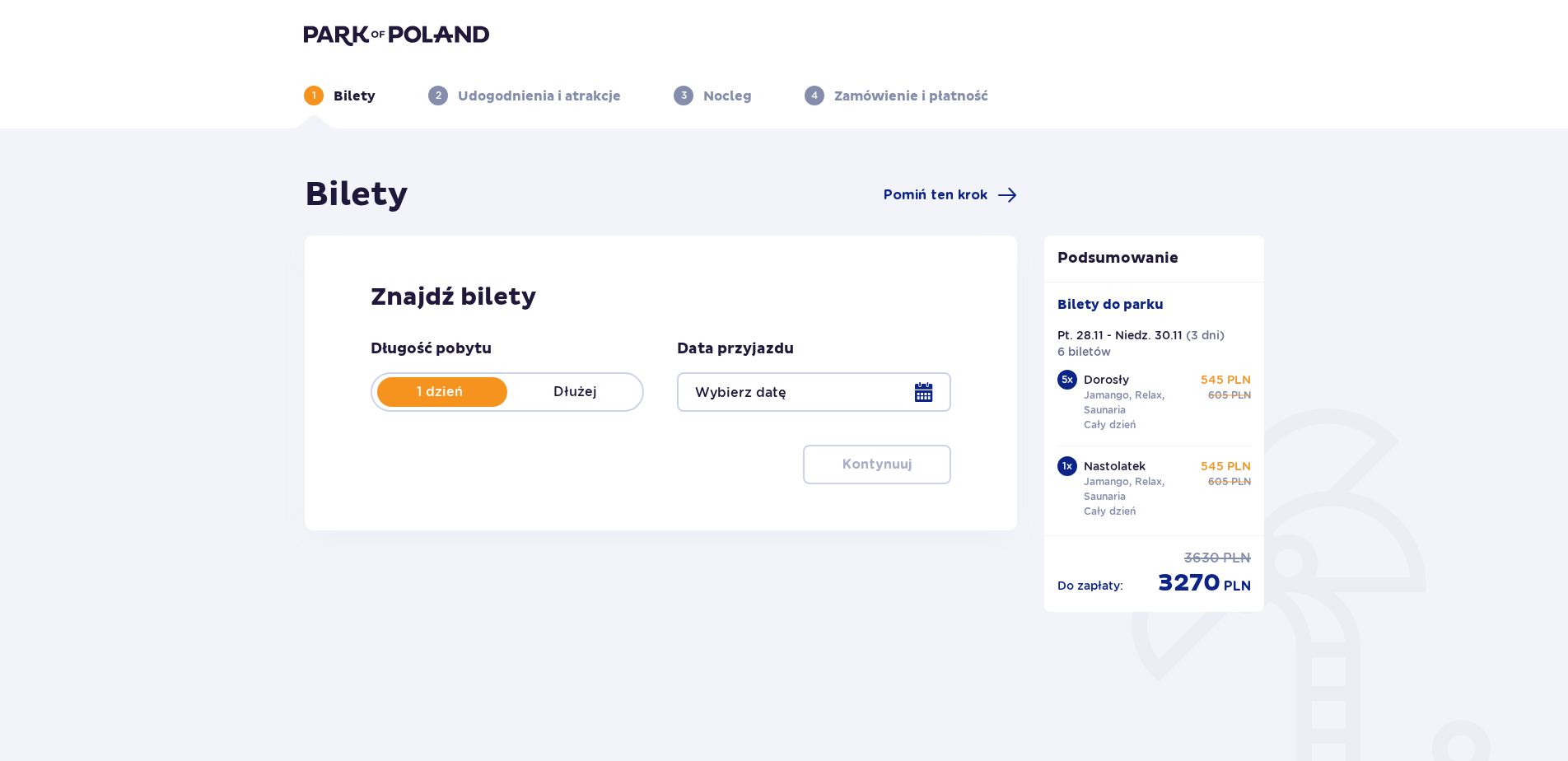
type input "28.11.25 - 30.11.25"
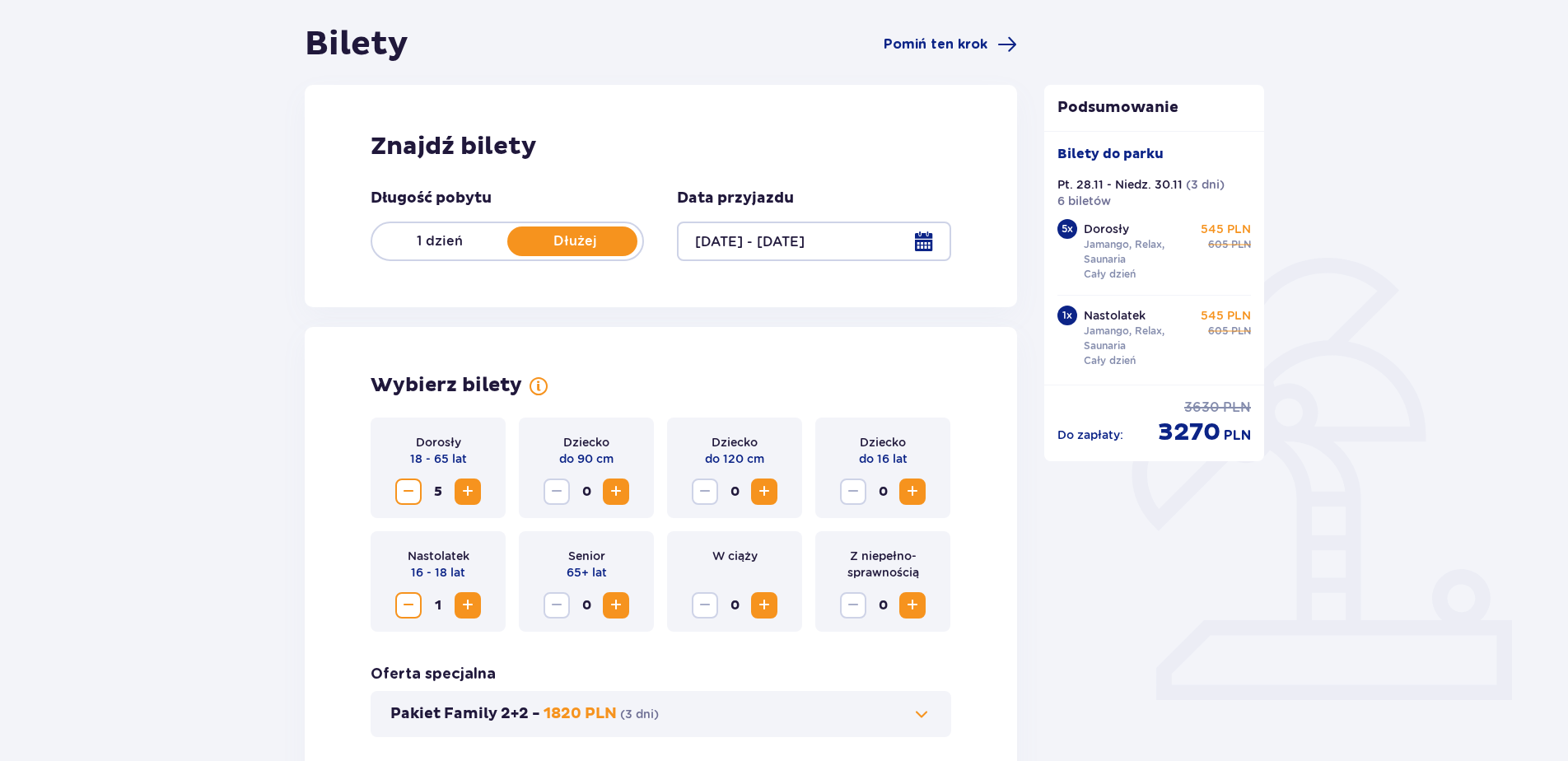
scroll to position [165, 0]
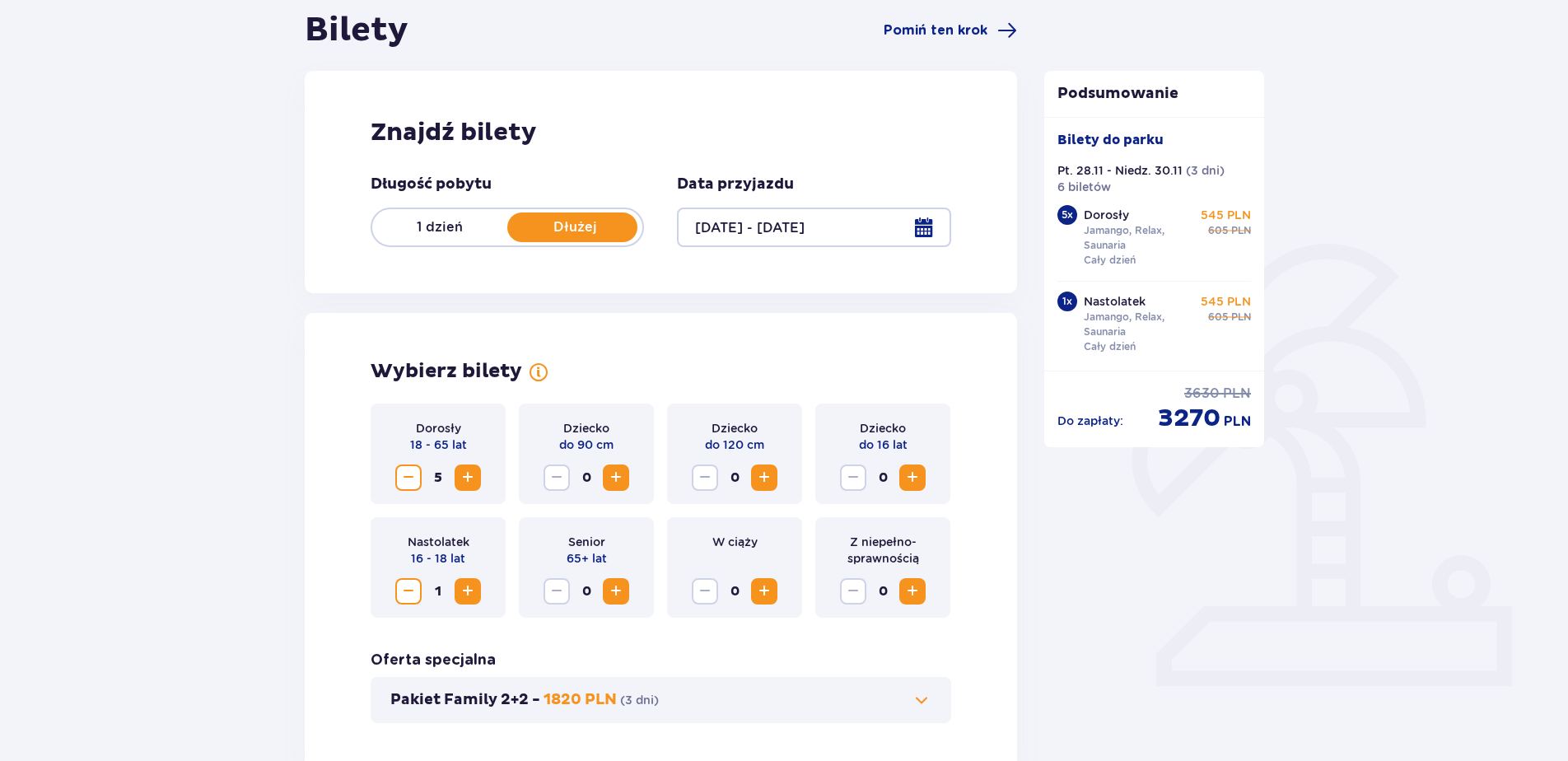
click at [410, 478] on span "Zmniejsz" at bounding box center [409, 478] width 20 height 20
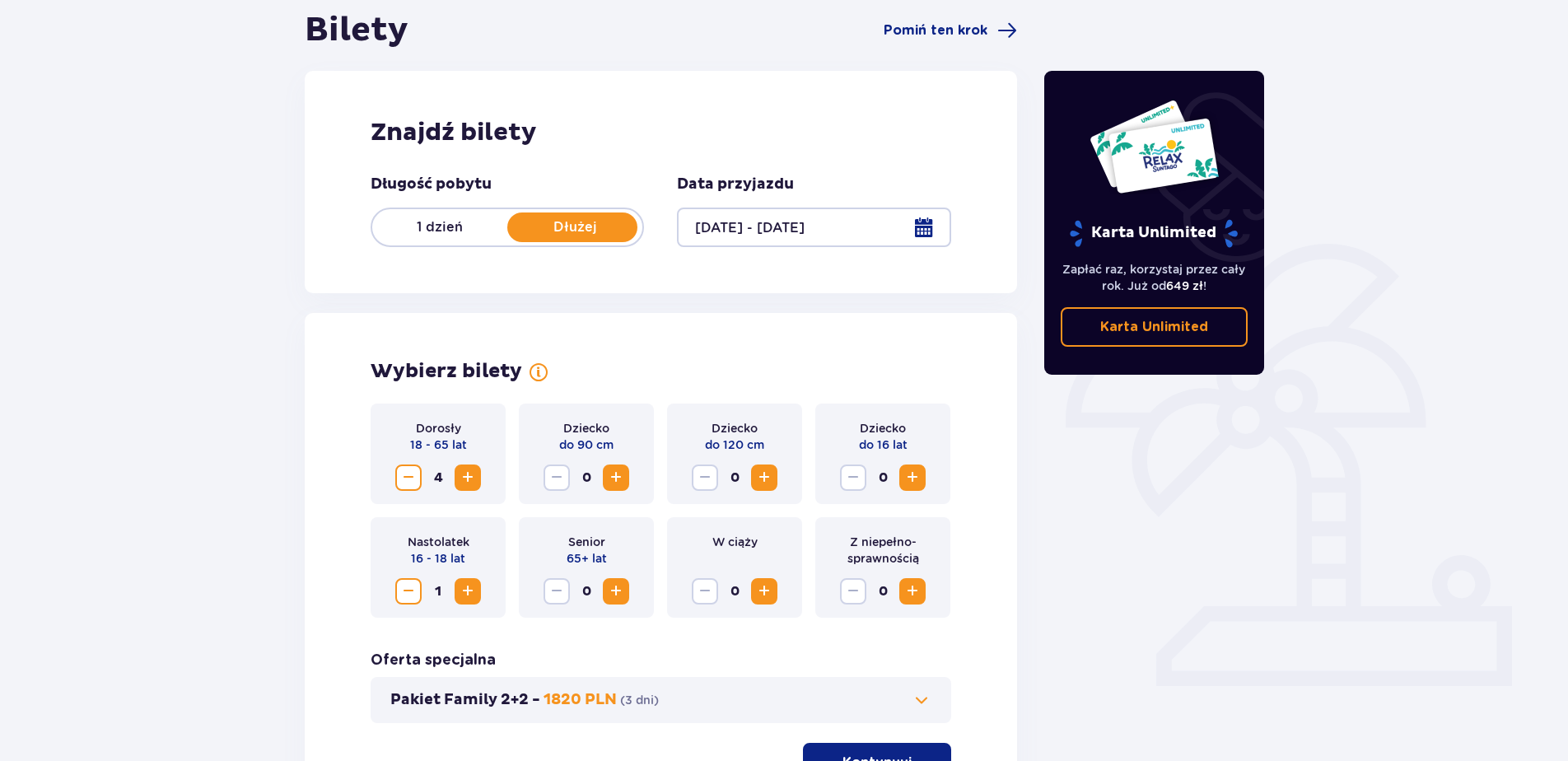
click at [414, 478] on span "Zmniejsz" at bounding box center [409, 478] width 20 height 20
click at [412, 484] on span "Zmniejsz" at bounding box center [409, 478] width 20 height 20
click at [415, 590] on span "Zmniejsz" at bounding box center [409, 591] width 20 height 20
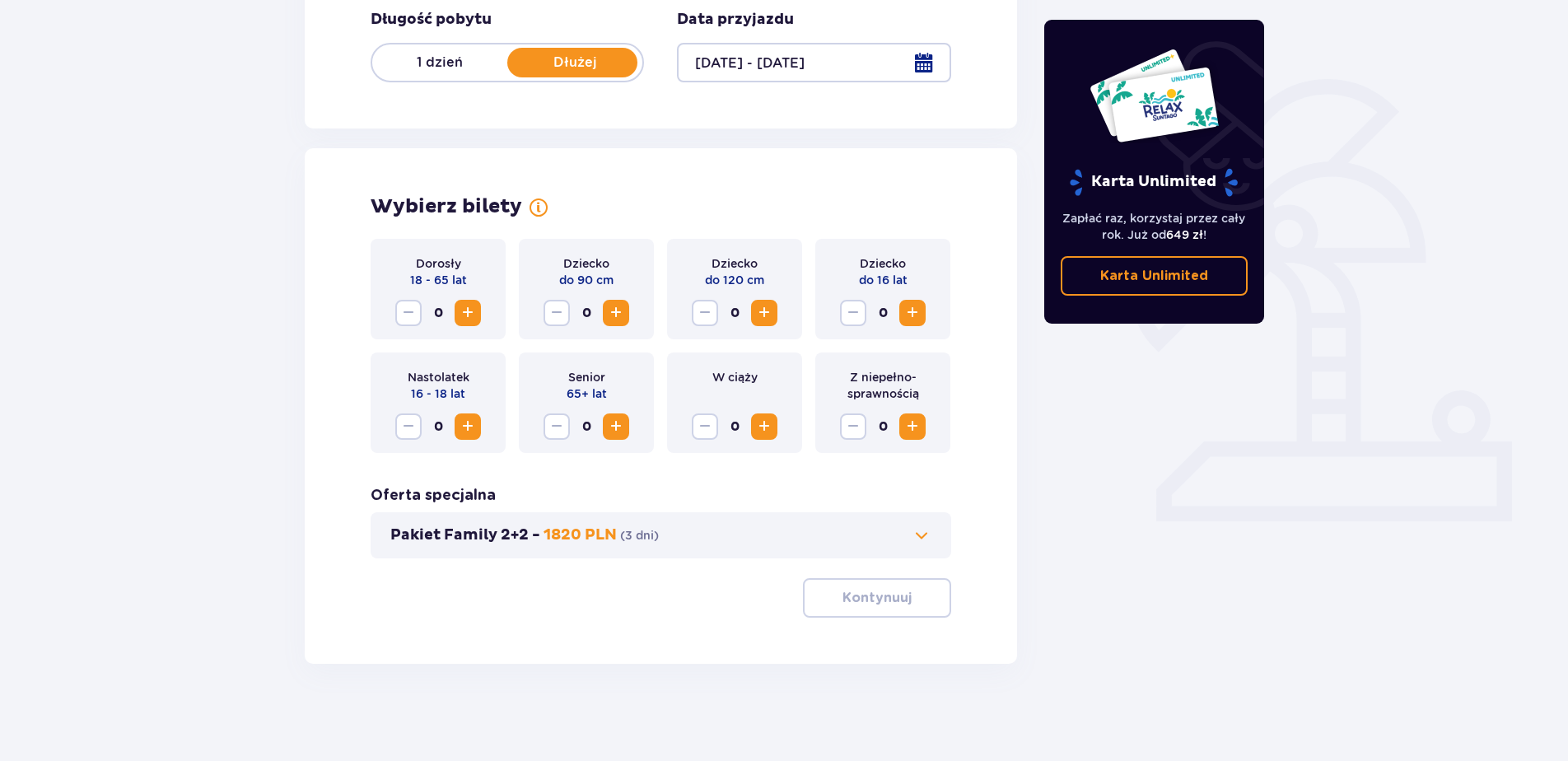
scroll to position [331, 0]
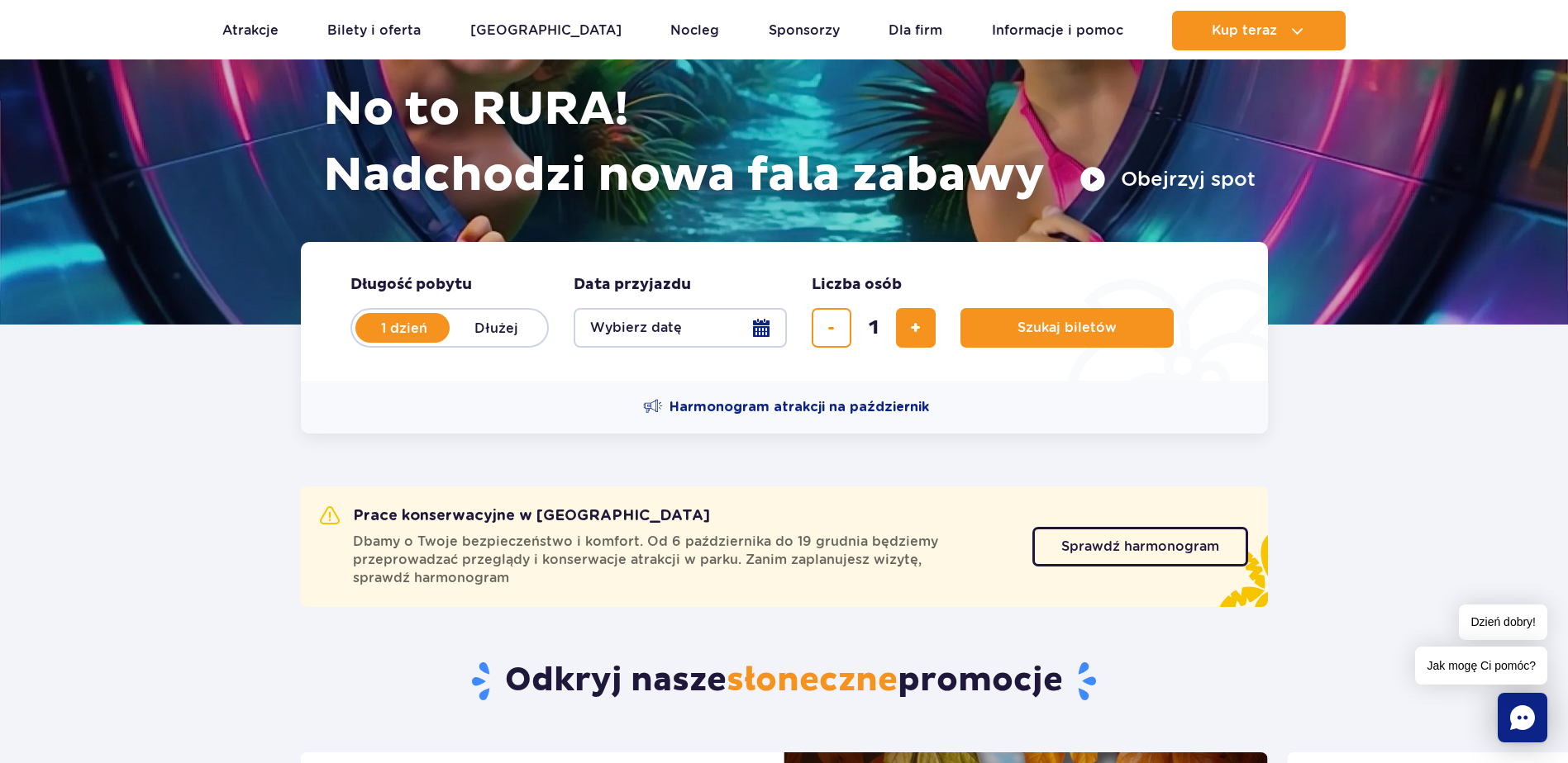
scroll to position [248, 0]
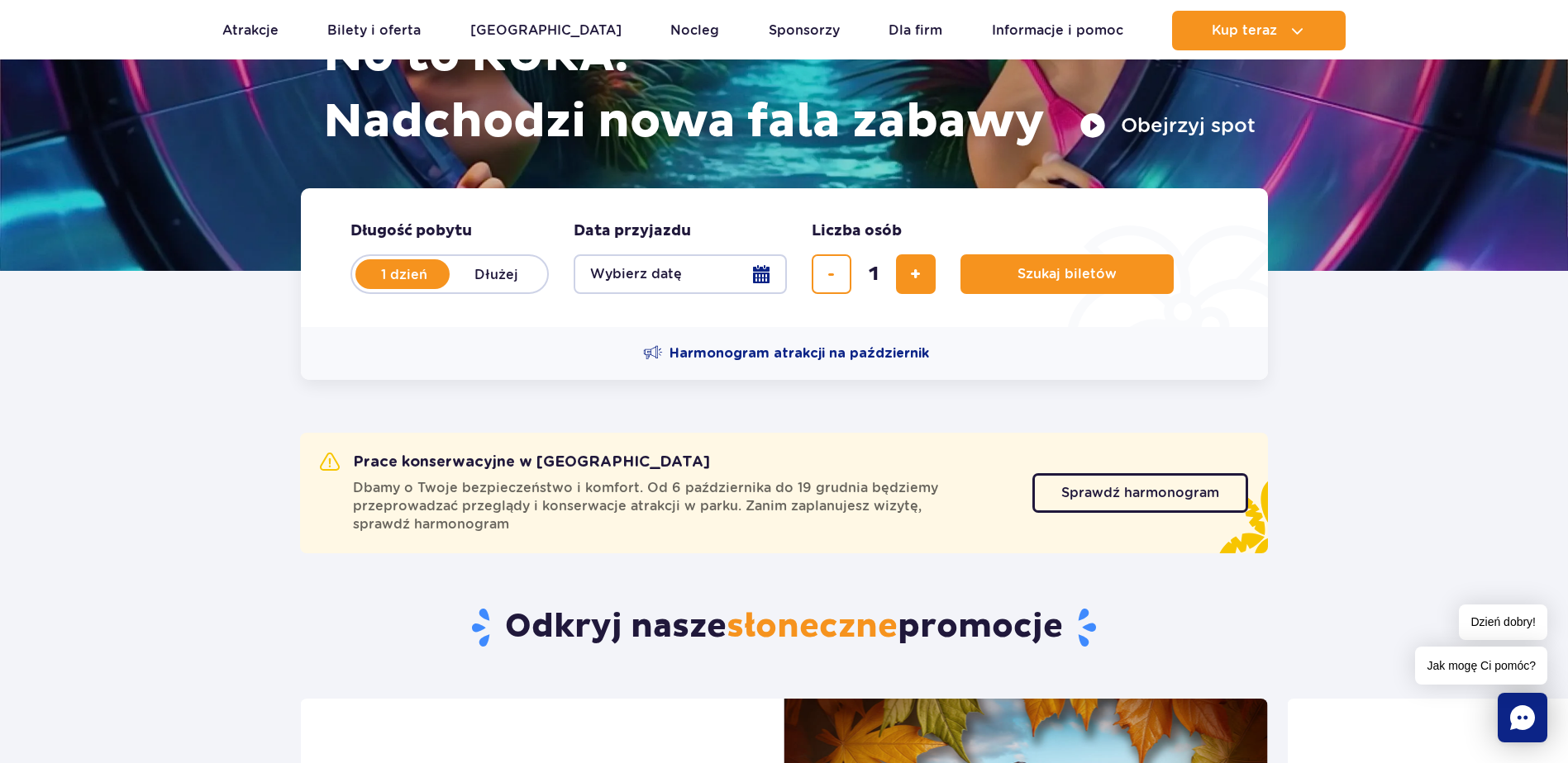
click at [495, 266] on label "Dłużej" at bounding box center [496, 274] width 94 height 35
click at [468, 288] on input "Dłużej" at bounding box center [458, 290] width 18 height 4
radio input "false"
radio input "true"
click at [764, 275] on button "Wybierz datę" at bounding box center [680, 274] width 213 height 39
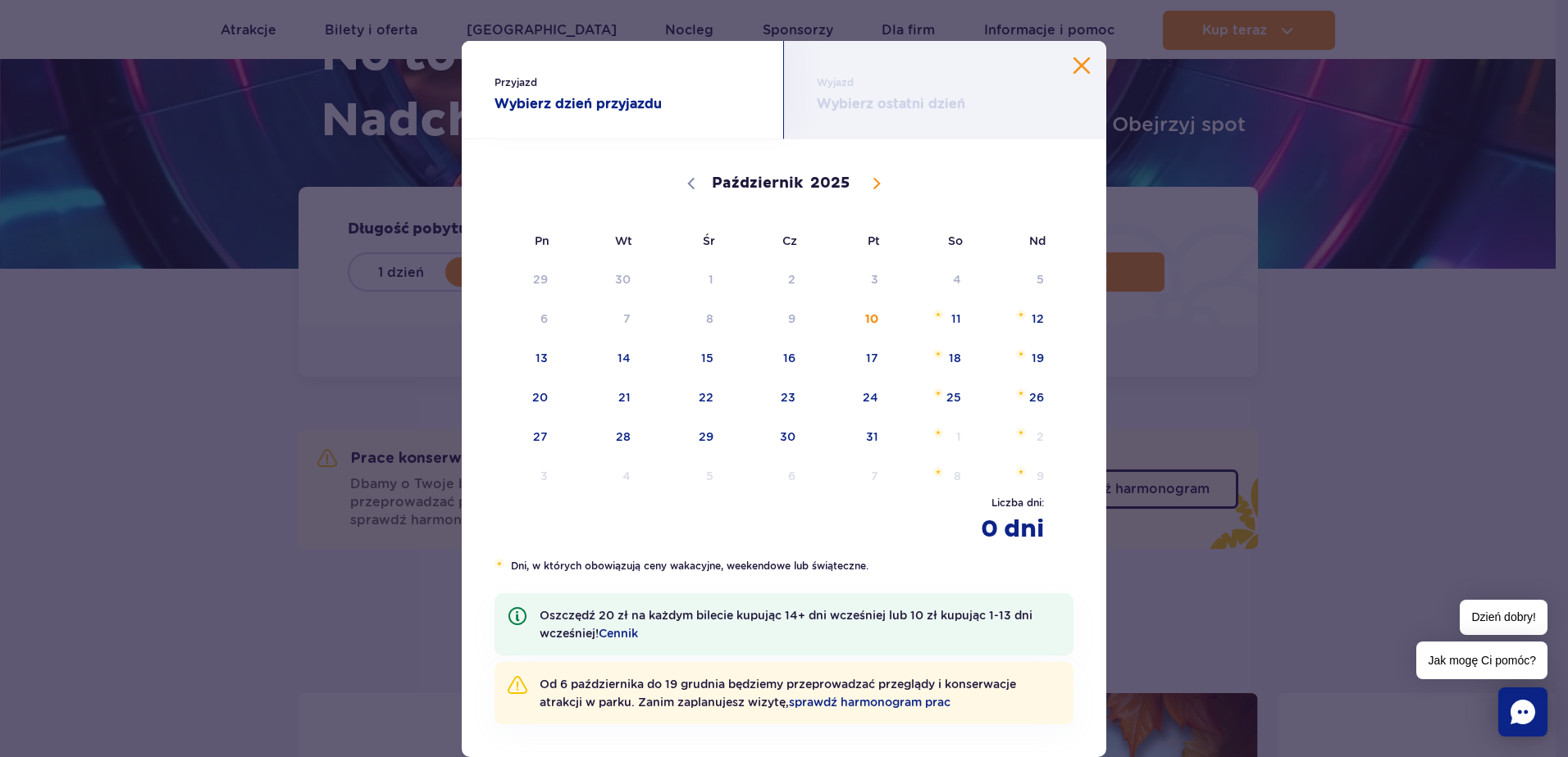
click at [874, 186] on icon at bounding box center [876, 183] width 12 height 12
select select "10"
click at [869, 440] on span "28" at bounding box center [850, 437] width 83 height 37
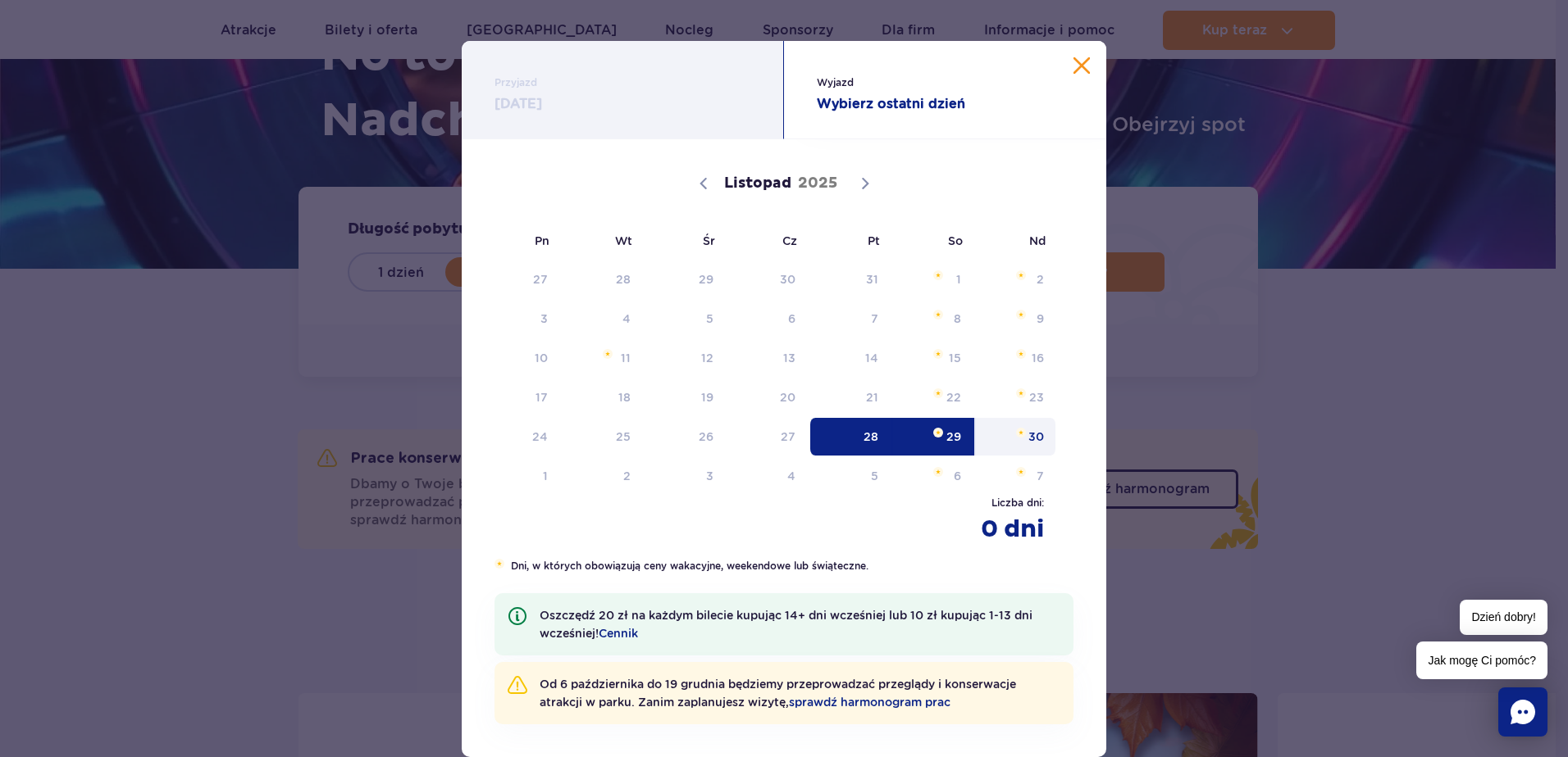
click at [1033, 438] on span "30" at bounding box center [1015, 437] width 83 height 37
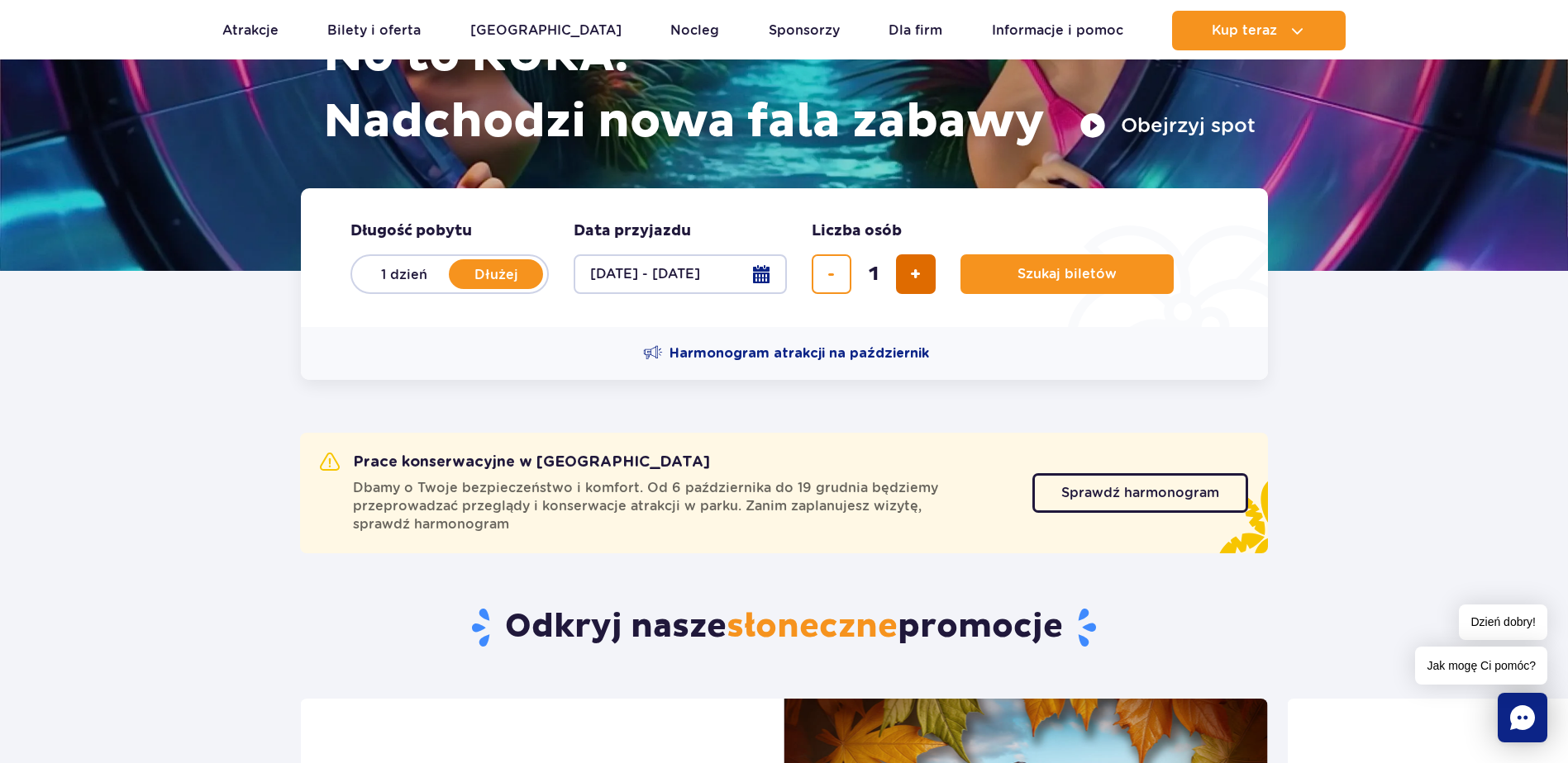
click at [908, 268] on button "dodaj bilet" at bounding box center [916, 274] width 39 height 39
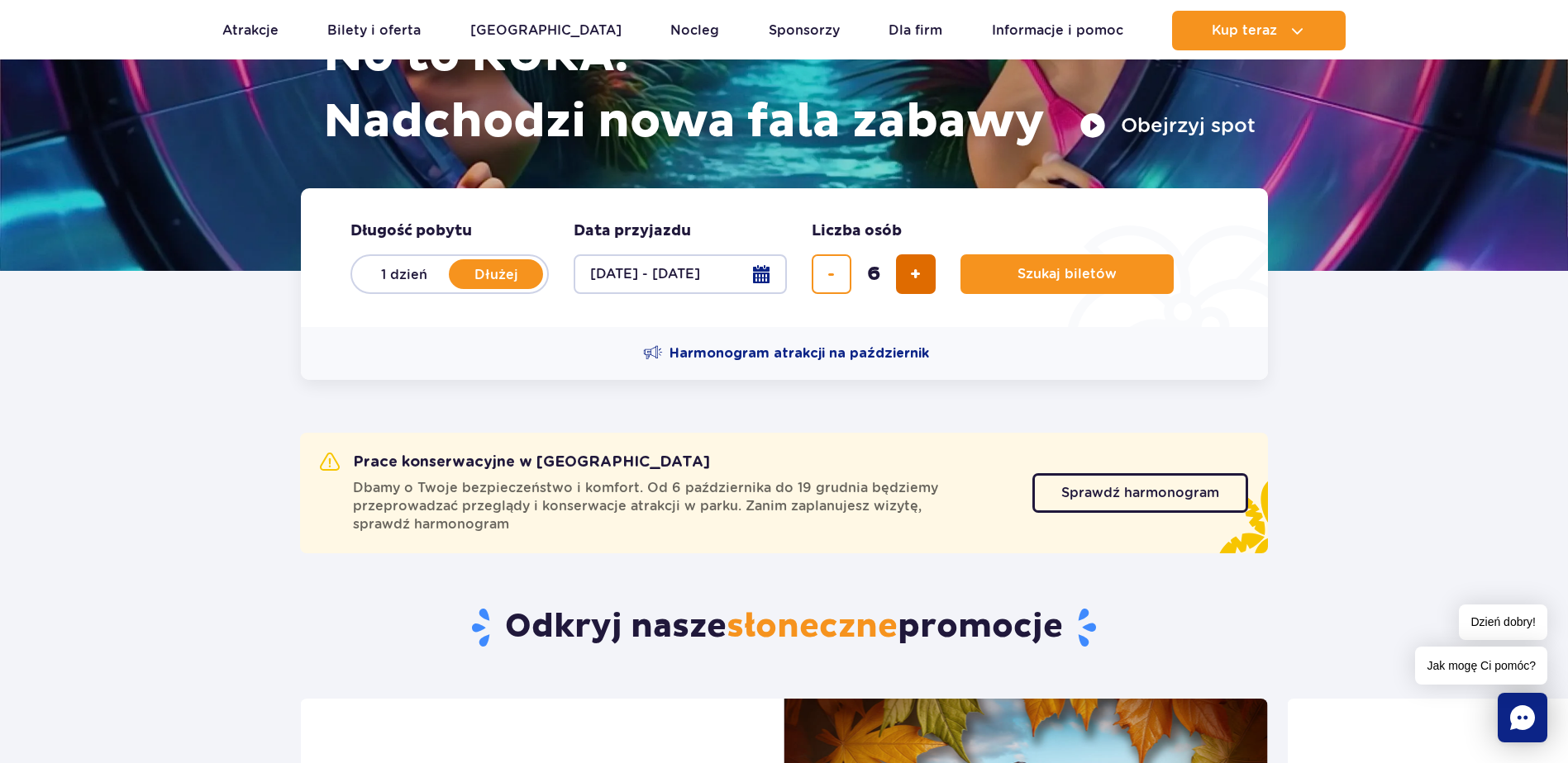
click at [908, 268] on button "dodaj bilet" at bounding box center [916, 274] width 39 height 39
click at [837, 273] on button "usuń bilet" at bounding box center [831, 274] width 39 height 39
type input "6"
click at [1030, 276] on span "Szukaj biletów" at bounding box center [1060, 274] width 99 height 15
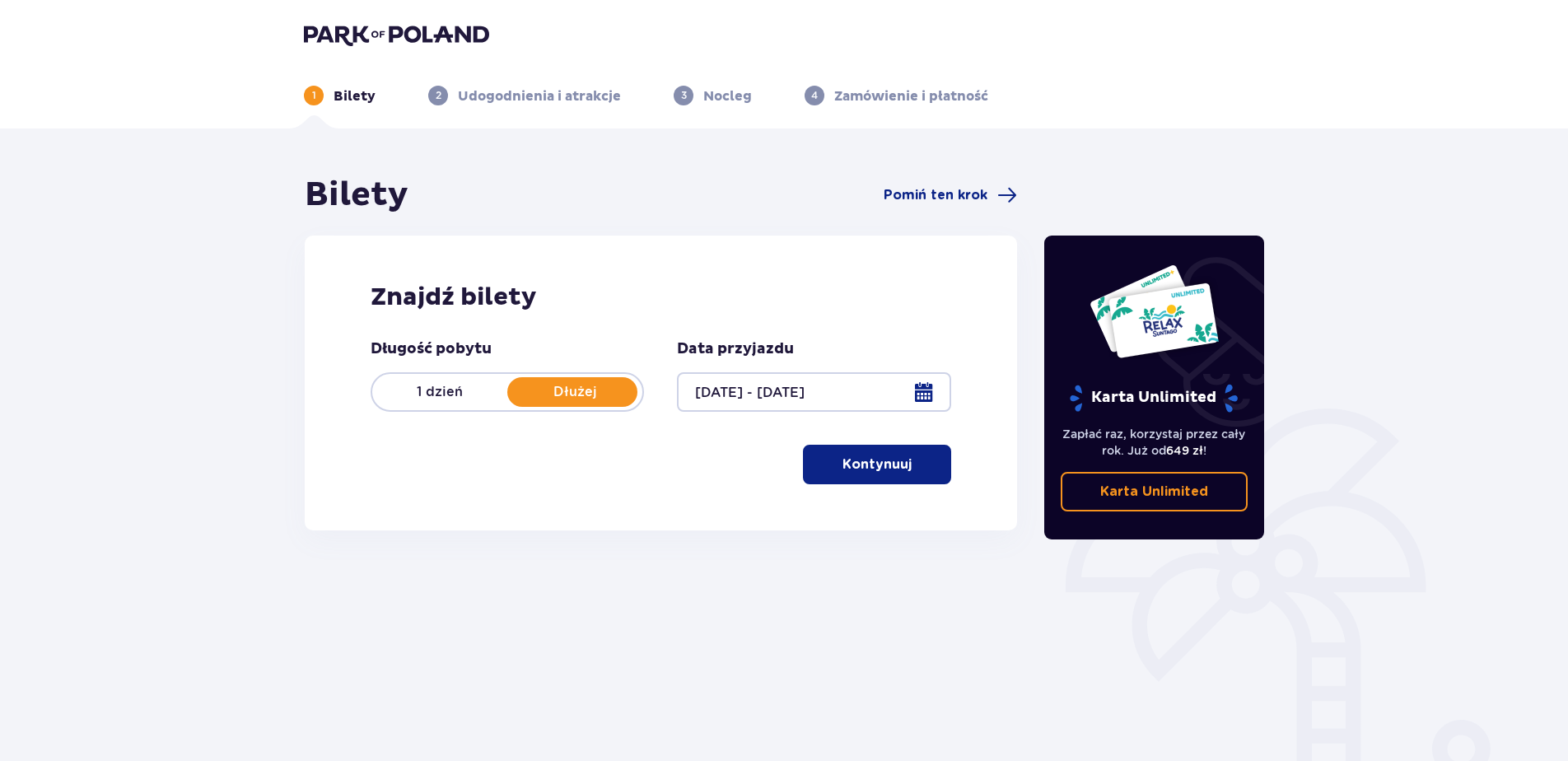
click at [867, 468] on p "Kontynuuj" at bounding box center [878, 465] width 70 height 18
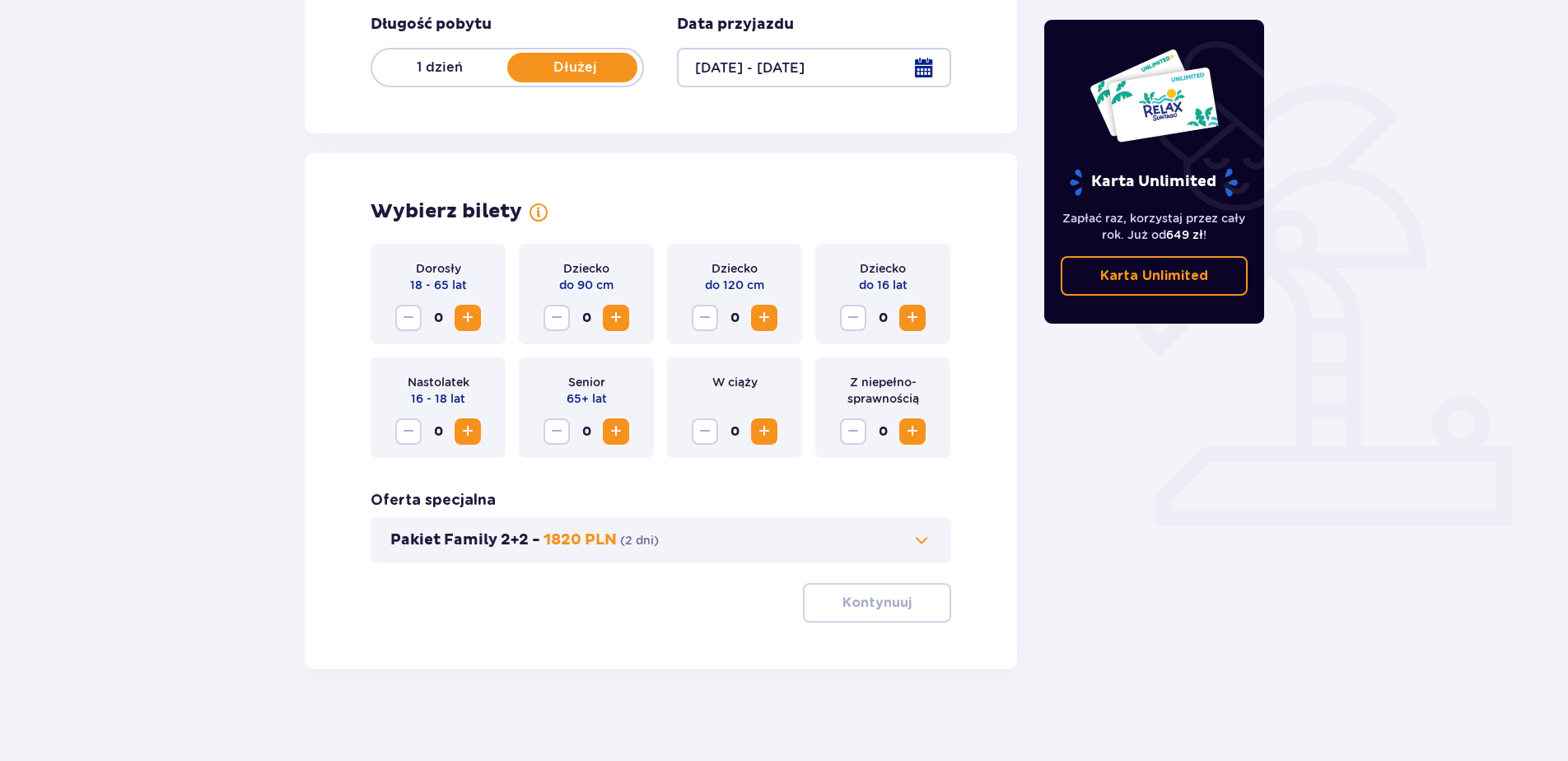
scroll to position [331, 0]
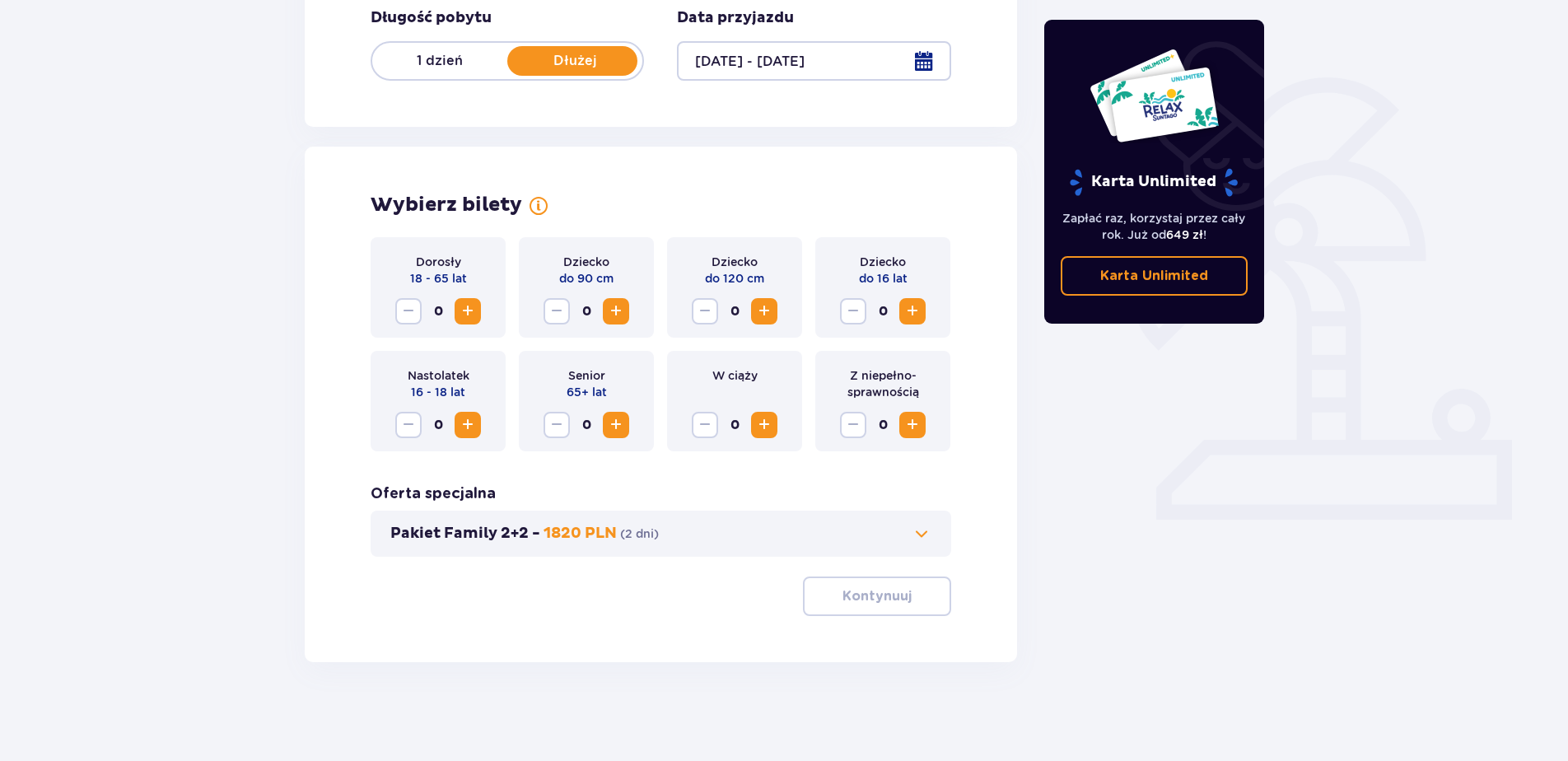
click at [463, 313] on span "Zwiększ" at bounding box center [467, 311] width 20 height 20
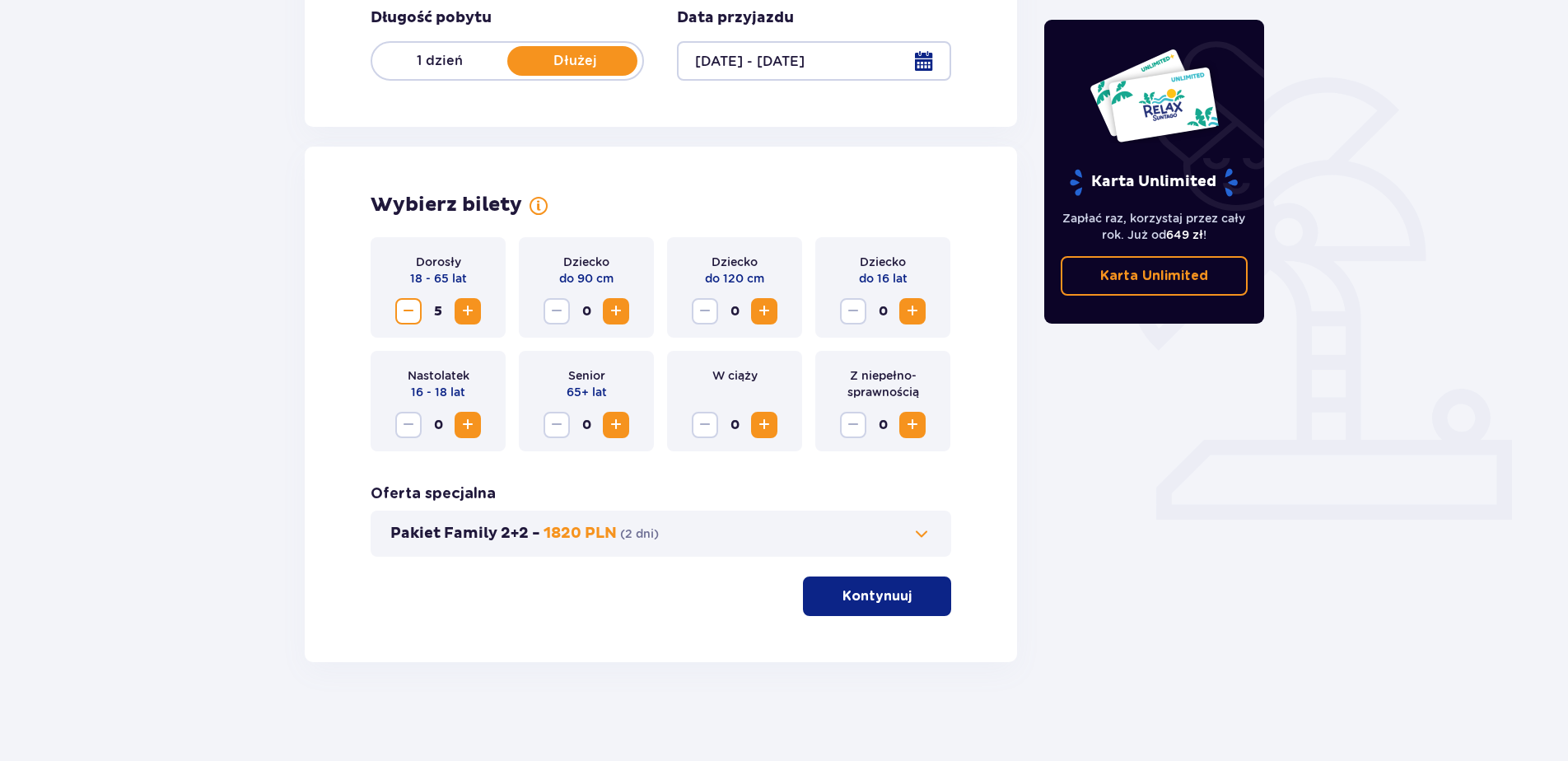
click at [463, 313] on span "Zwiększ" at bounding box center [467, 311] width 20 height 20
click at [866, 600] on p "Kontynuuj" at bounding box center [878, 596] width 70 height 18
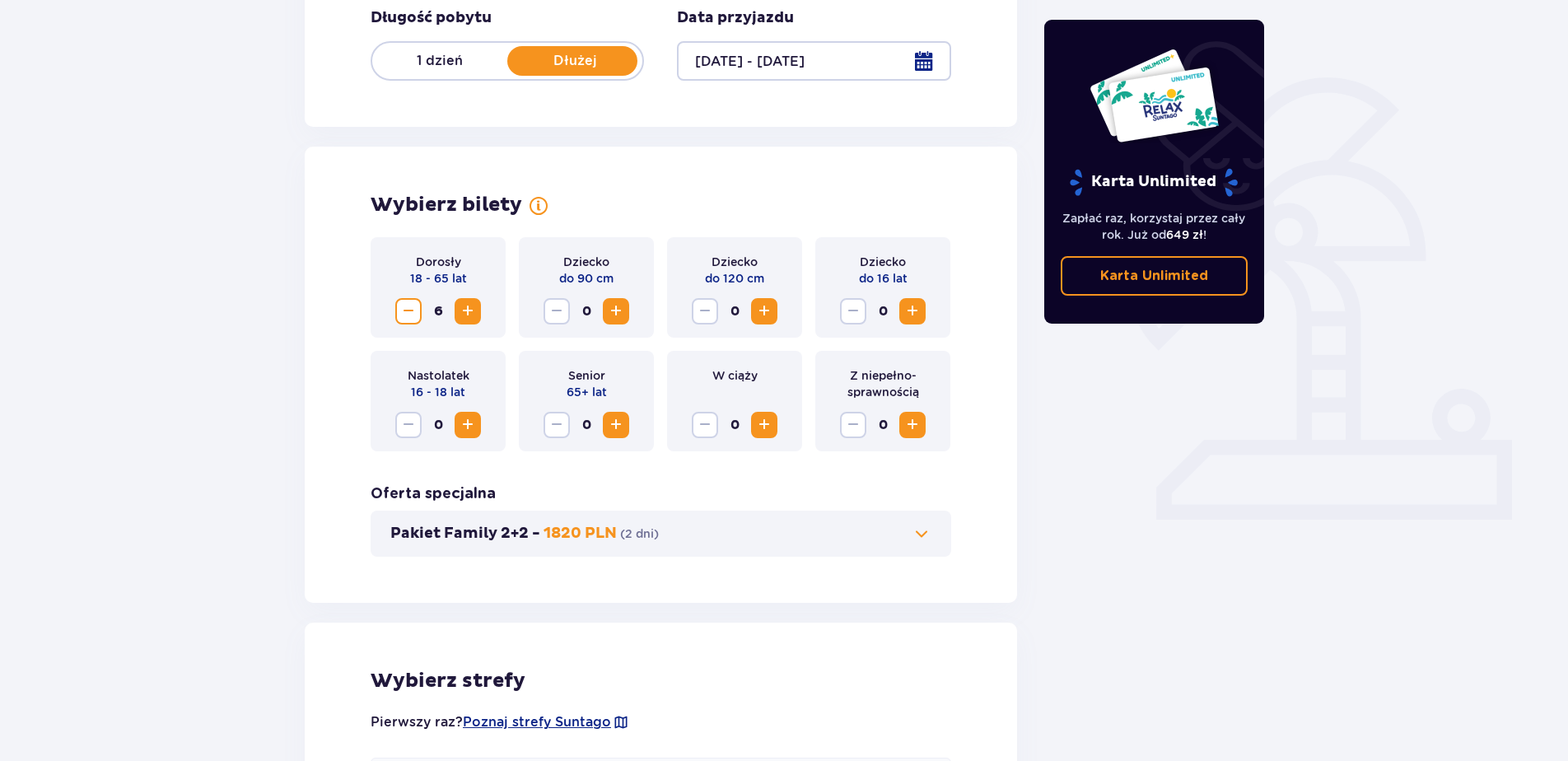
click at [866, 600] on div "Wybierz bilety Dorosły 18 - 65 lat 6 Dziecko do 90 cm 0 Dziecko do 120 cm 0 Dzi…" at bounding box center [661, 375] width 713 height 457
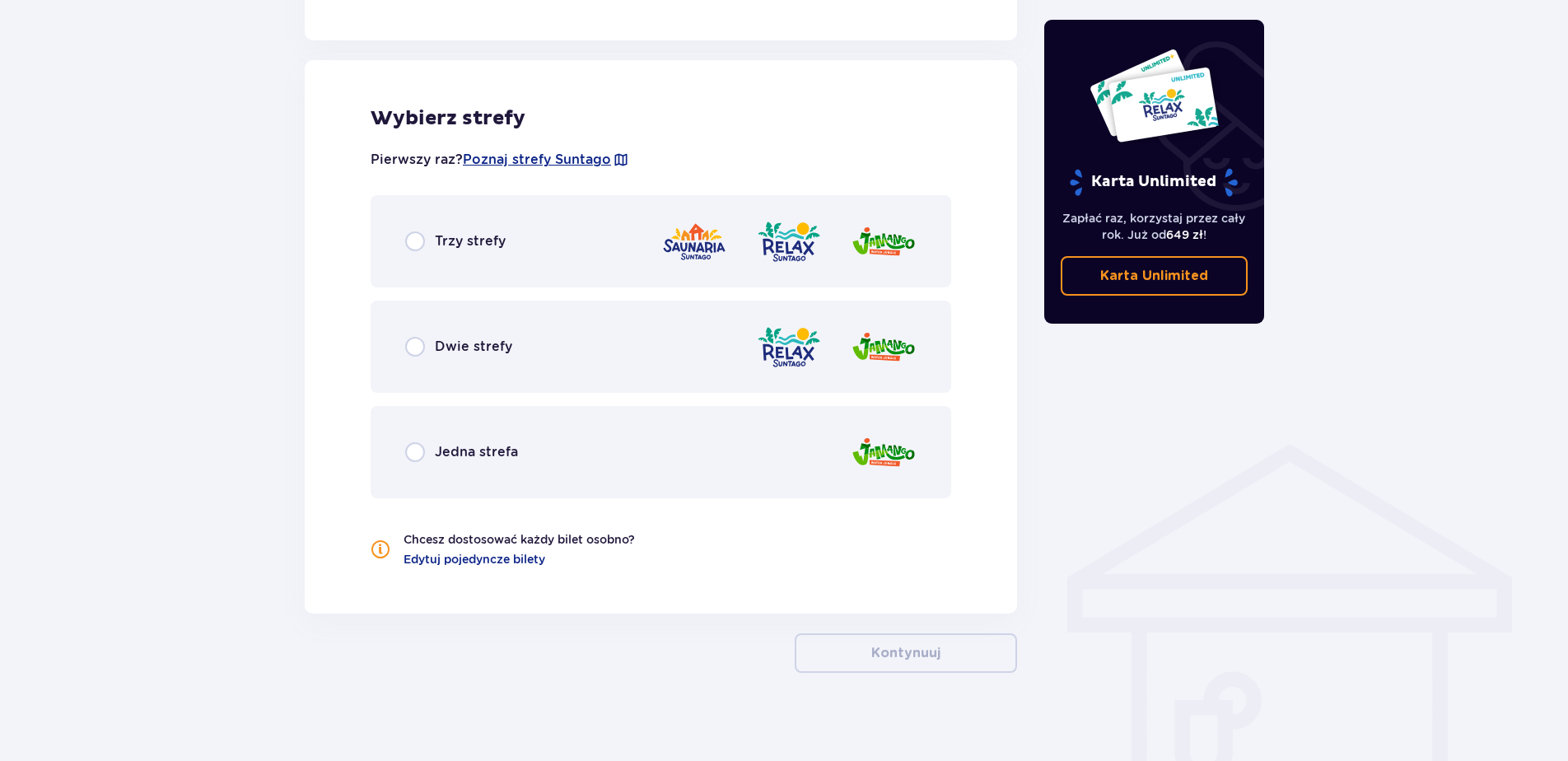
scroll to position [905, 0]
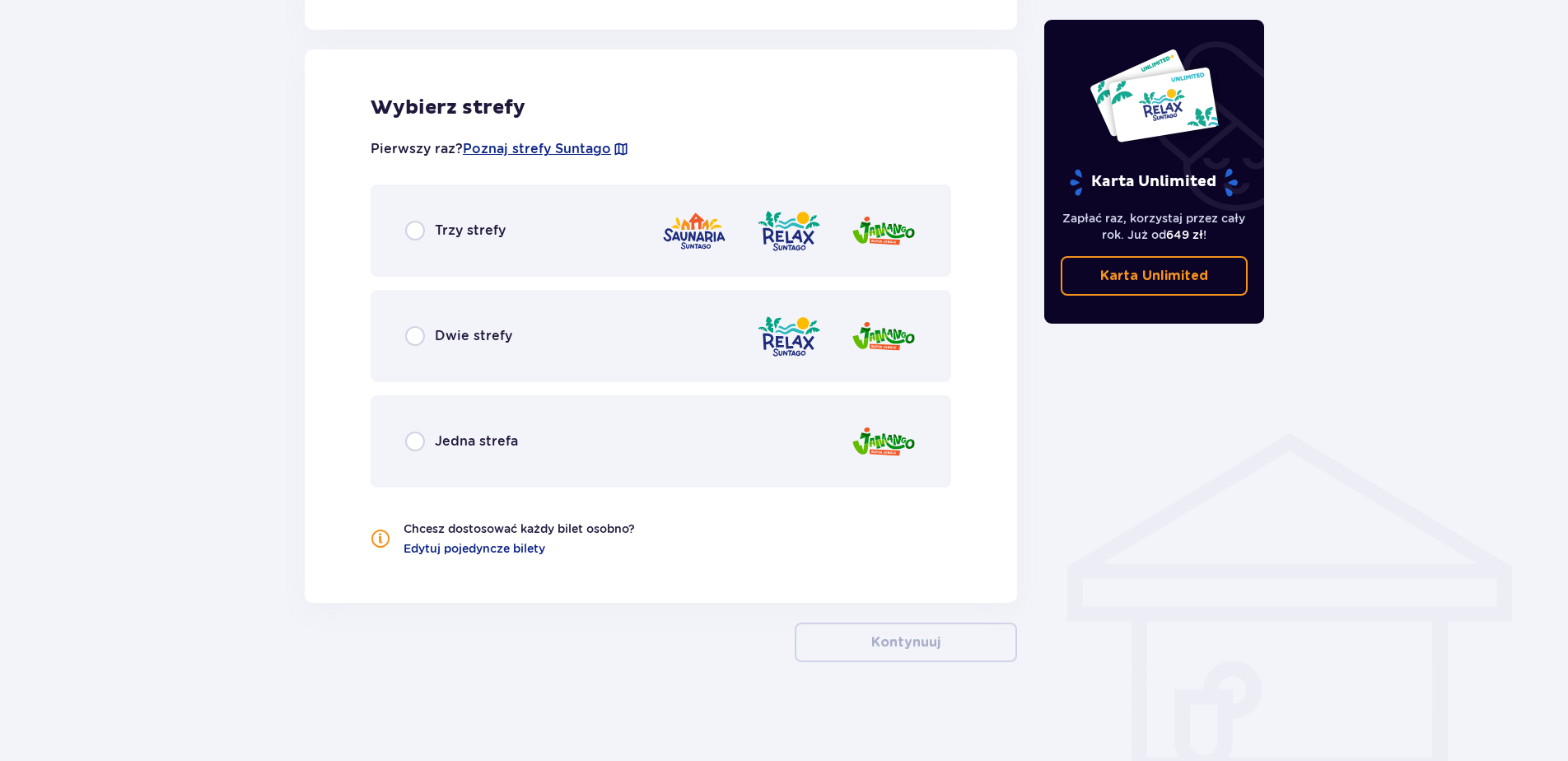
click at [409, 227] on input "radio" at bounding box center [415, 230] width 20 height 20
radio input "true"
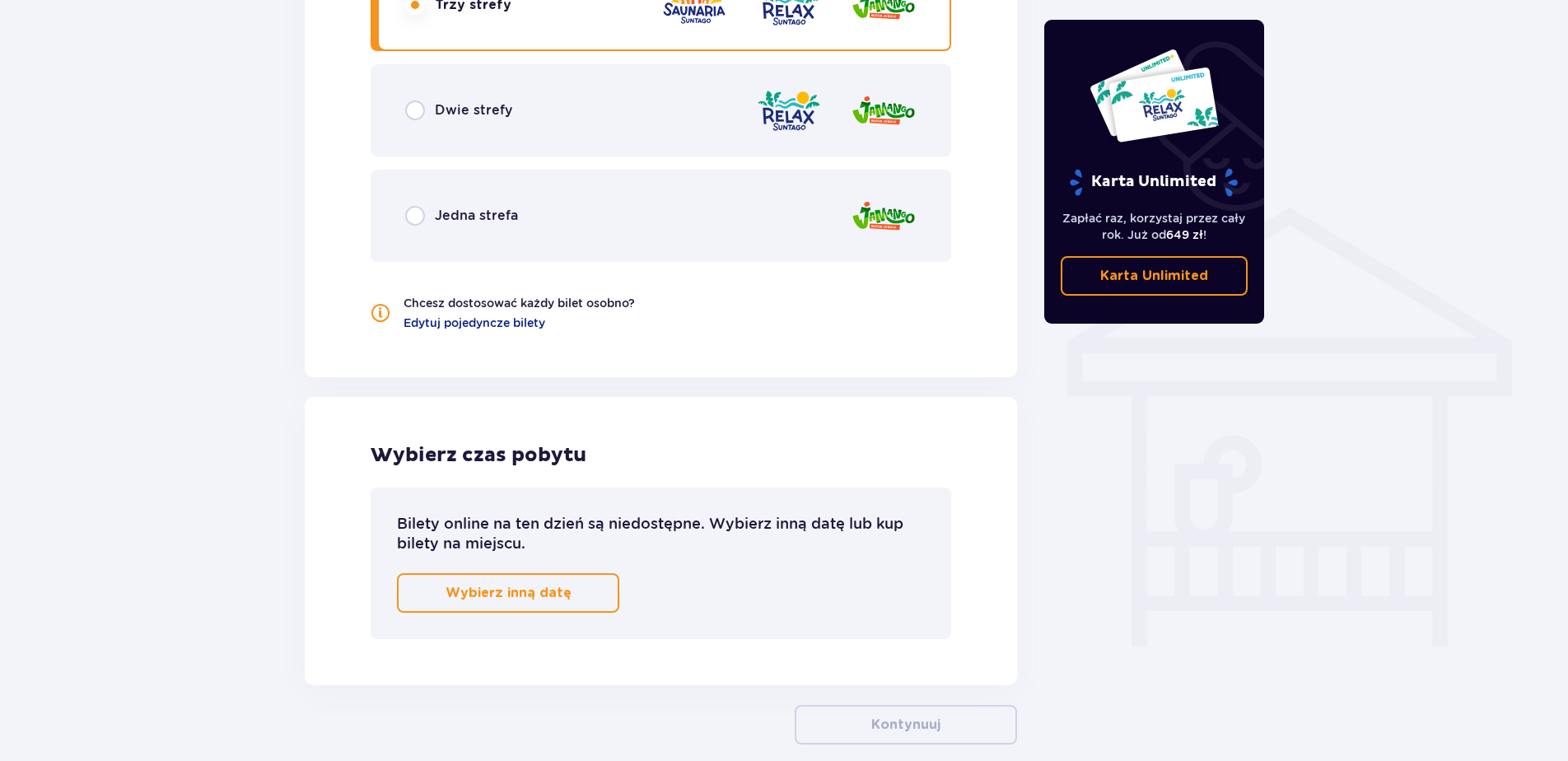
scroll to position [1212, 0]
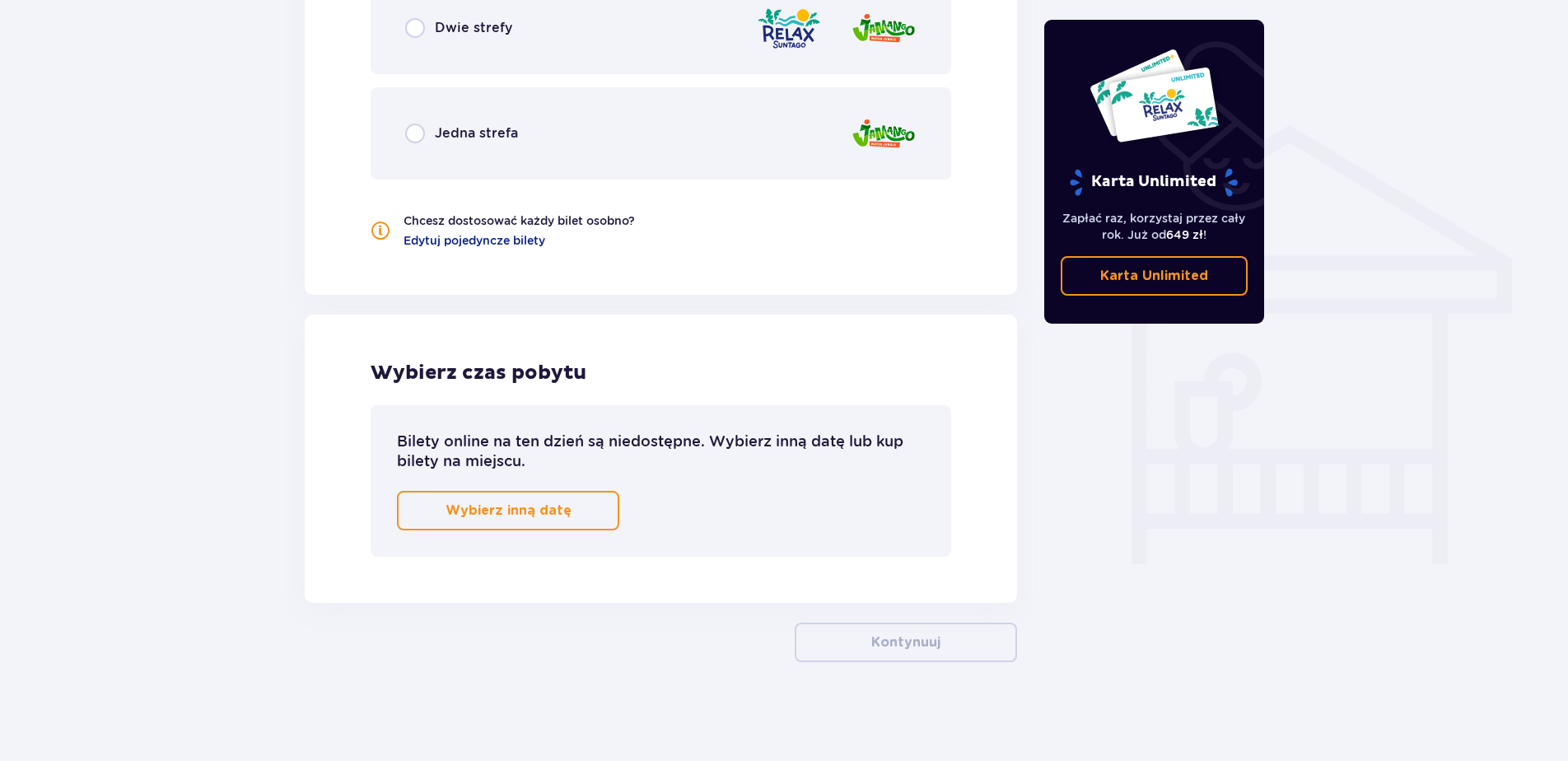
click at [533, 509] on p "Wybierz inną datę" at bounding box center [508, 510] width 126 height 18
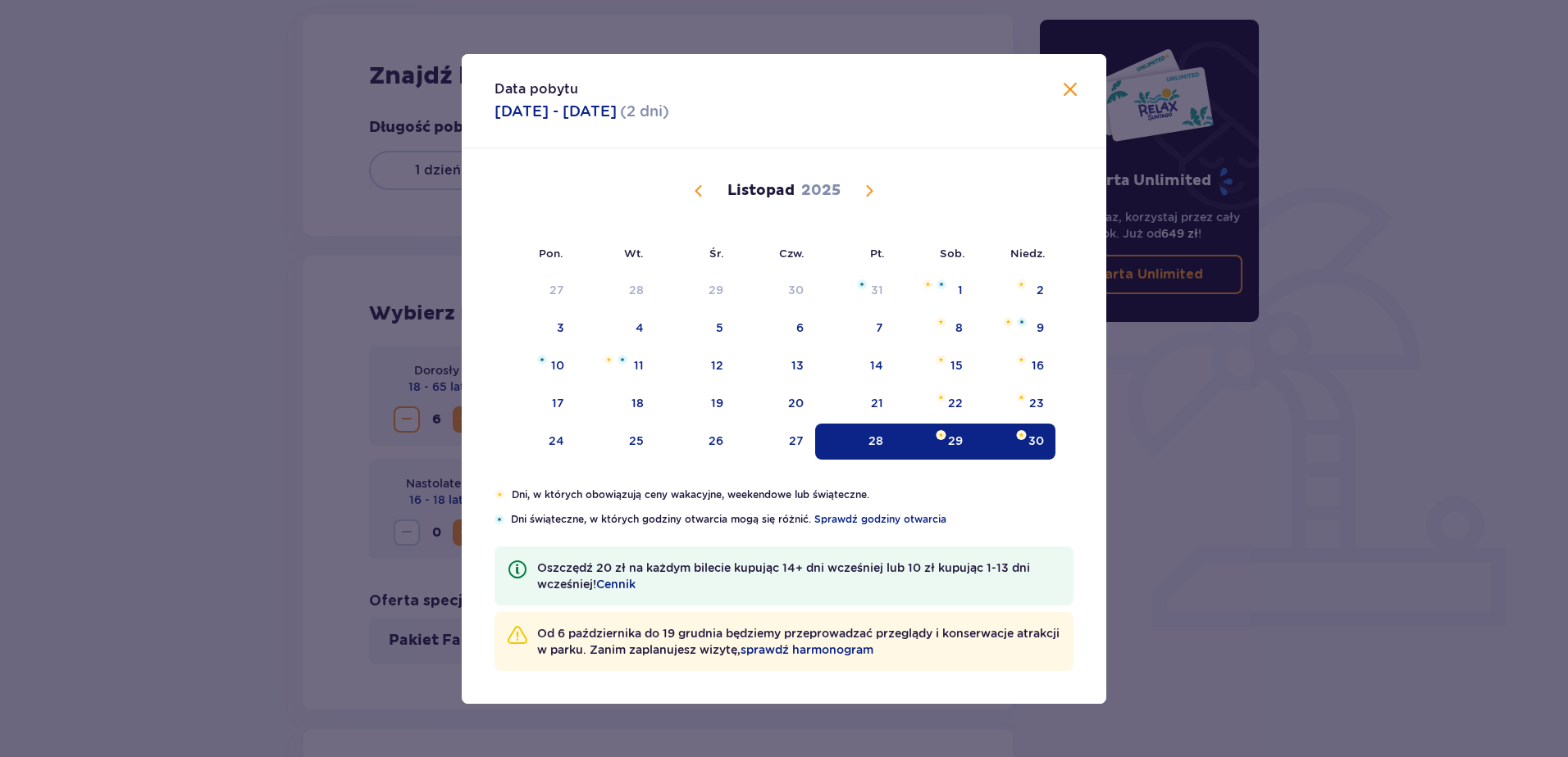
scroll to position [215, 0]
click at [883, 402] on div "21" at bounding box center [855, 404] width 80 height 36
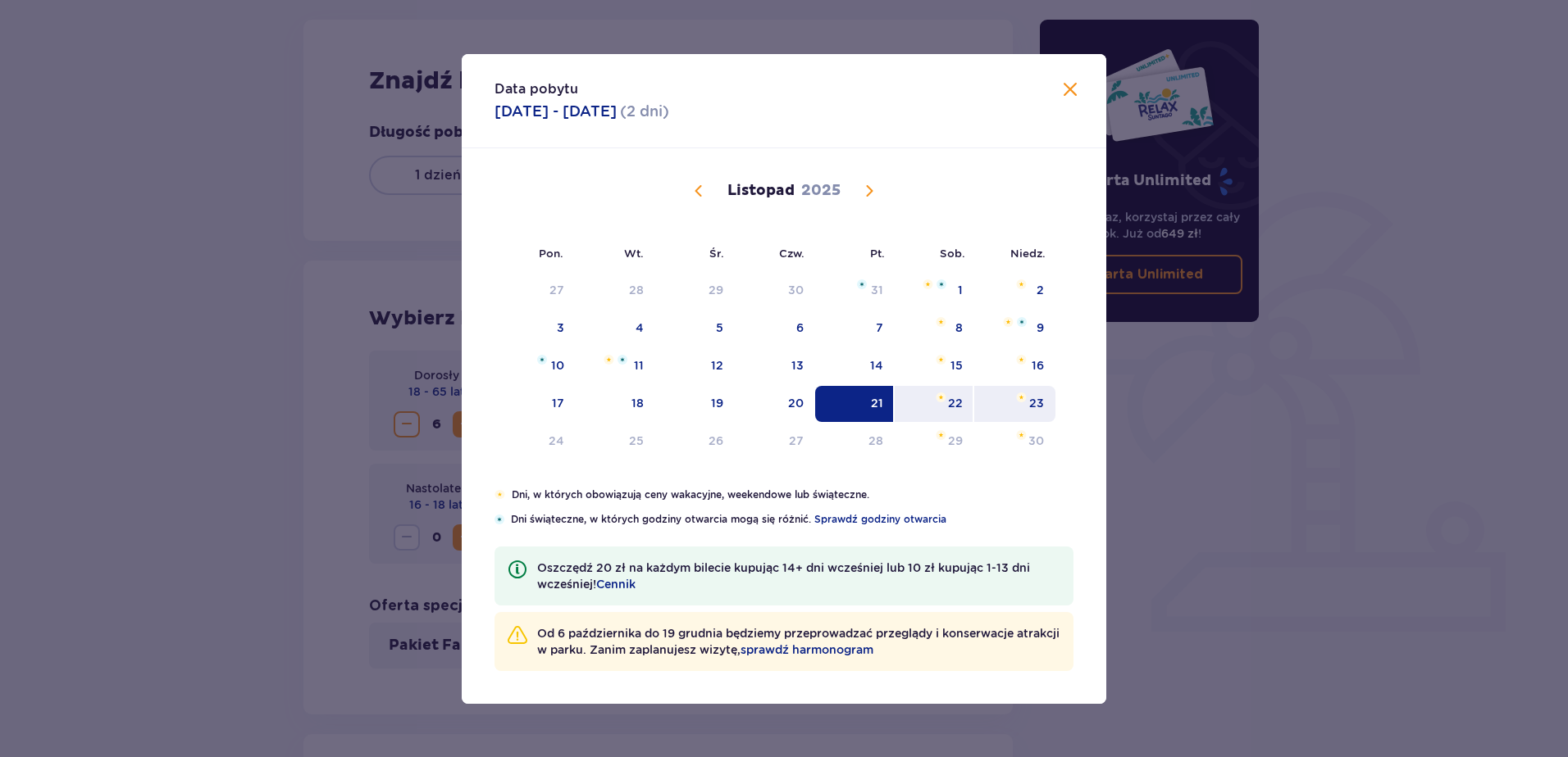
click at [1035, 404] on div "23" at bounding box center [1036, 403] width 15 height 16
type input "21.11.25 - 23.11.25"
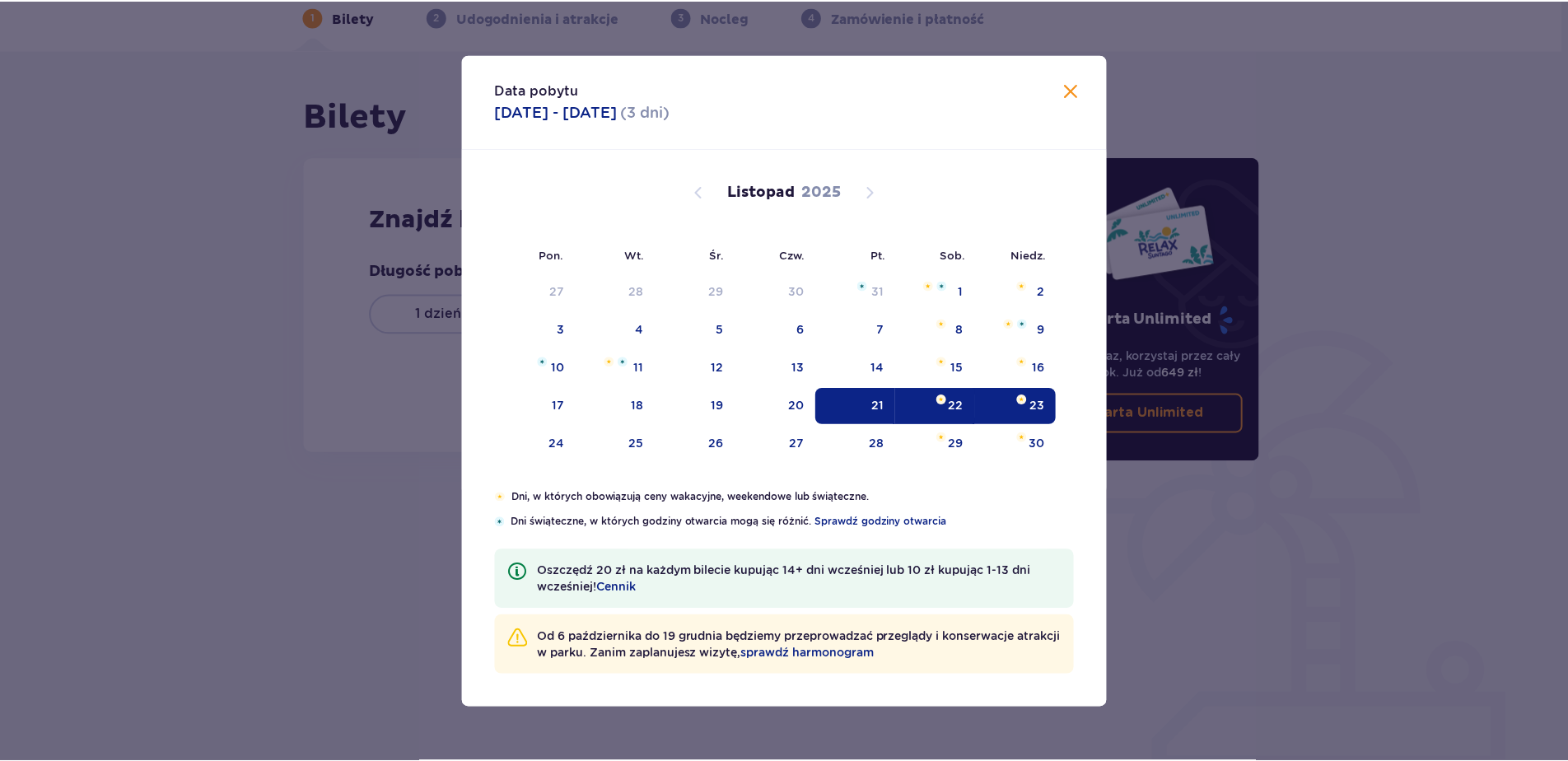
scroll to position [79, 0]
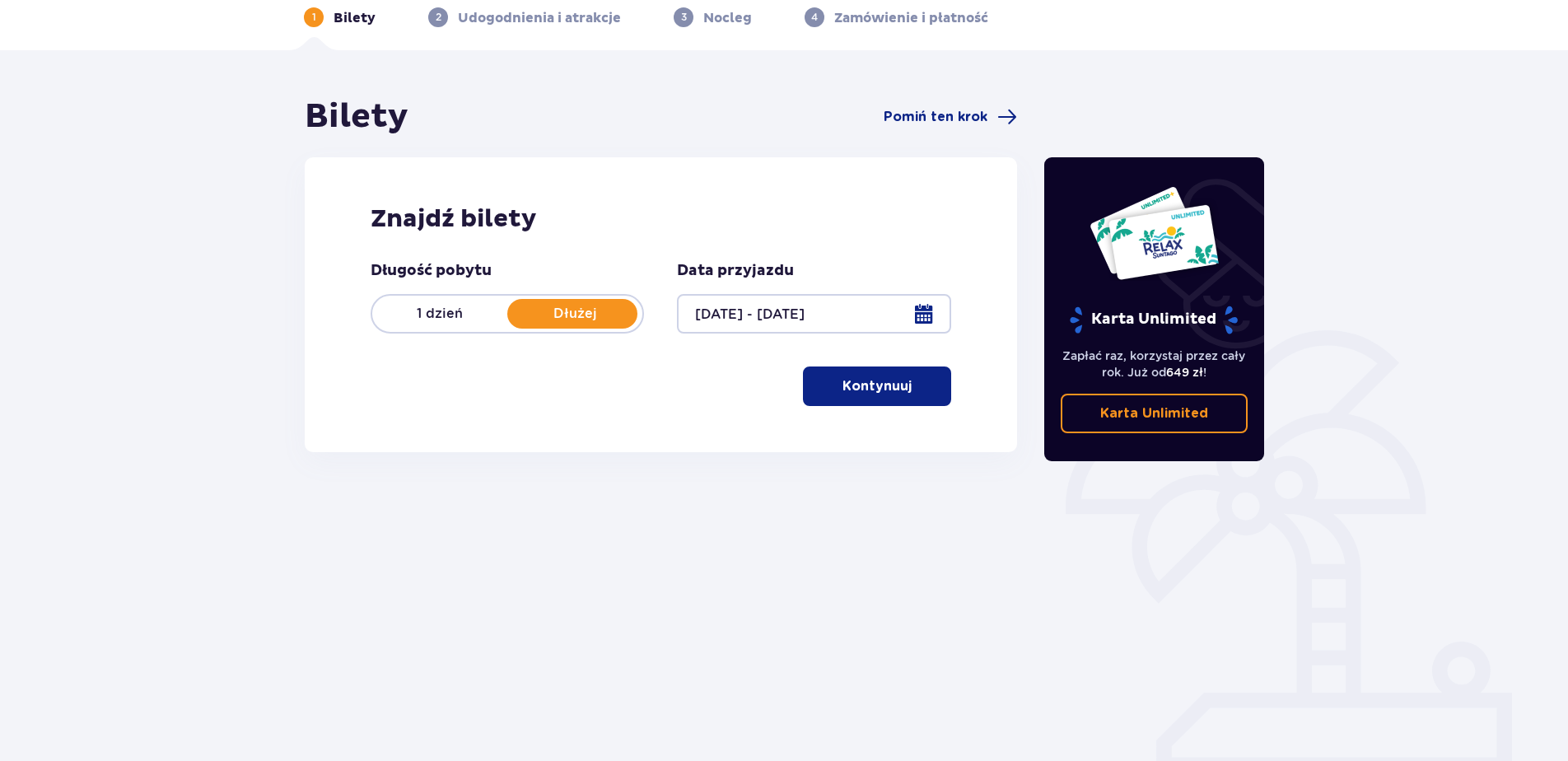
click at [853, 393] on p "Kontynuuj" at bounding box center [878, 386] width 70 height 18
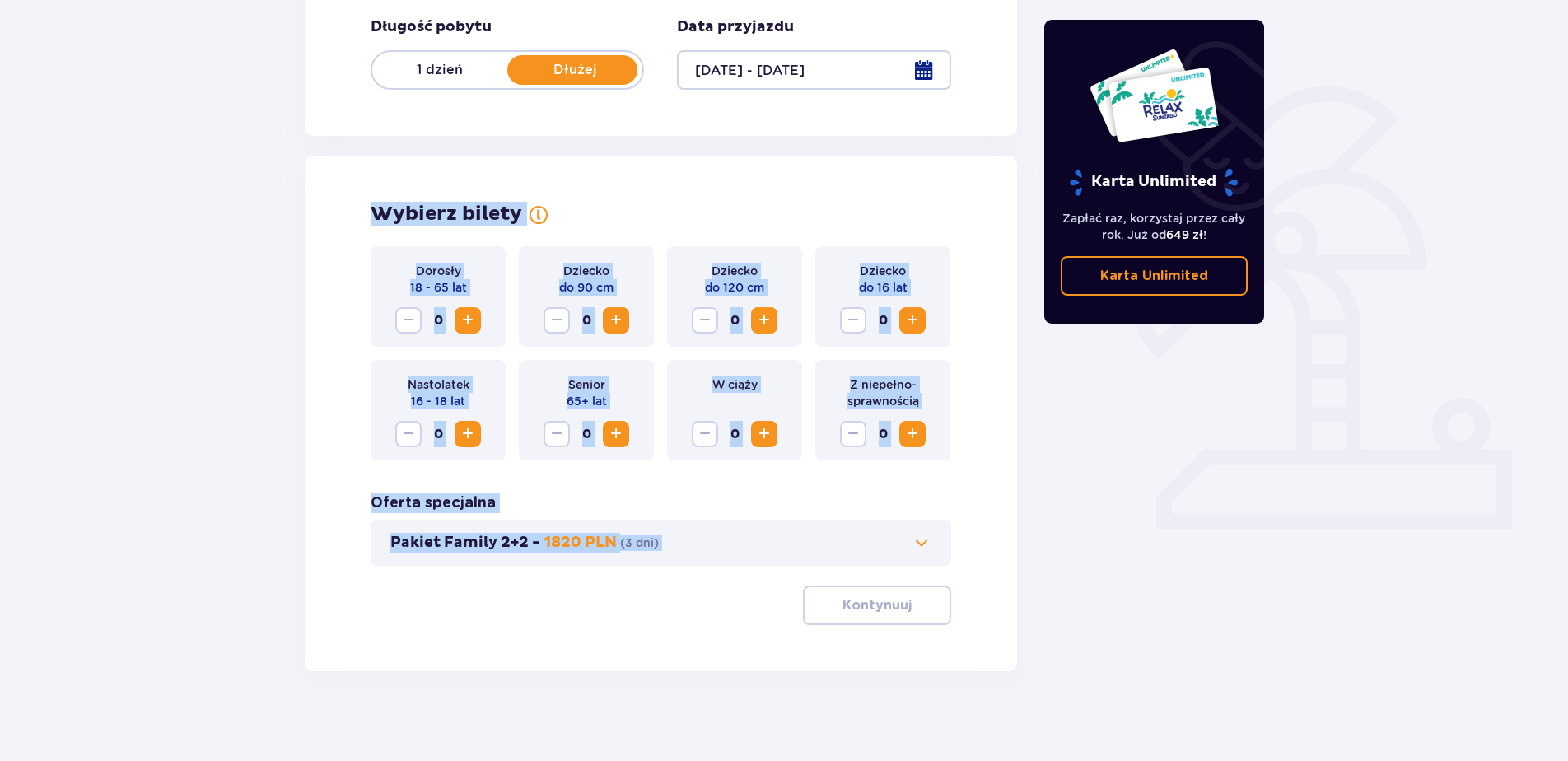
scroll to position [331, 0]
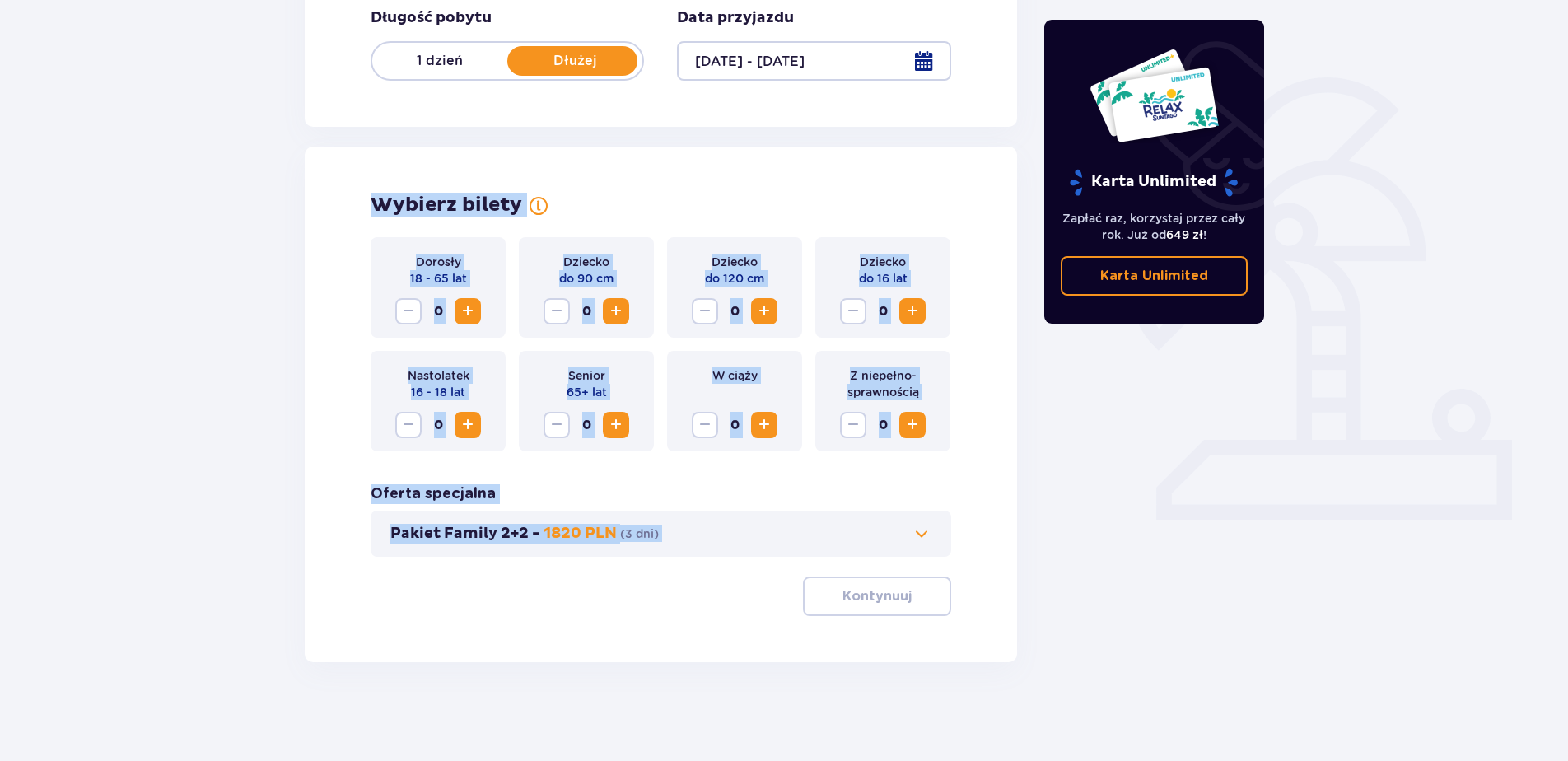
click at [310, 442] on div "Wybierz bilety Dorosły 18 - 65 lat 0 Dziecko do 90 cm 0 Dziecko do 120 cm 0 Dzi…" at bounding box center [661, 404] width 713 height 516
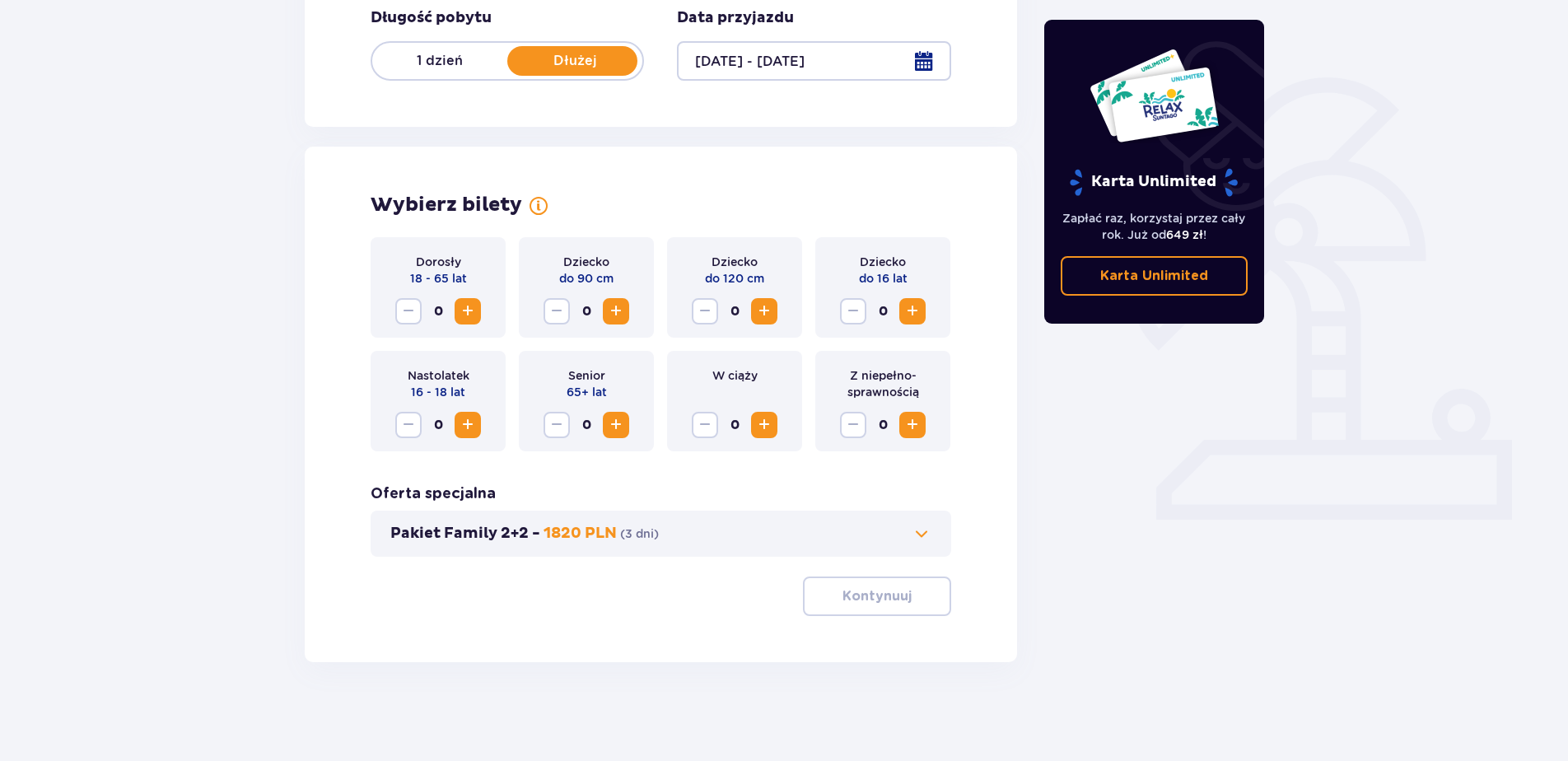
click at [457, 307] on button "Zwiększ" at bounding box center [468, 311] width 27 height 27
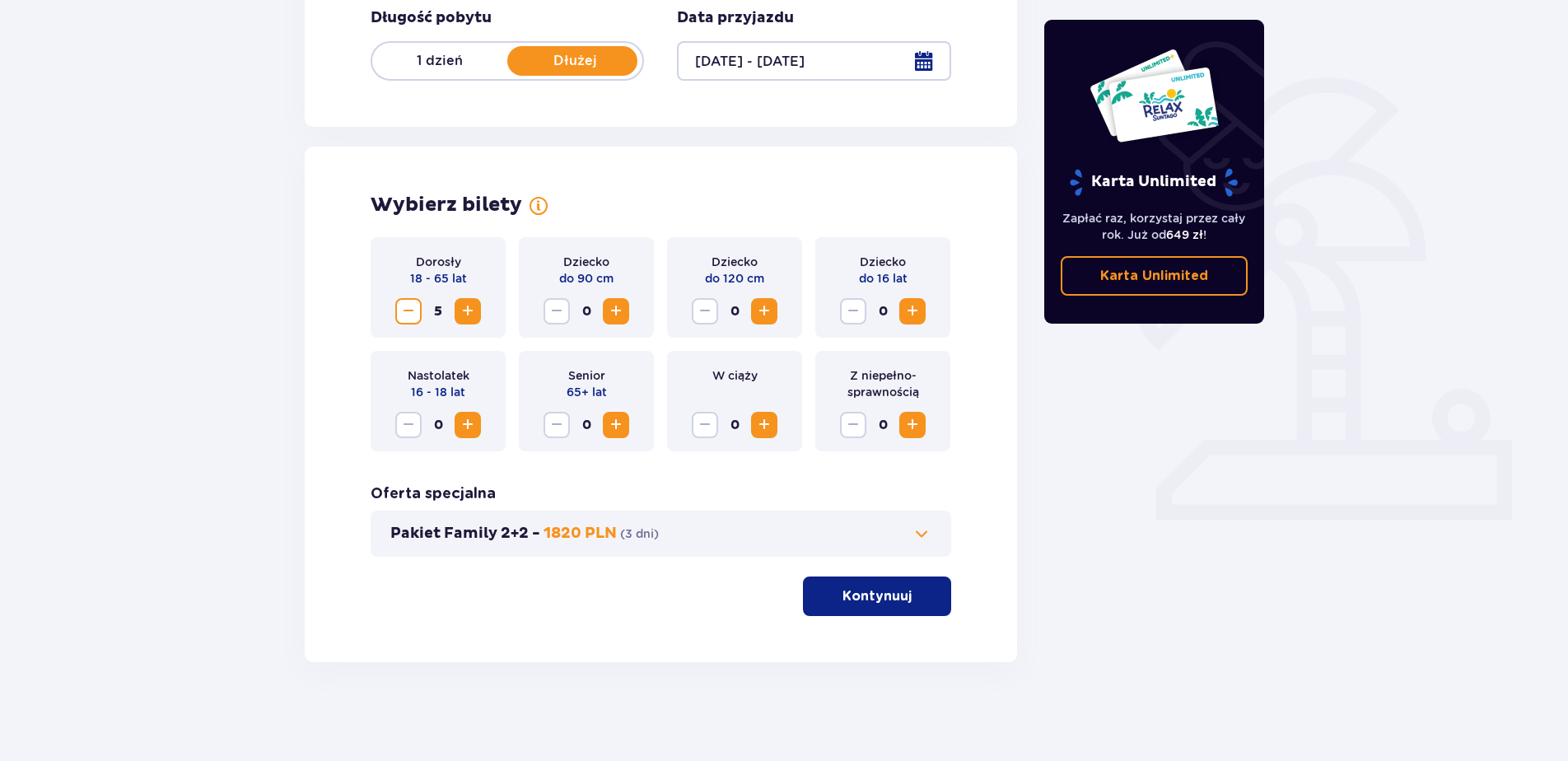
click at [457, 307] on button "Zwiększ" at bounding box center [468, 311] width 27 height 27
click at [866, 608] on button "Kontynuuj" at bounding box center [877, 596] width 148 height 39
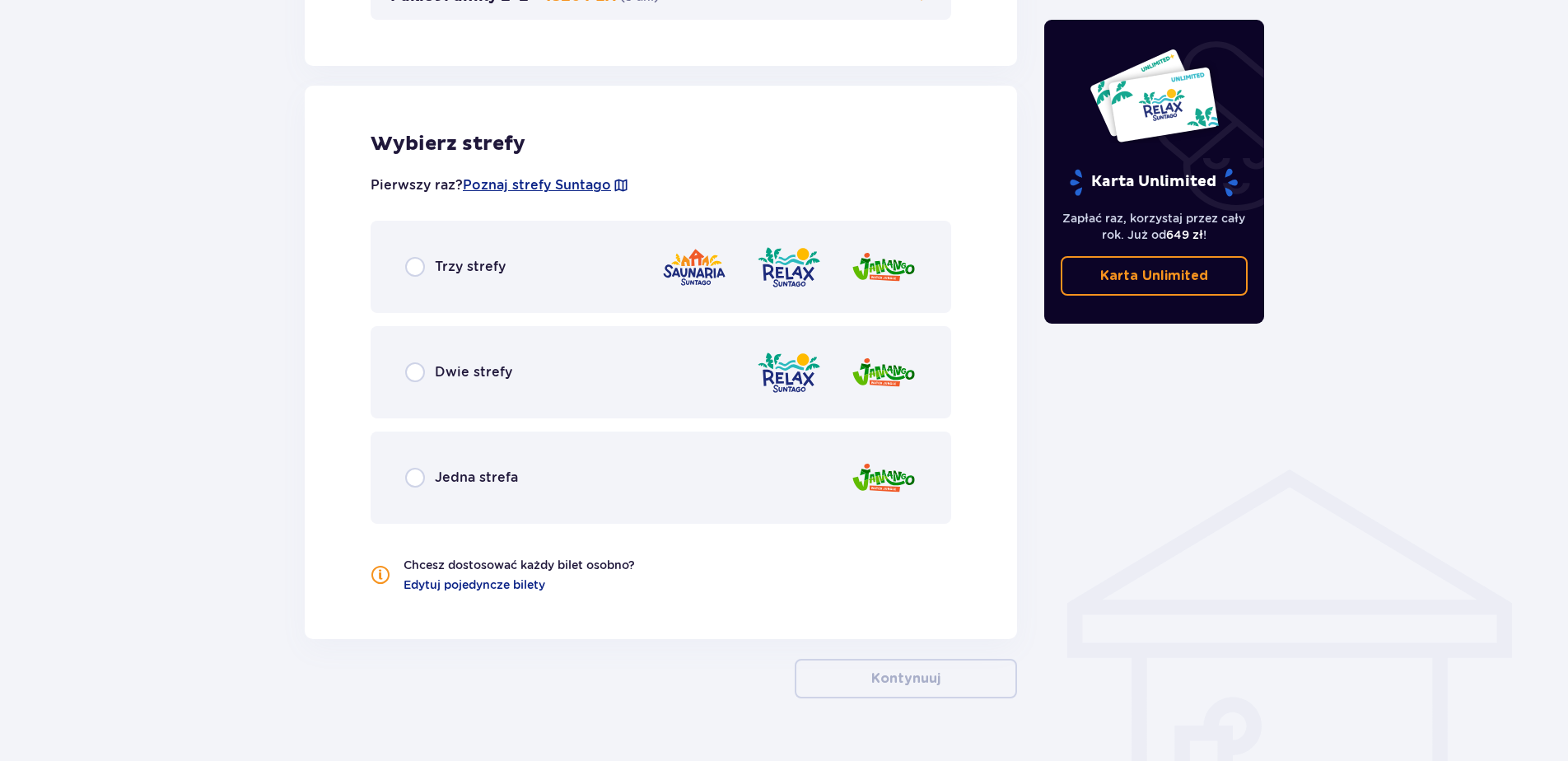
scroll to position [905, 0]
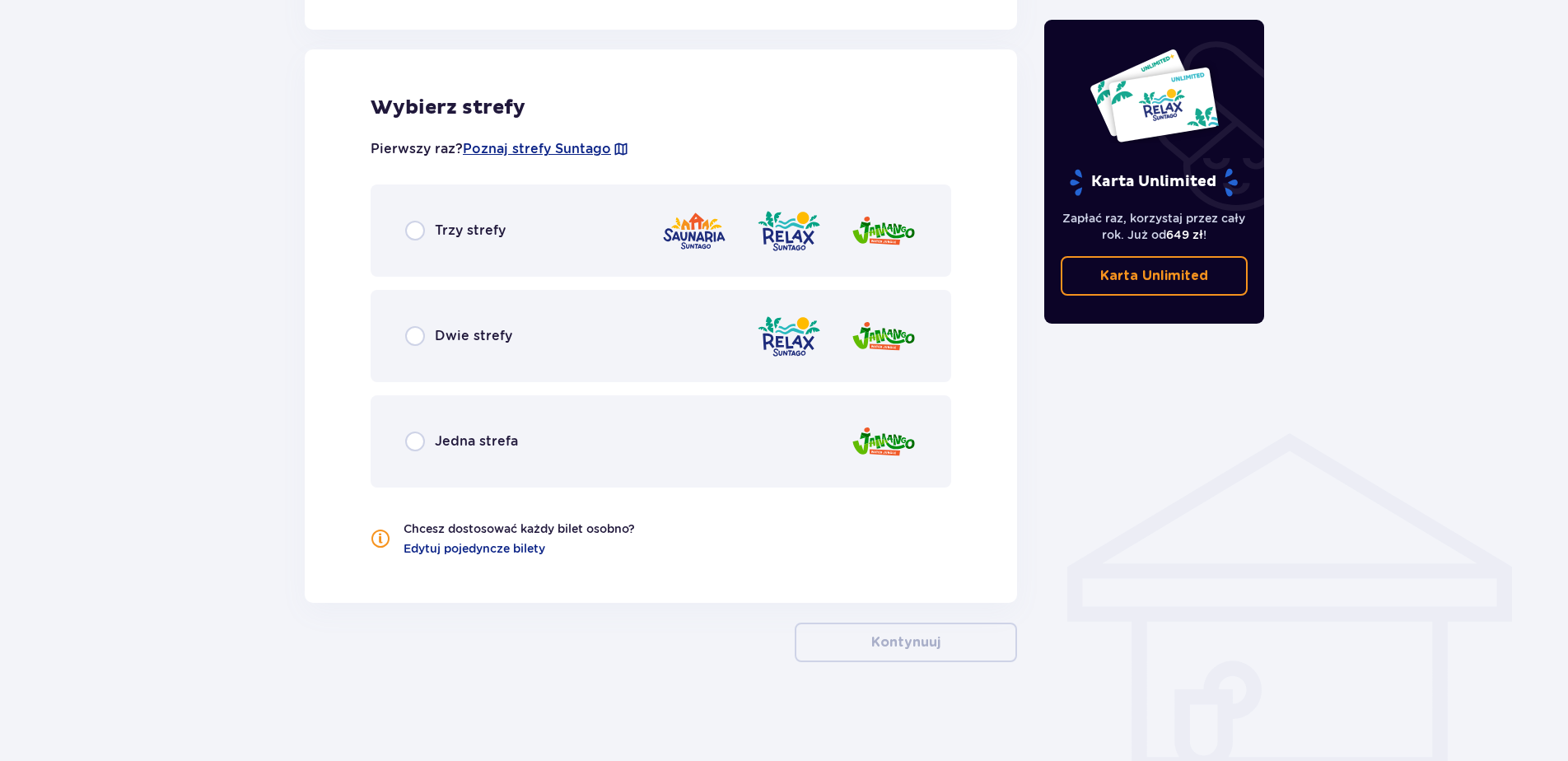
click at [416, 223] on input "radio" at bounding box center [415, 230] width 20 height 20
radio input "true"
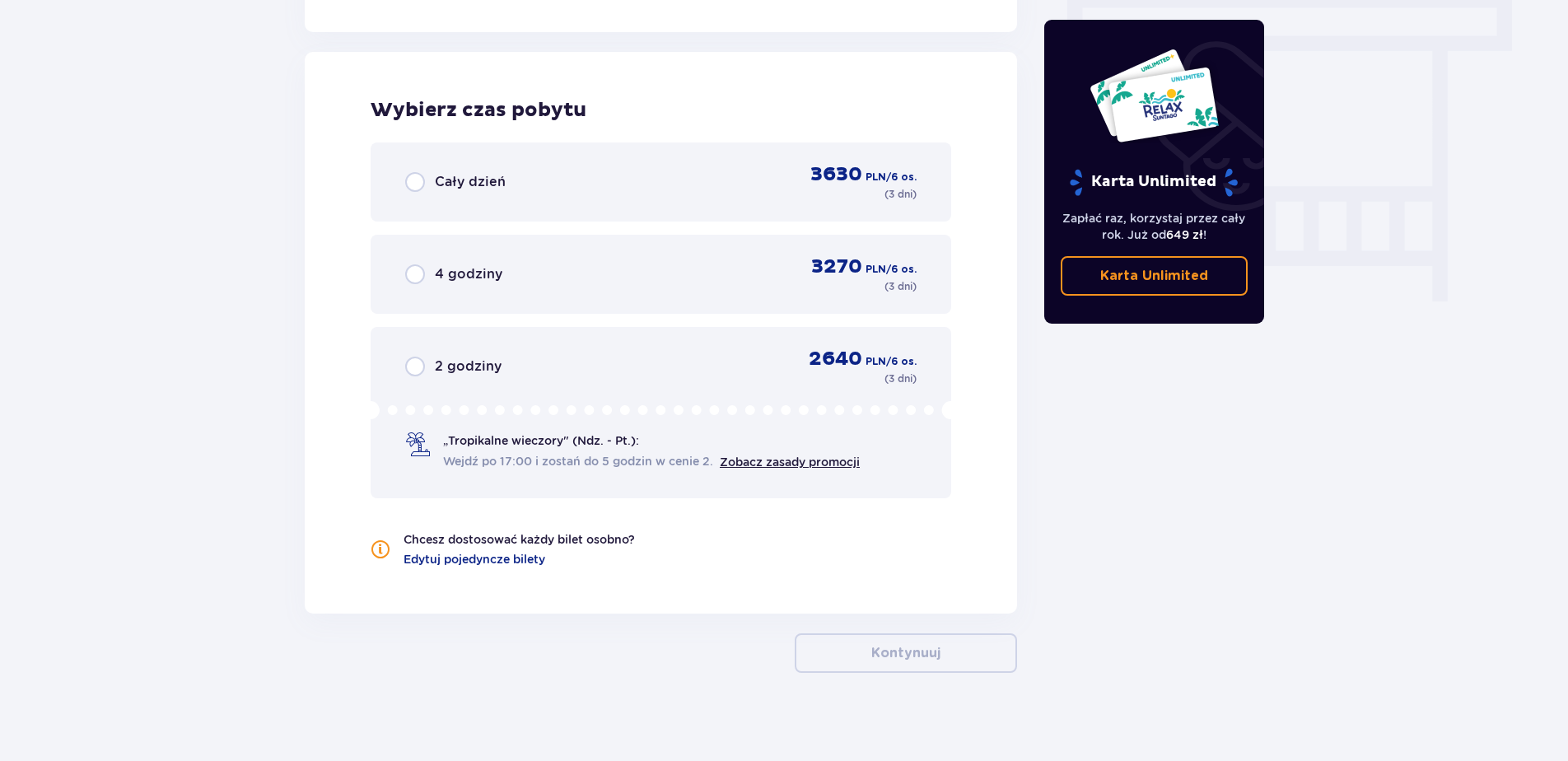
scroll to position [1486, 0]
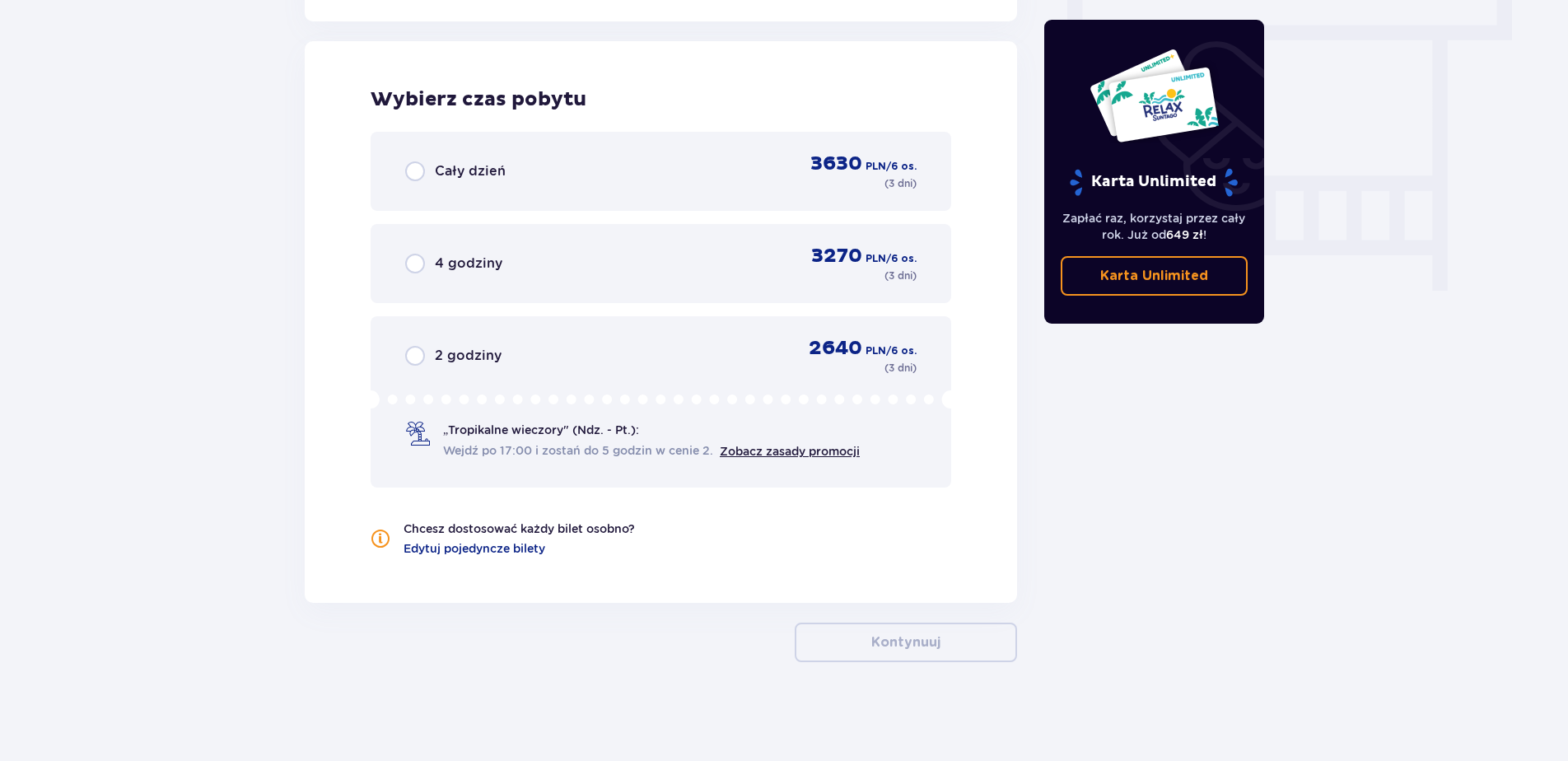
click at [419, 178] on input "radio" at bounding box center [415, 171] width 20 height 20
radio input "true"
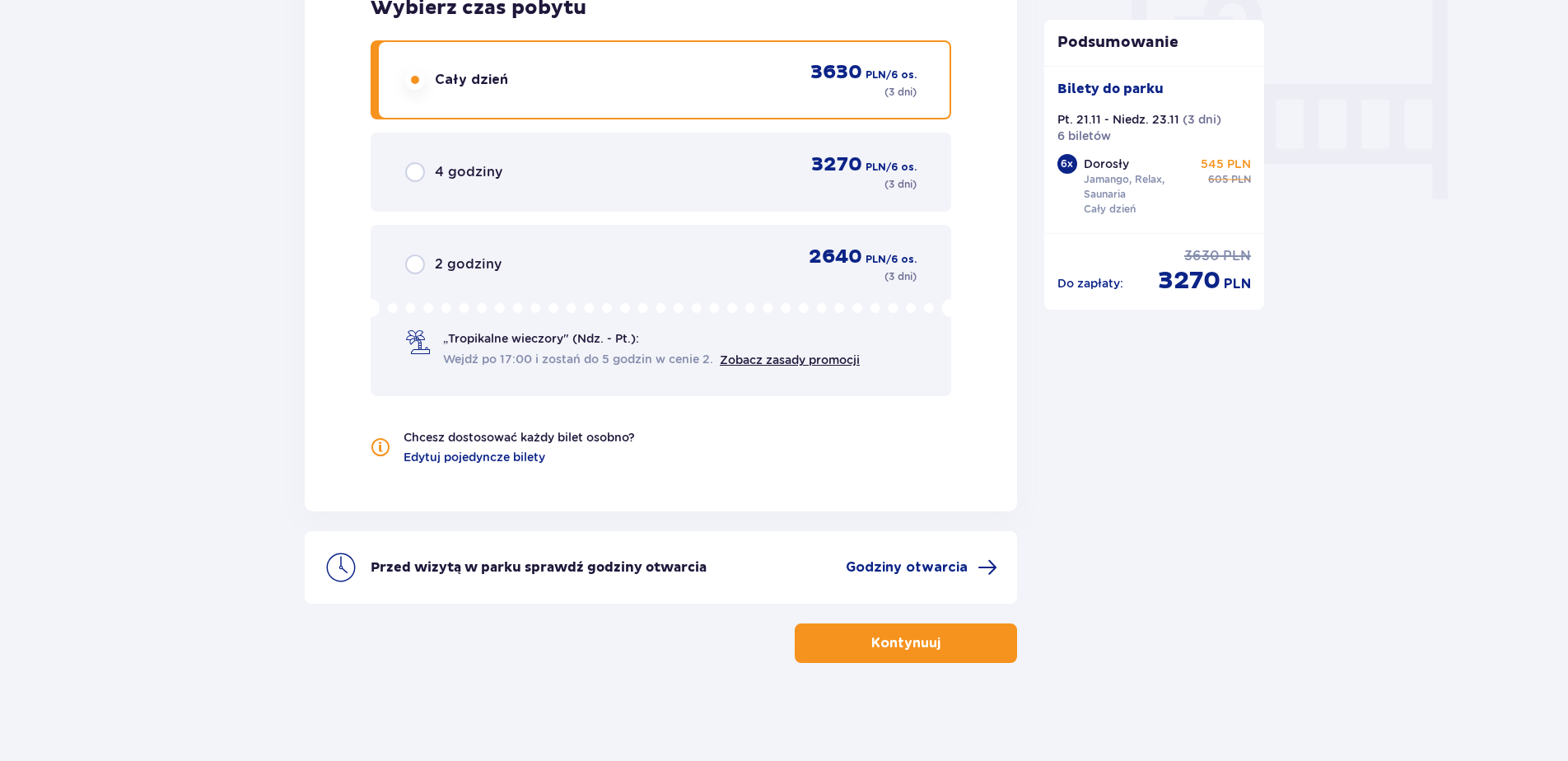
scroll to position [1578, 0]
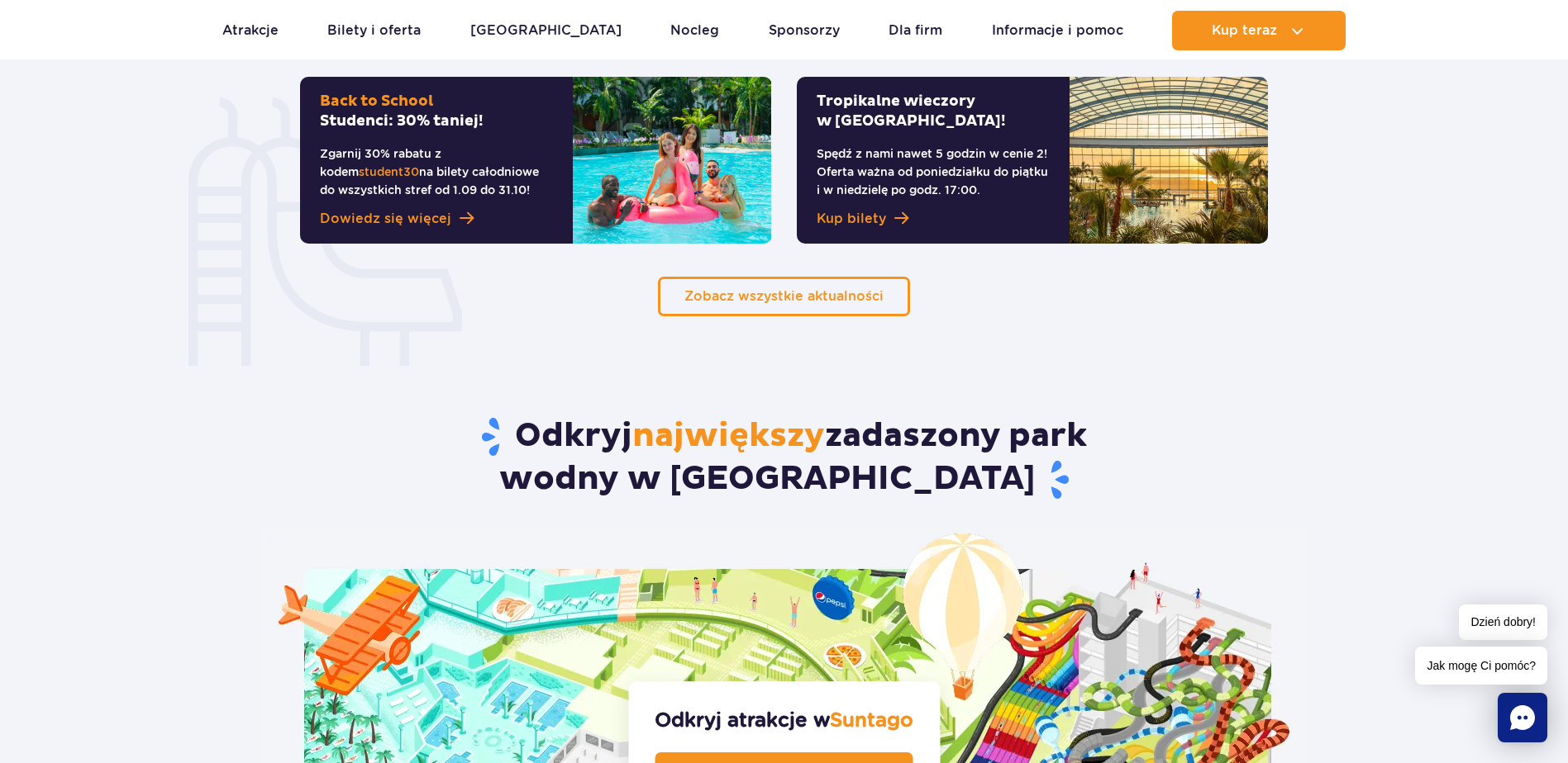
scroll to position [1322, 0]
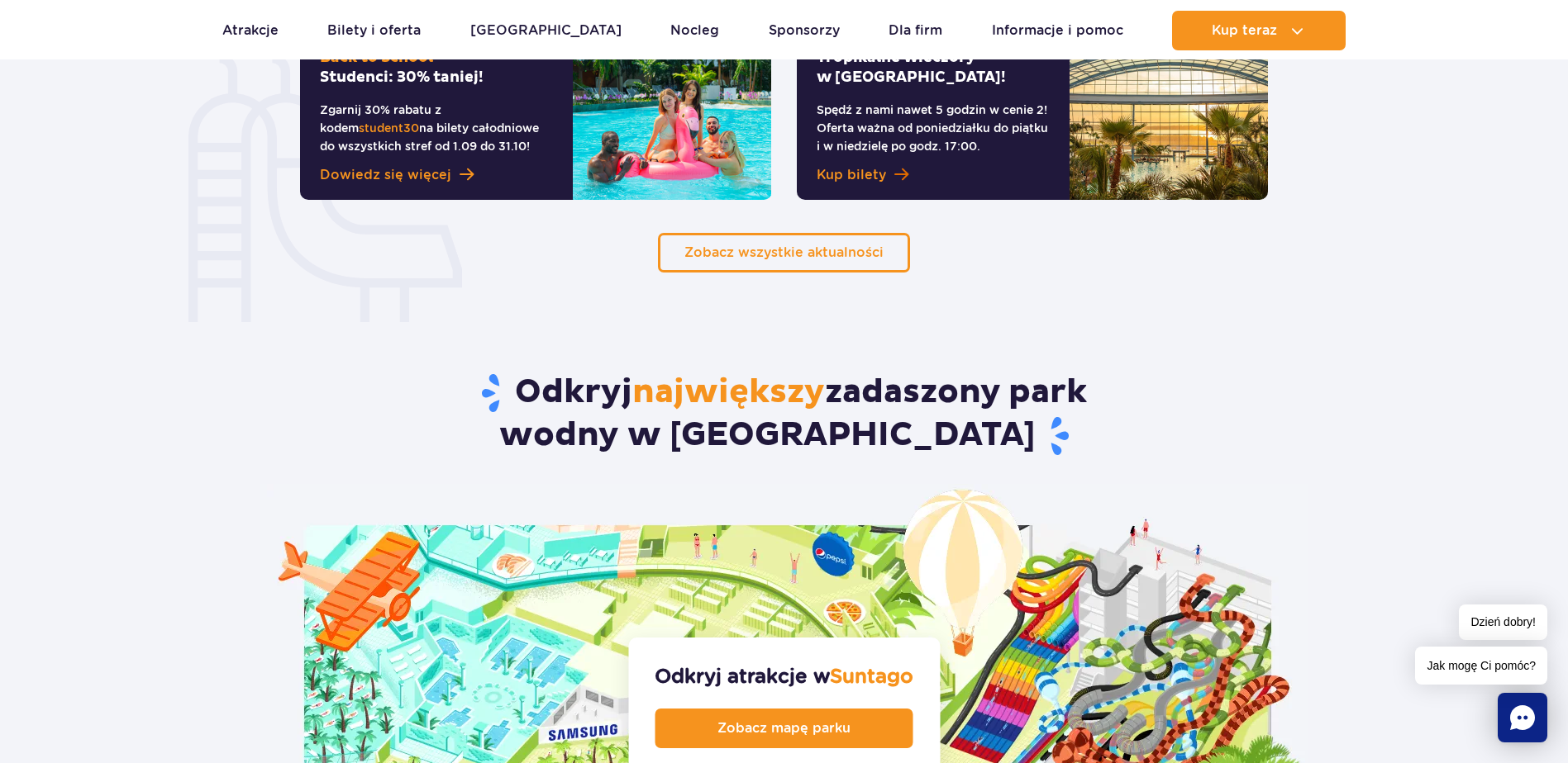
click at [845, 173] on span "Kup bilety" at bounding box center [851, 175] width 70 height 20
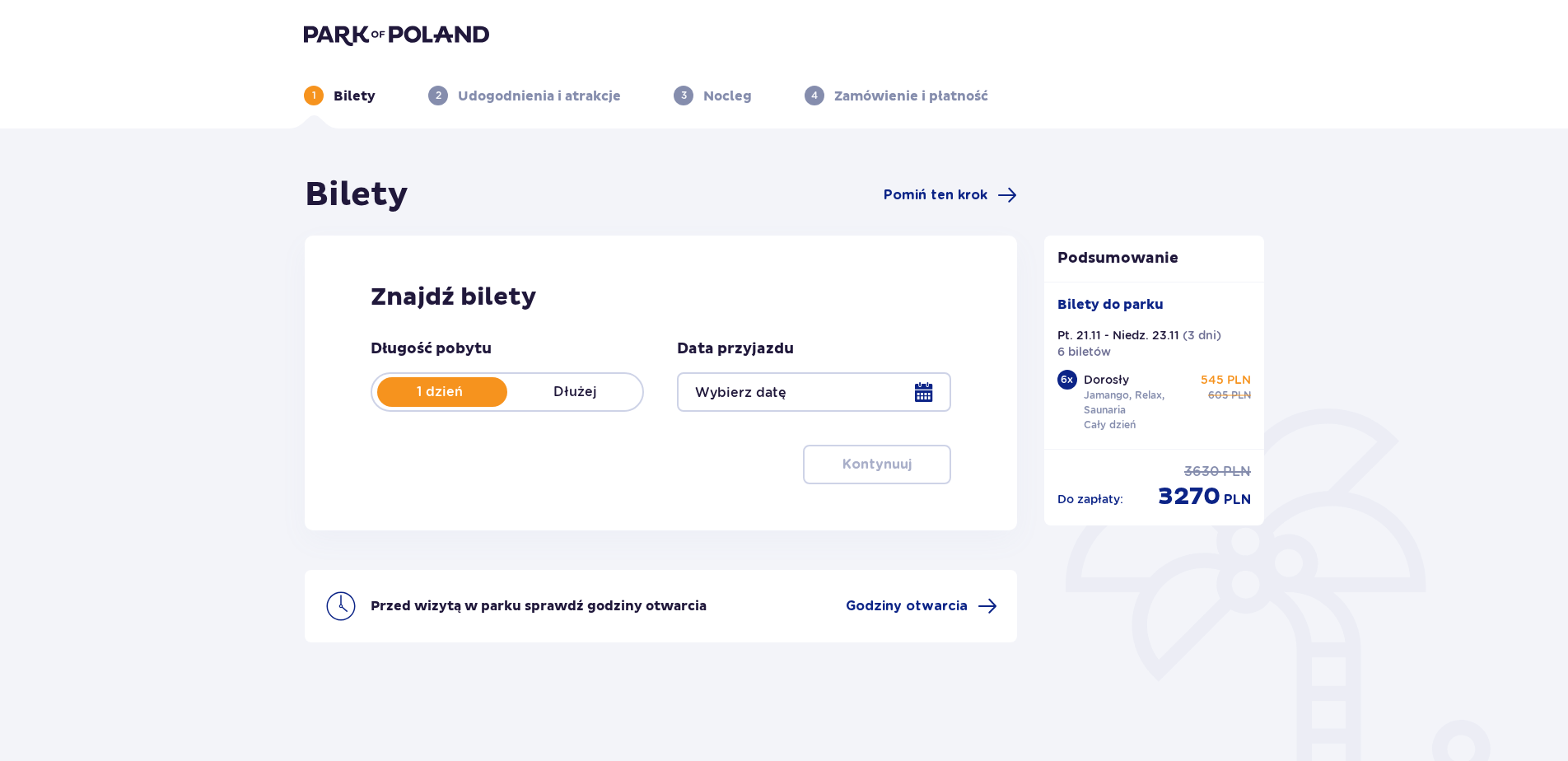
type input "[DATE] - [DATE]"
